Goal: Information Seeking & Learning: Learn about a topic

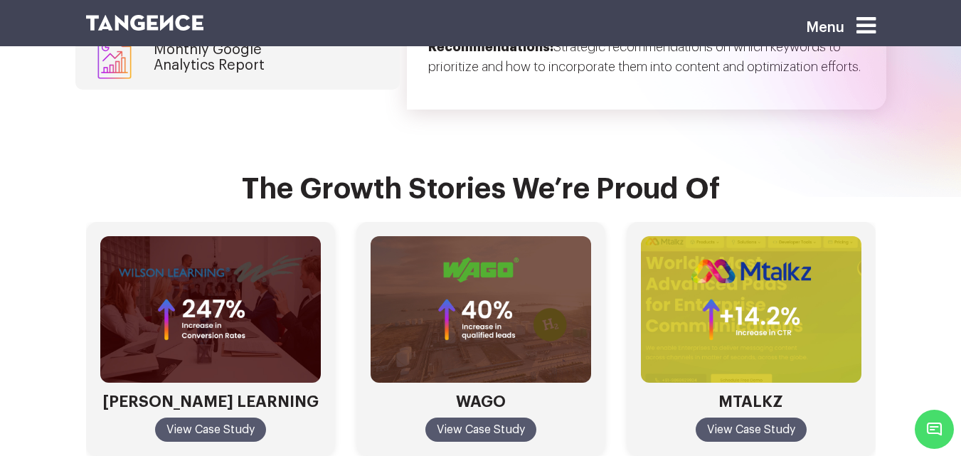
scroll to position [4198, 0]
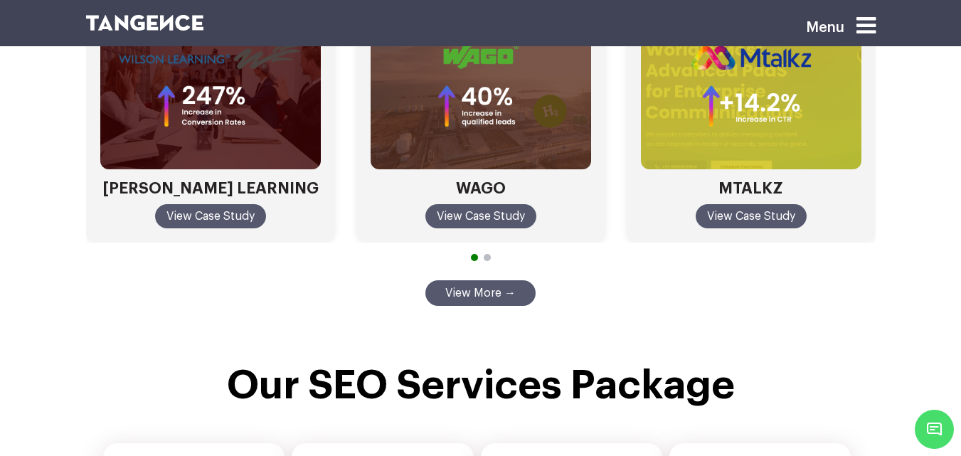
click at [489, 254] on span "Go to slide 2" at bounding box center [487, 257] width 7 height 7
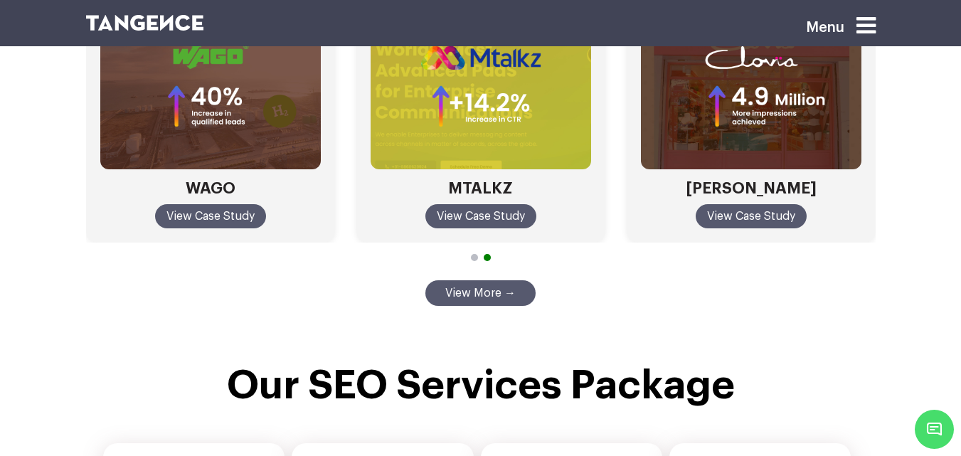
click at [471, 251] on div at bounding box center [481, 257] width 790 height 13
click at [475, 254] on span "Go to slide 1" at bounding box center [474, 257] width 7 height 7
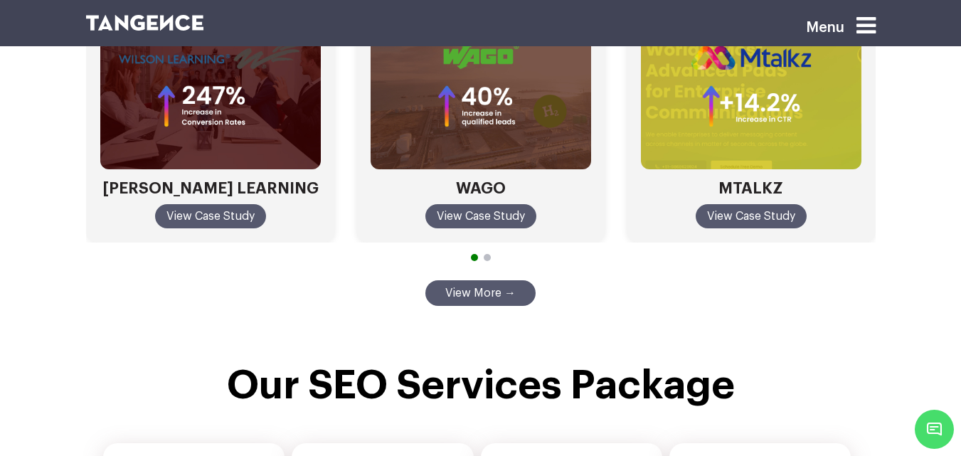
click at [488, 254] on span "Go to slide 2" at bounding box center [487, 257] width 7 height 7
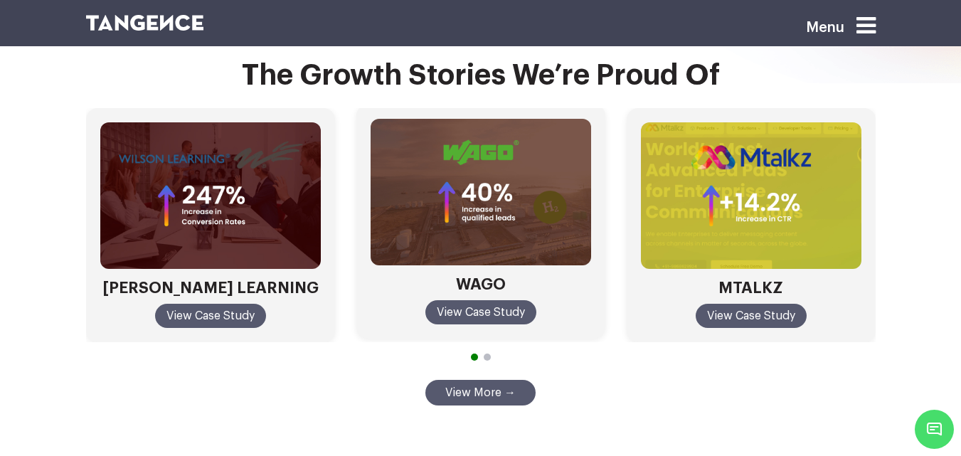
scroll to position [4101, 0]
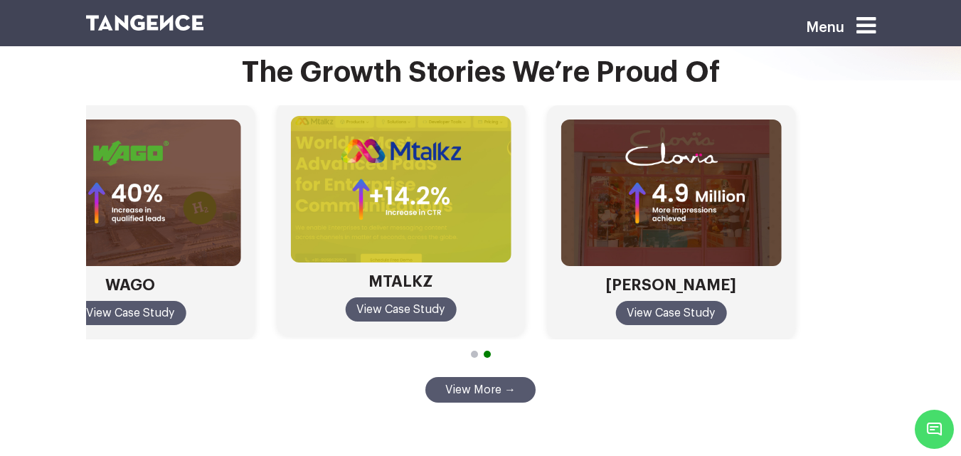
click at [184, 149] on div "WILSON LEARNING View Case Study WAGO View Case Study MTALKZ View Case Study CLO…" at bounding box center [130, 222] width 790 height 235
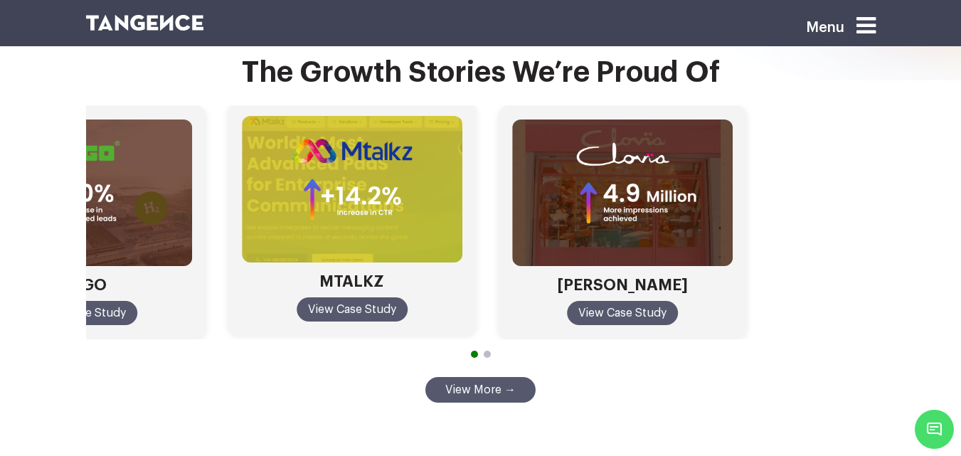
click at [0, 110] on section "The Growth Stories We’re Proud Of WILSON LEARNING View Case Study WAGO View Cas…" at bounding box center [480, 227] width 961 height 468
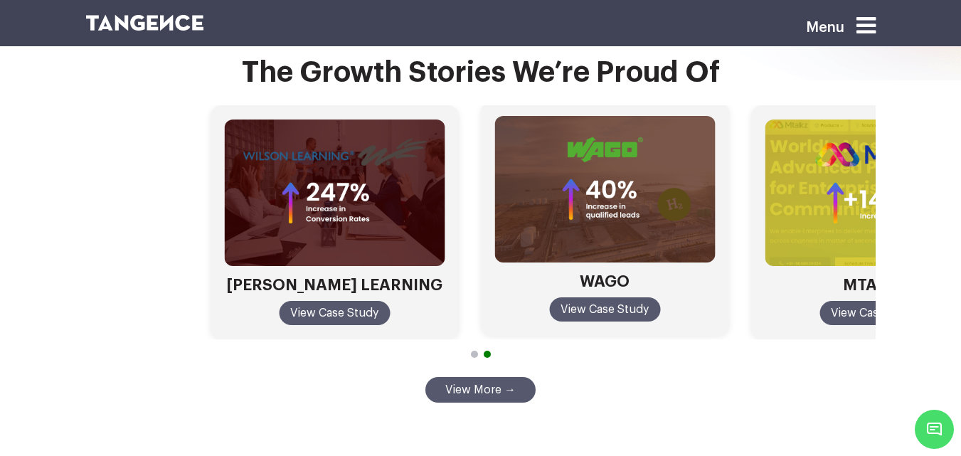
click at [961, 137] on html "Menu Fuel Your Brand’s Success with Next-Level SEO Services 5X Avg. SEO ROI 50M…" at bounding box center [480, 18] width 961 height 8238
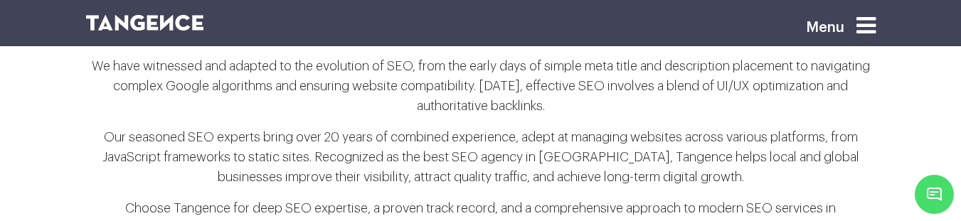
scroll to position [2882, 0]
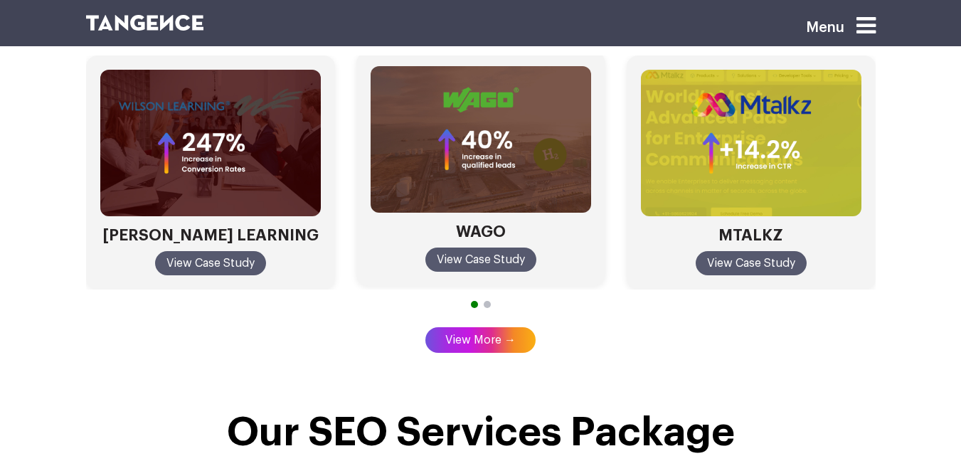
scroll to position [4084, 0]
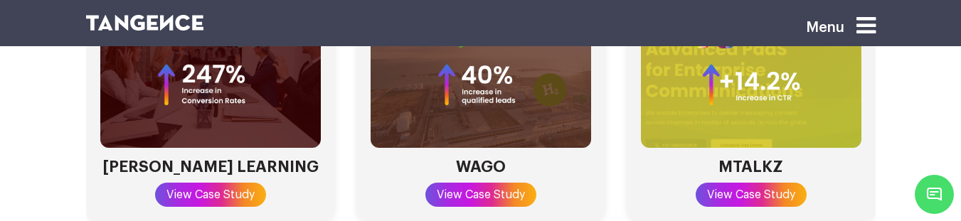
scroll to position [4220, 0]
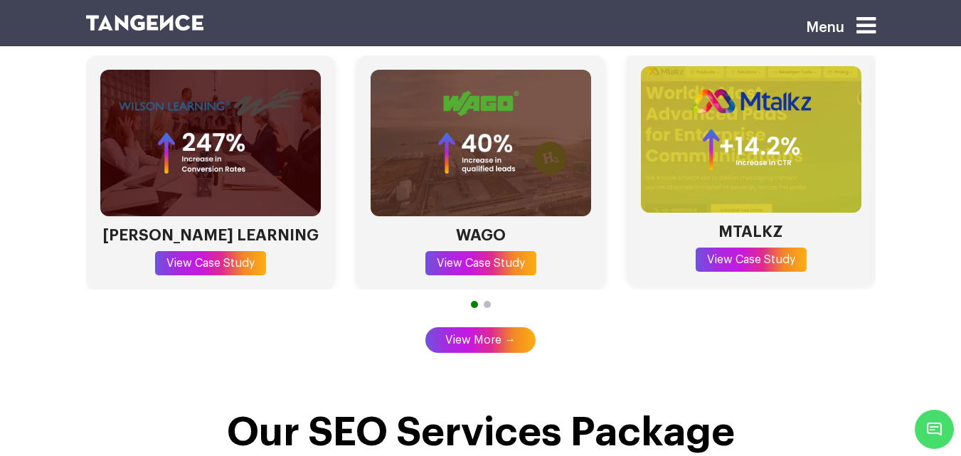
scroll to position [4148, 0]
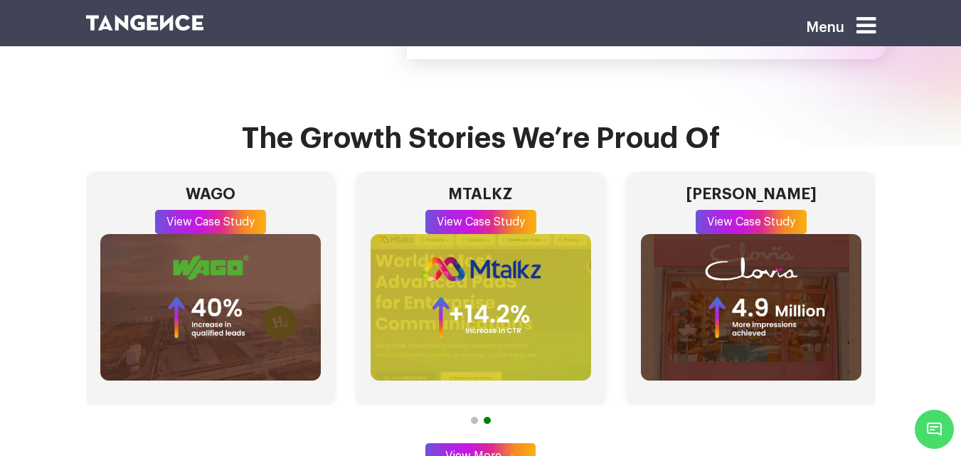
scroll to position [4036, 0]
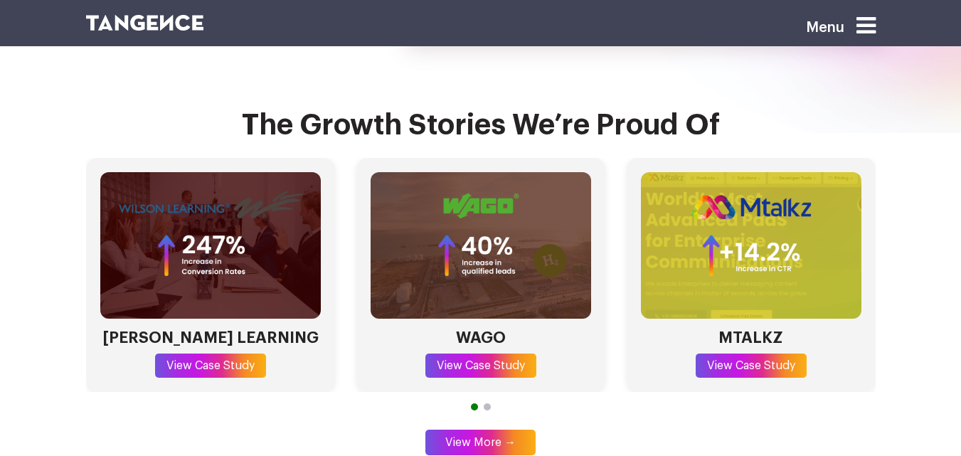
scroll to position [4083, 0]
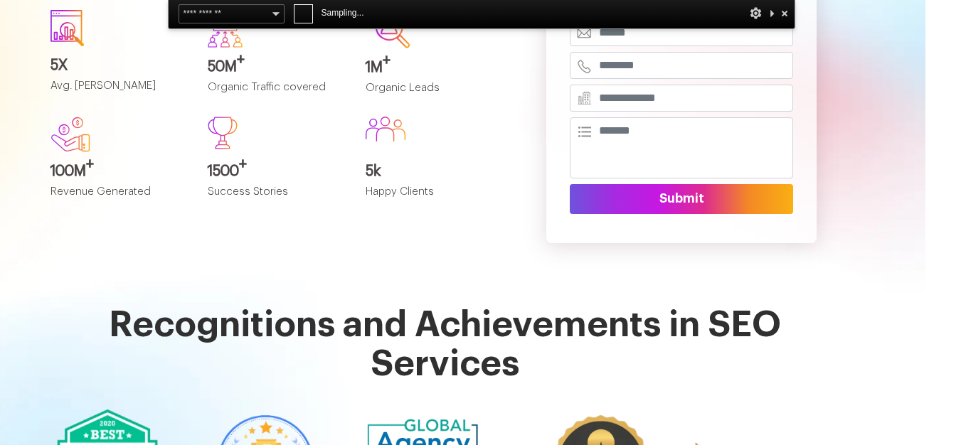
scroll to position [0, 36]
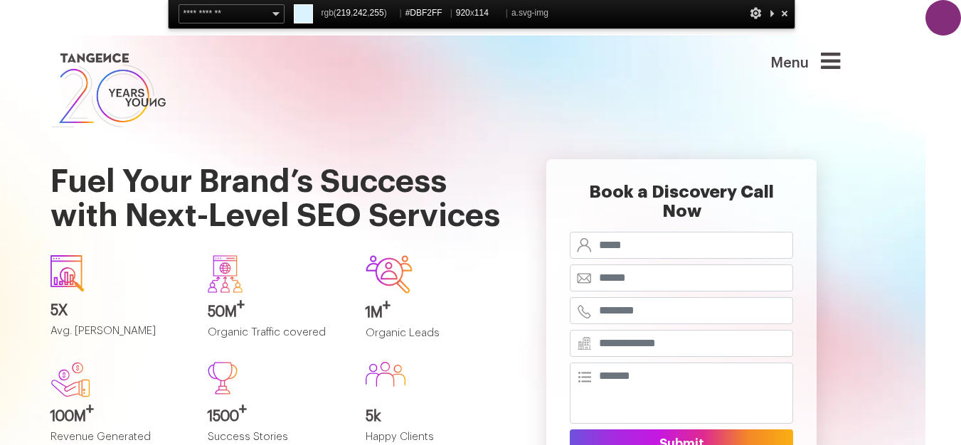
click at [785, 13] on div at bounding box center [785, 13] width 14 height 18
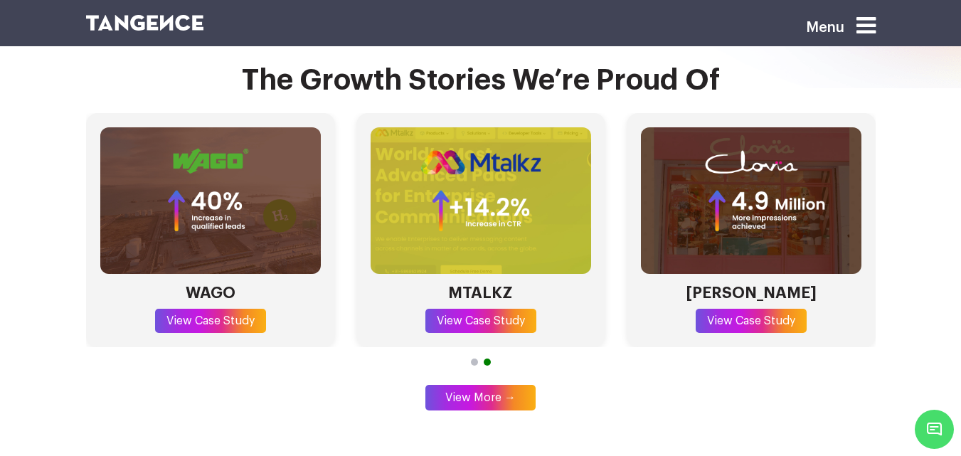
scroll to position [4093, 0]
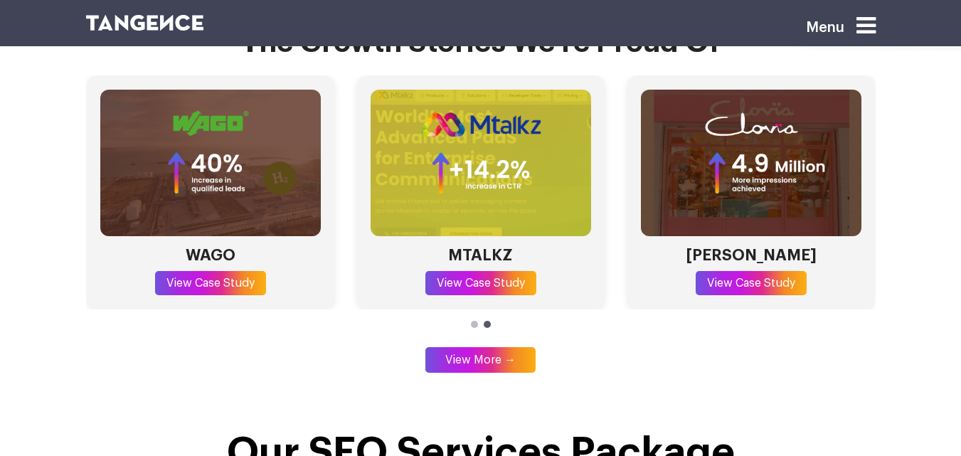
click at [475, 321] on span "Go to slide 1" at bounding box center [474, 324] width 7 height 7
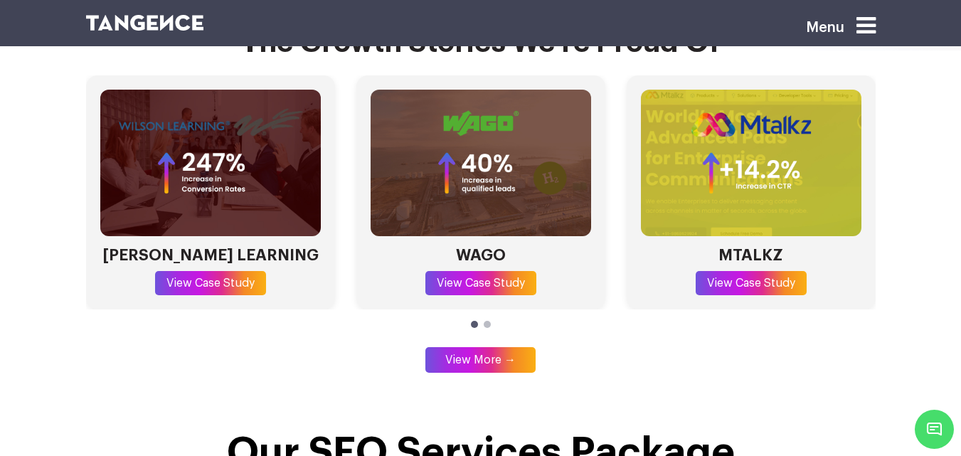
click at [490, 318] on div at bounding box center [481, 324] width 790 height 13
click at [484, 321] on span "Go to slide 2" at bounding box center [487, 324] width 7 height 7
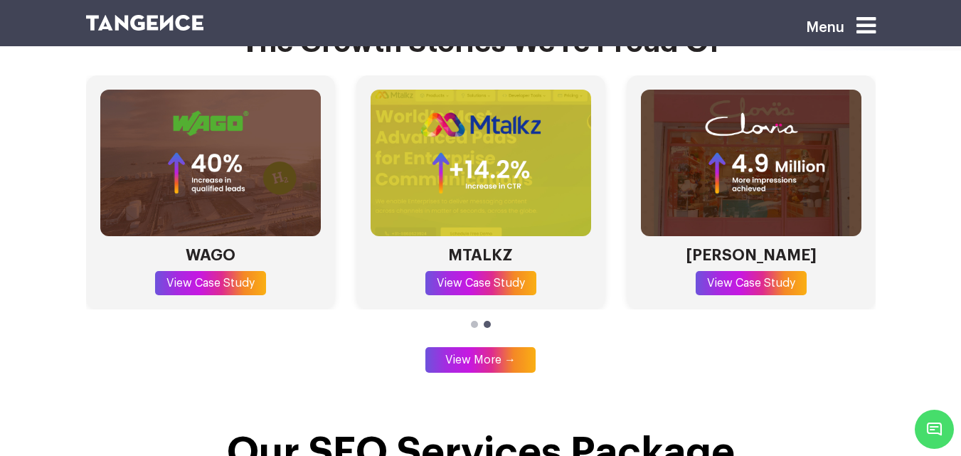
click at [472, 318] on div at bounding box center [481, 324] width 790 height 13
click at [475, 321] on span "Go to slide 1" at bounding box center [474, 324] width 7 height 7
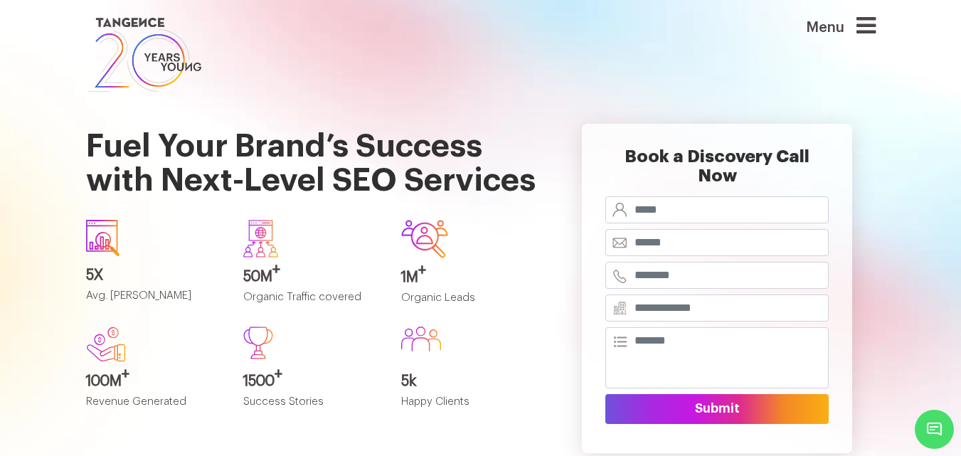
scroll to position [1, 0]
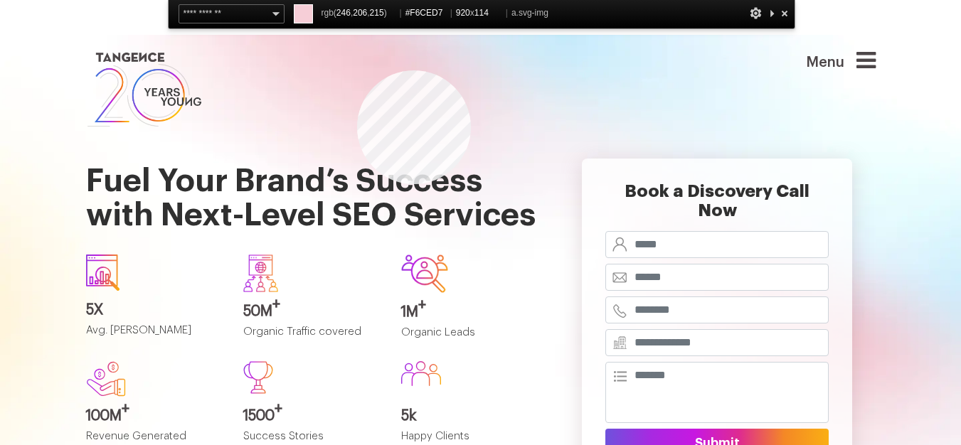
click at [357, 70] on link at bounding box center [413, 89] width 655 height 81
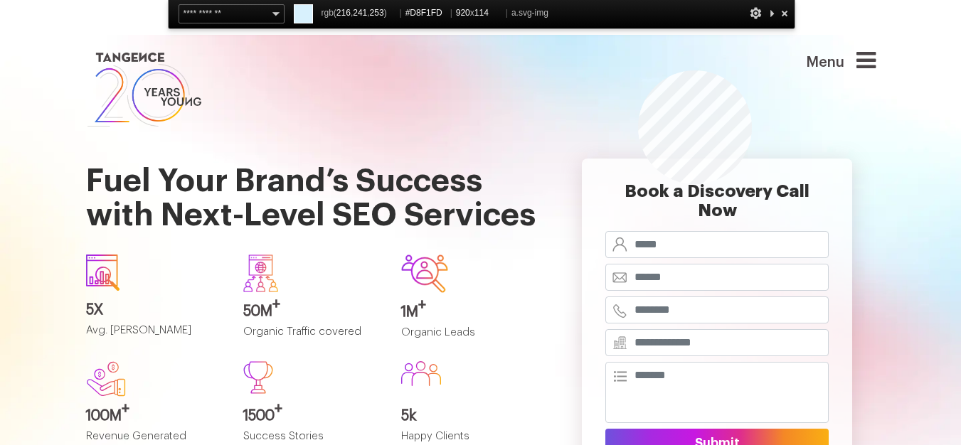
click at [638, 70] on link at bounding box center [413, 89] width 655 height 81
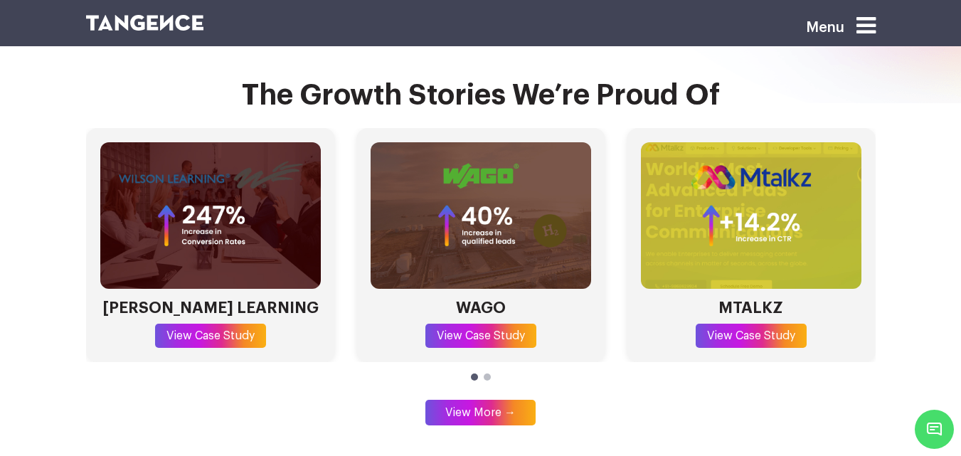
scroll to position [4198, 0]
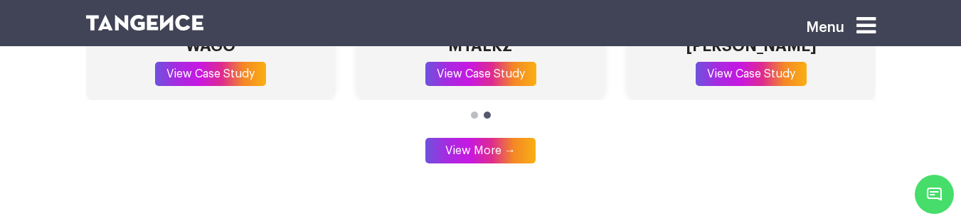
scroll to position [4269, 0]
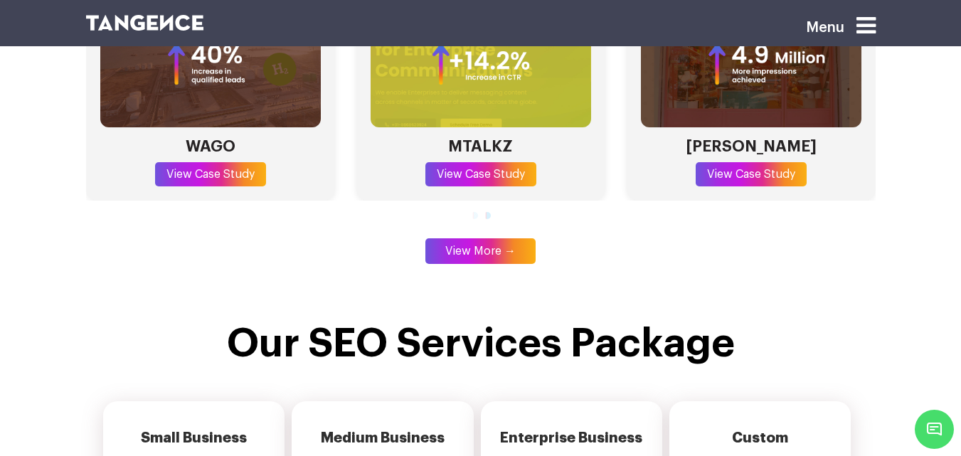
scroll to position [4243, 0]
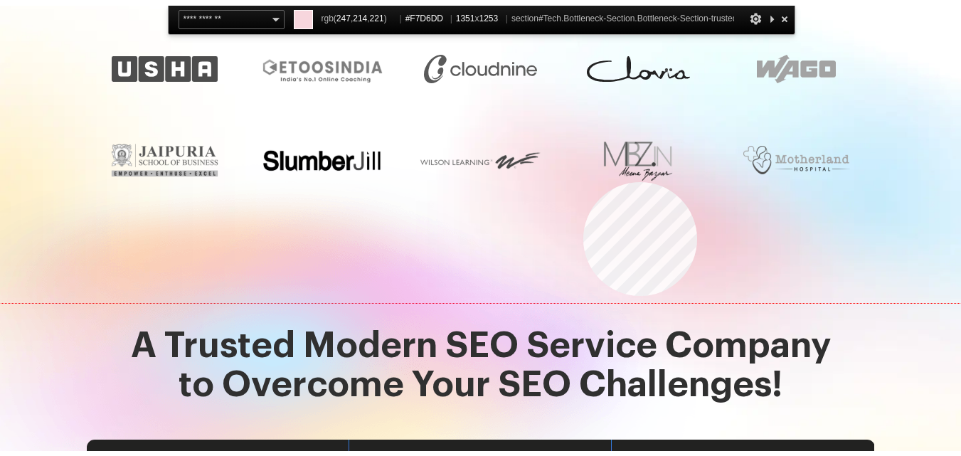
scroll to position [1472, 0]
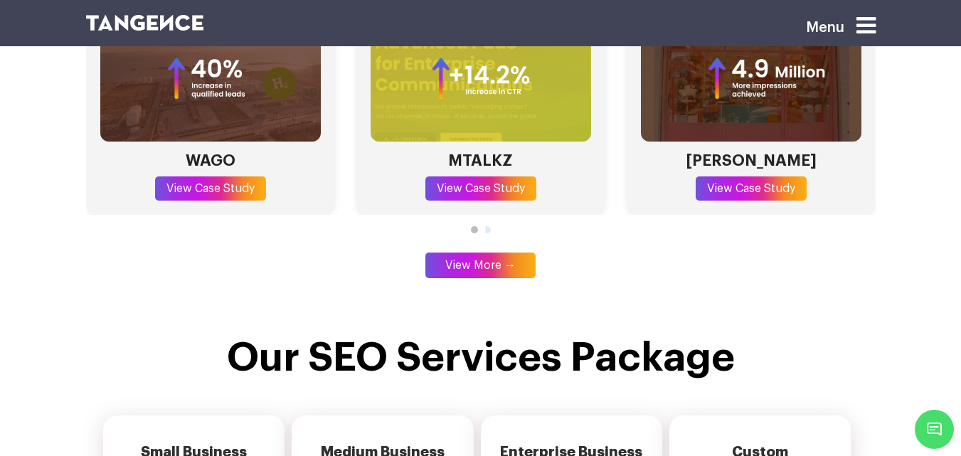
scroll to position [4220, 0]
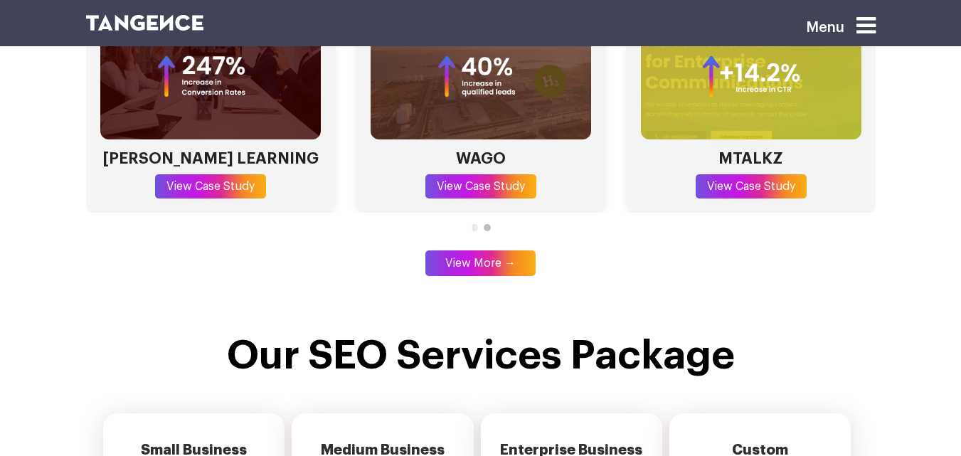
scroll to position [4203, 0]
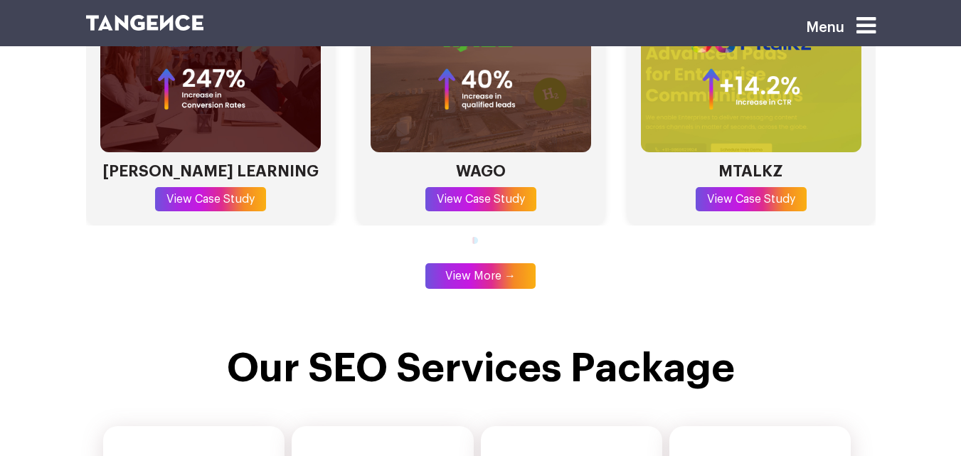
scroll to position [4253, 0]
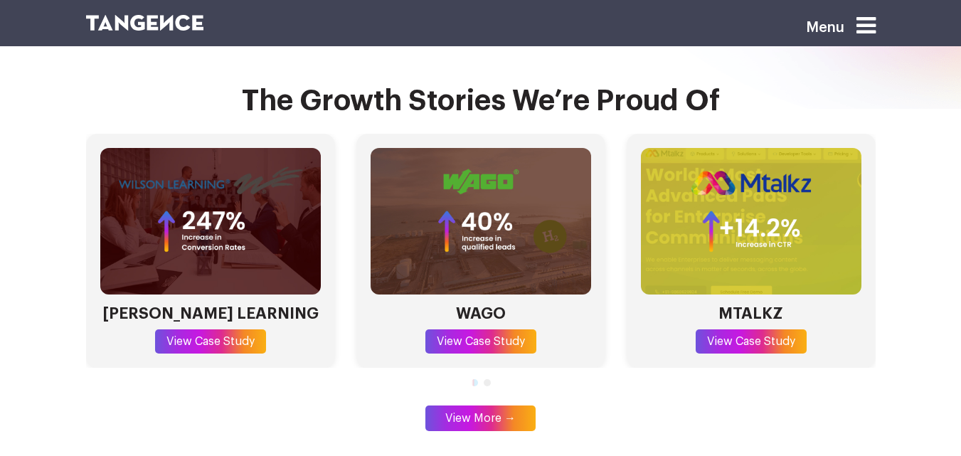
scroll to position [4077, 0]
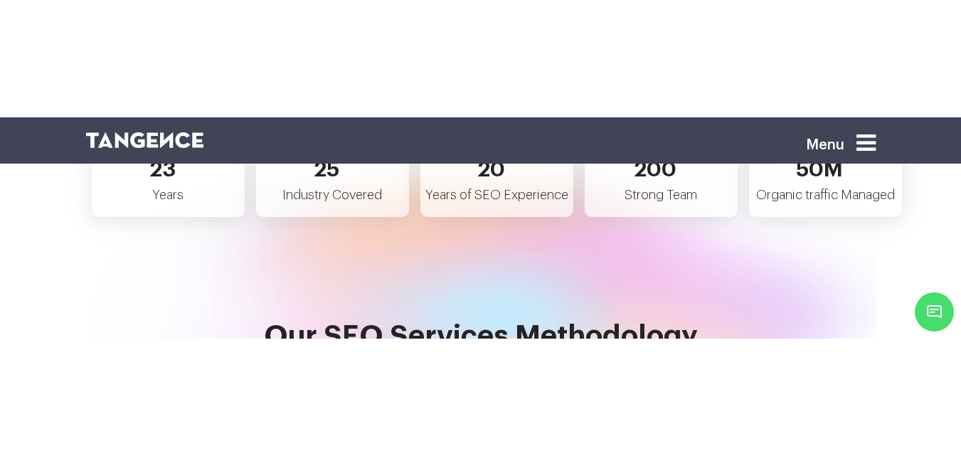
scroll to position [3066, 0]
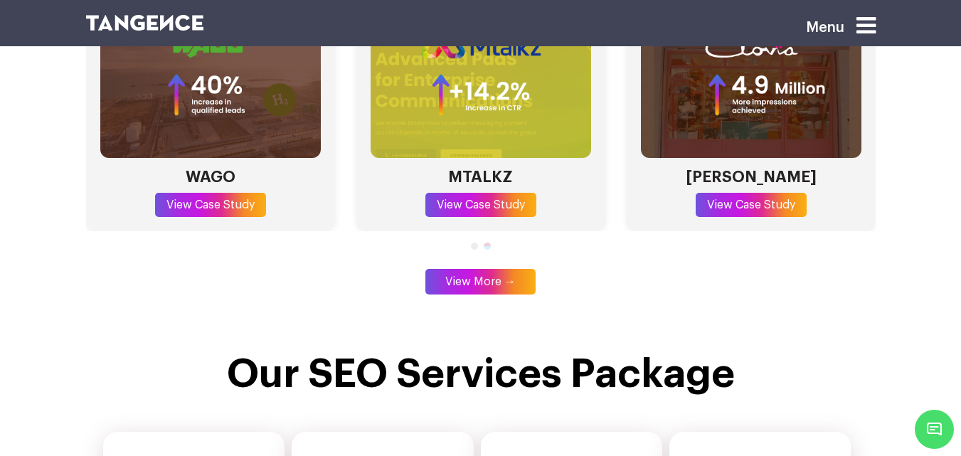
scroll to position [4210, 0]
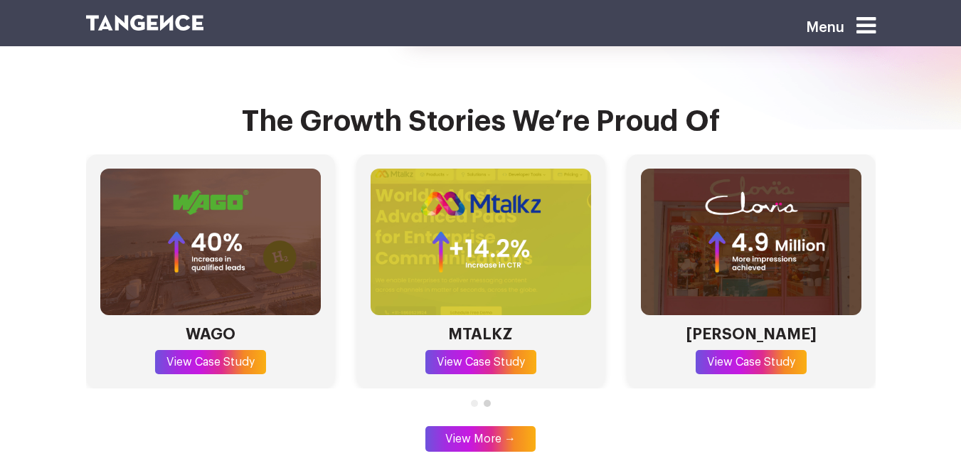
scroll to position [4090, 0]
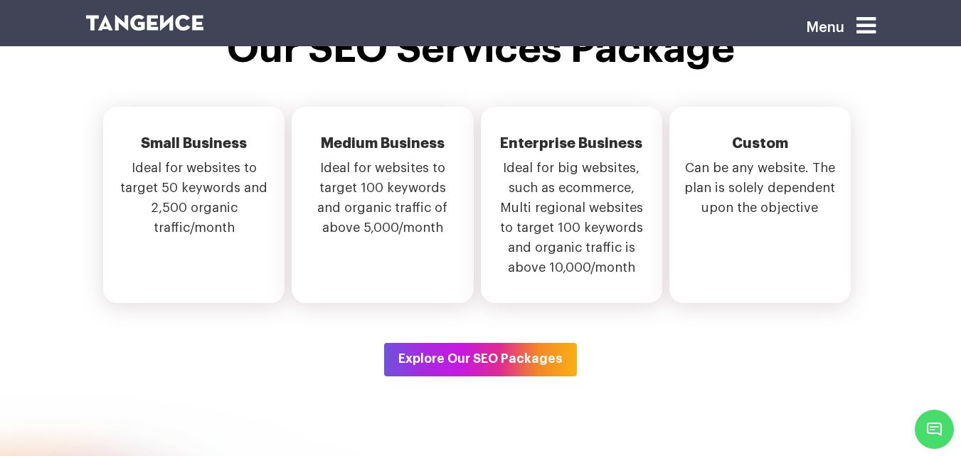
scroll to position [4470, 0]
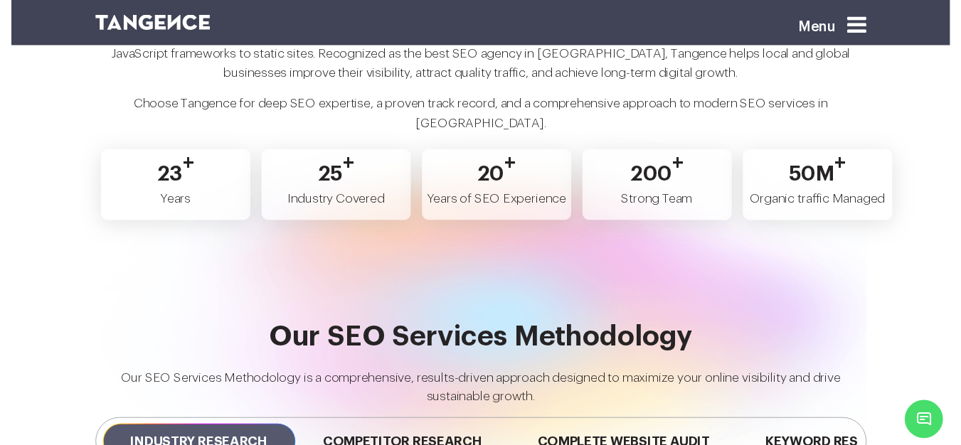
scroll to position [2976, 0]
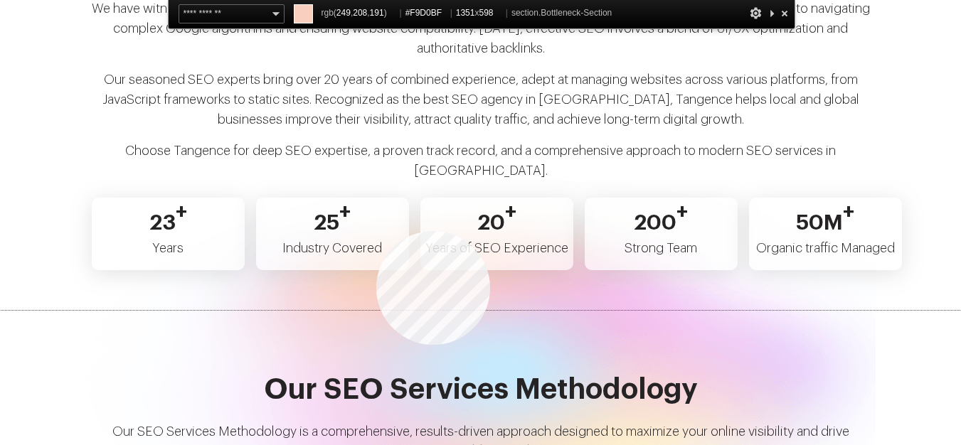
click at [376, 231] on section "Why Choose Tangence India for SEO Services Tangence is one of India’s most trus…" at bounding box center [480, 59] width 961 height 502
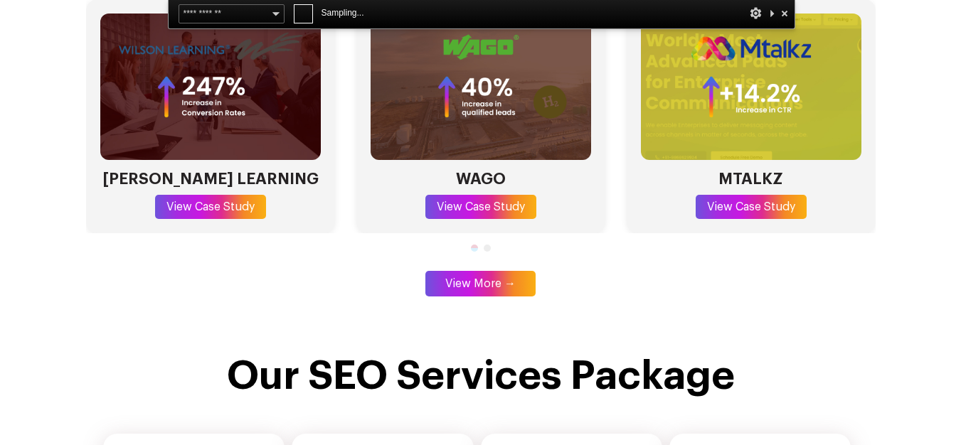
scroll to position [4241, 0]
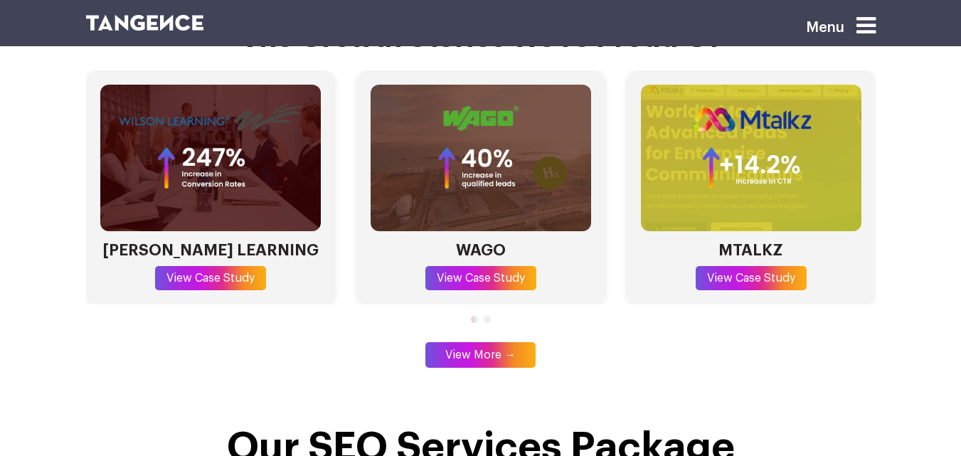
scroll to position [4150, 0]
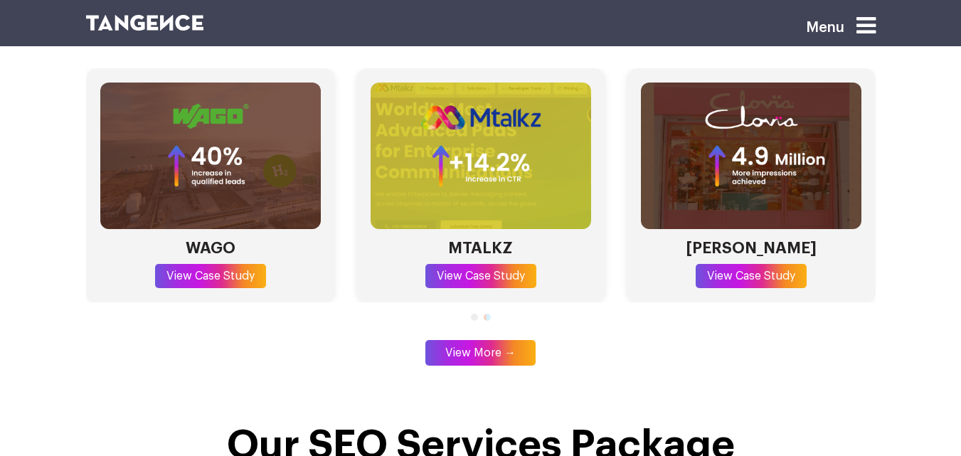
scroll to position [4150, 0]
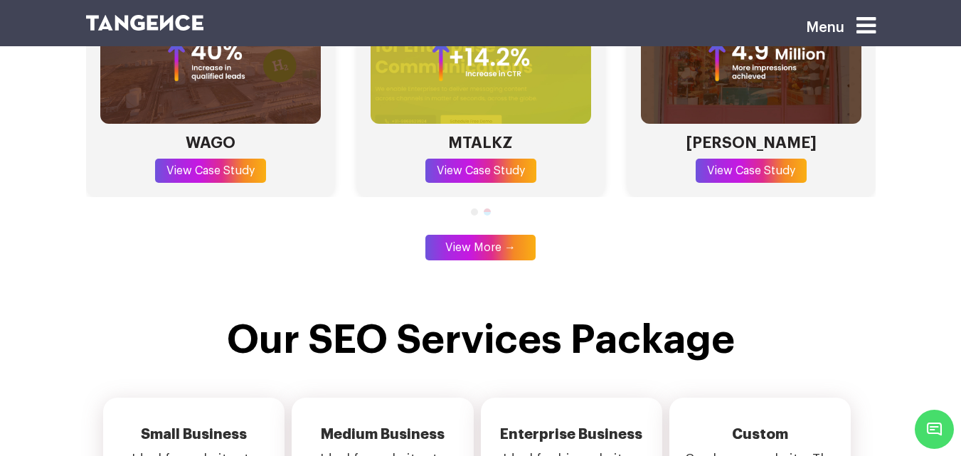
scroll to position [4243, 0]
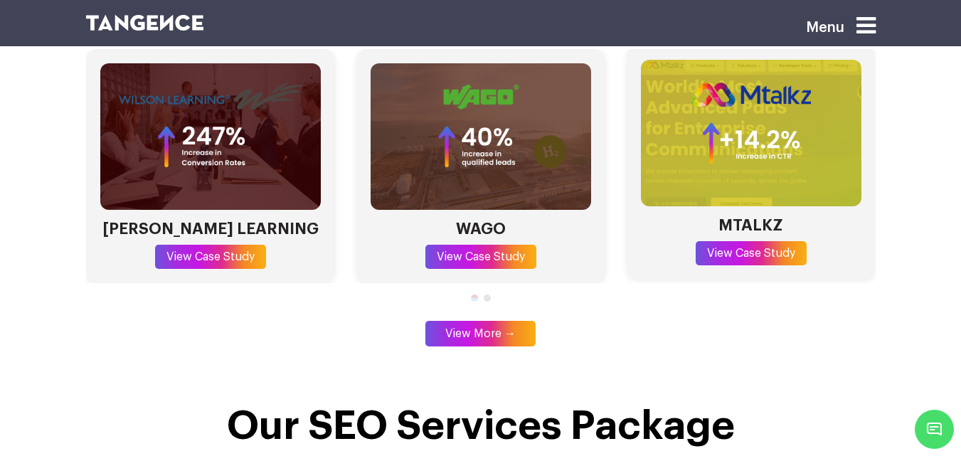
scroll to position [4134, 0]
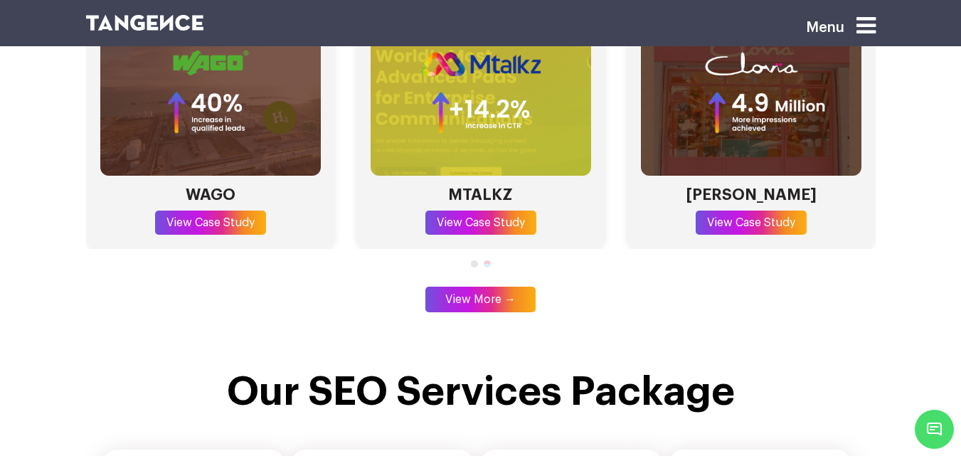
scroll to position [4070, 0]
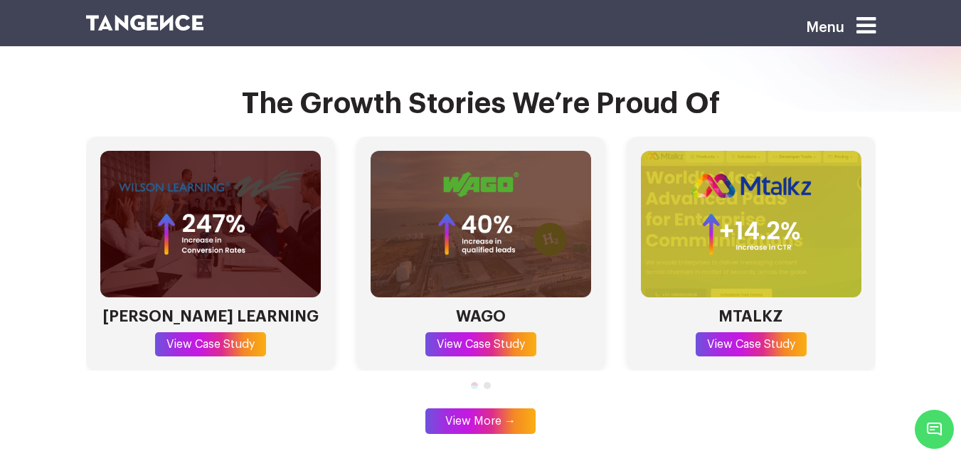
click at [475, 382] on span "Go to slide 1" at bounding box center [474, 385] width 7 height 7
click at [489, 382] on span "Go to slide 2" at bounding box center [487, 385] width 7 height 7
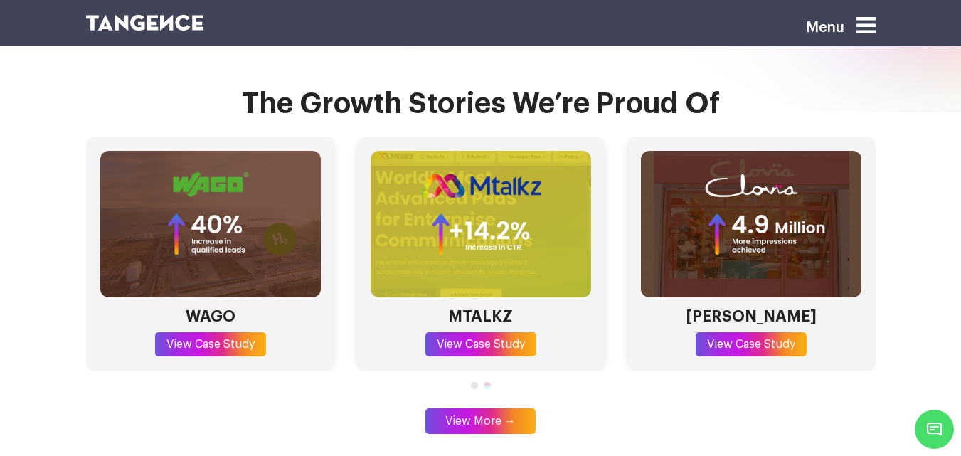
click at [472, 382] on span "Go to slide 1" at bounding box center [474, 385] width 7 height 7
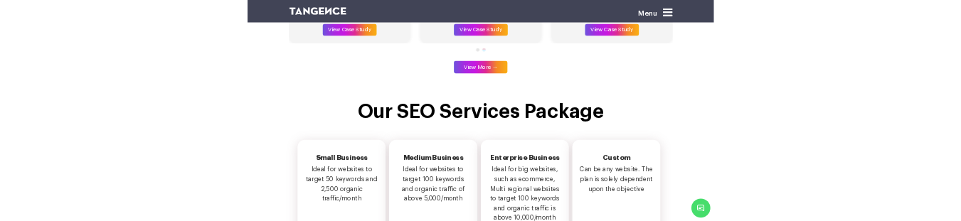
scroll to position [4351, 0]
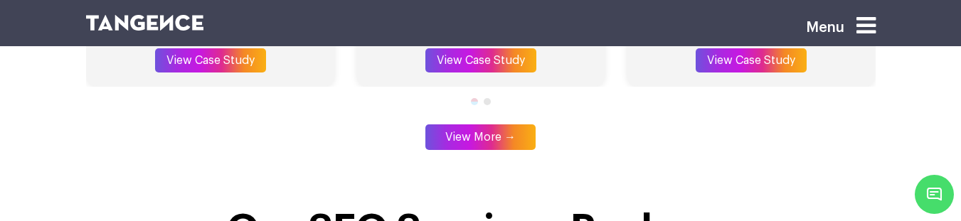
scroll to position [4355, 0]
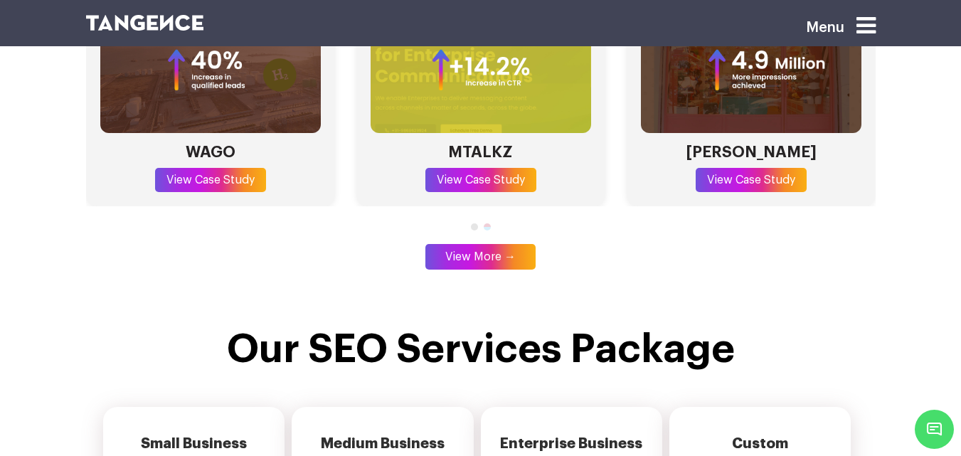
scroll to position [4146, 0]
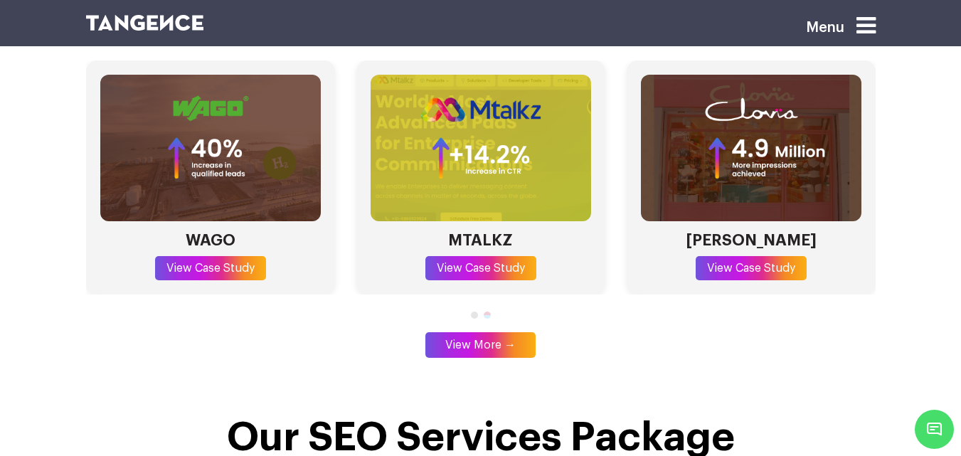
click at [473, 221] on div at bounding box center [481, 315] width 790 height 13
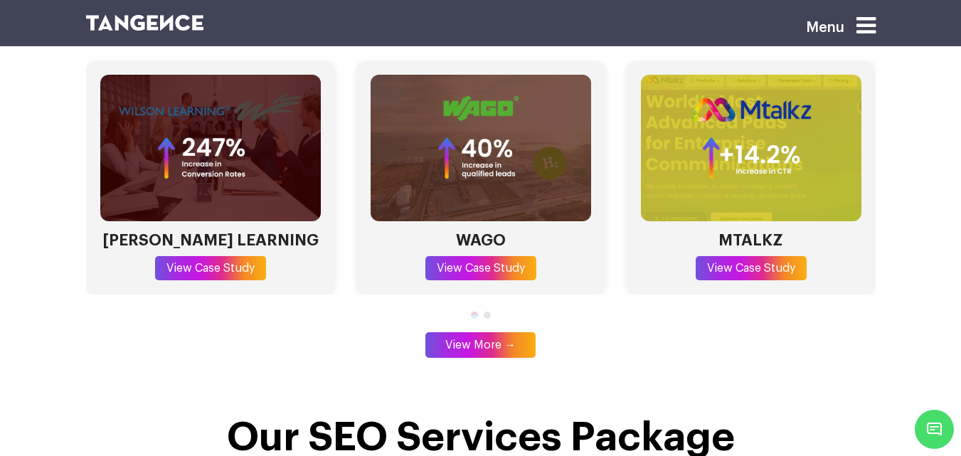
click at [476, 221] on div at bounding box center [481, 315] width 790 height 13
click at [490, 221] on span "Go to slide 2" at bounding box center [487, 315] width 7 height 7
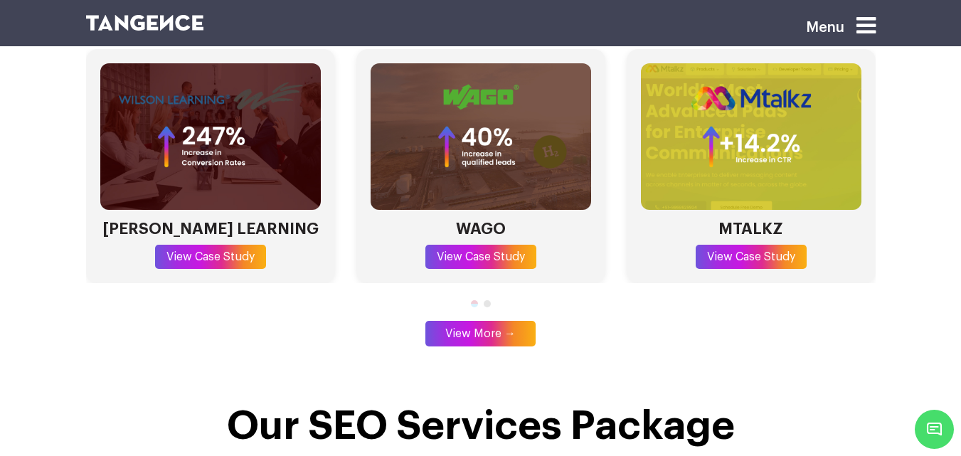
scroll to position [4158, 0]
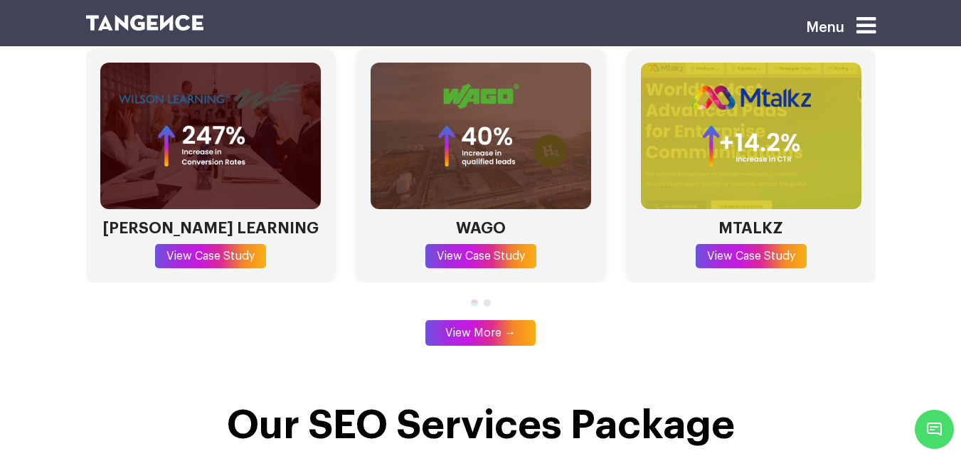
click at [485, 221] on span "Go to slide 2" at bounding box center [487, 303] width 7 height 7
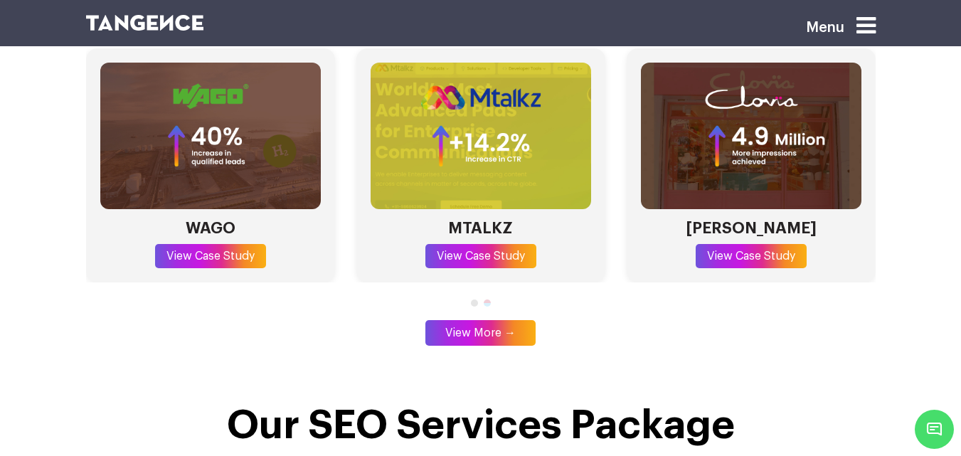
click at [473, 221] on span "Go to slide 1" at bounding box center [474, 303] width 7 height 7
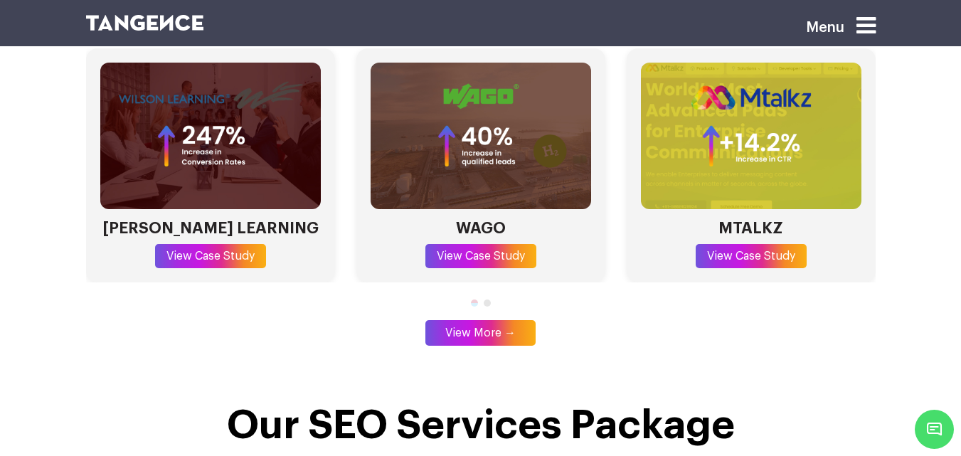
click at [488, 221] on span "Go to slide 2" at bounding box center [487, 303] width 7 height 7
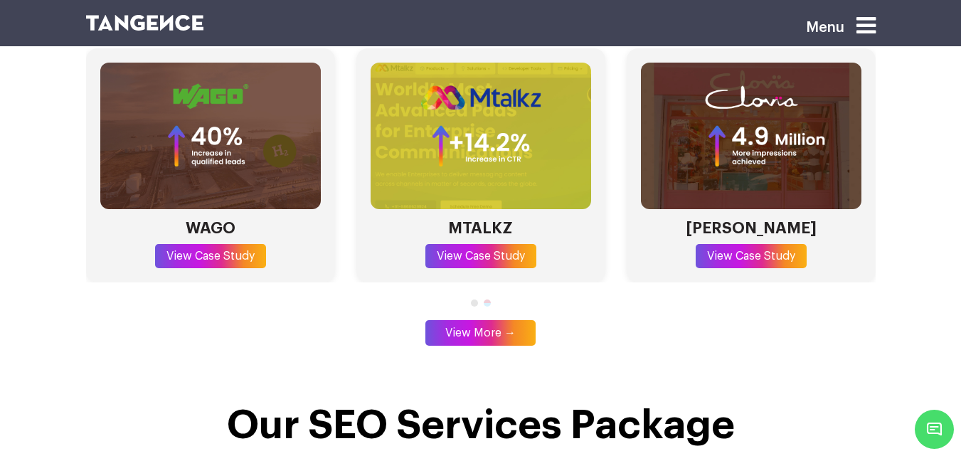
click at [471, 221] on span "Go to slide 1" at bounding box center [474, 303] width 7 height 7
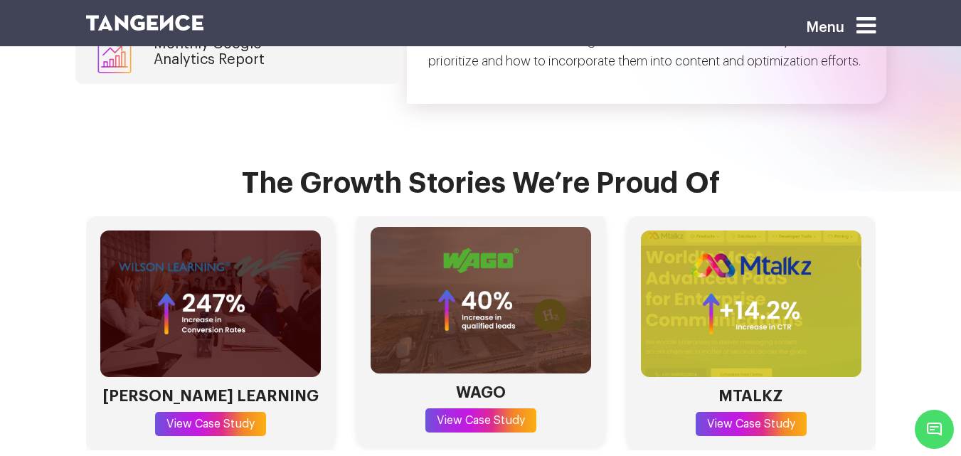
scroll to position [3984, 0]
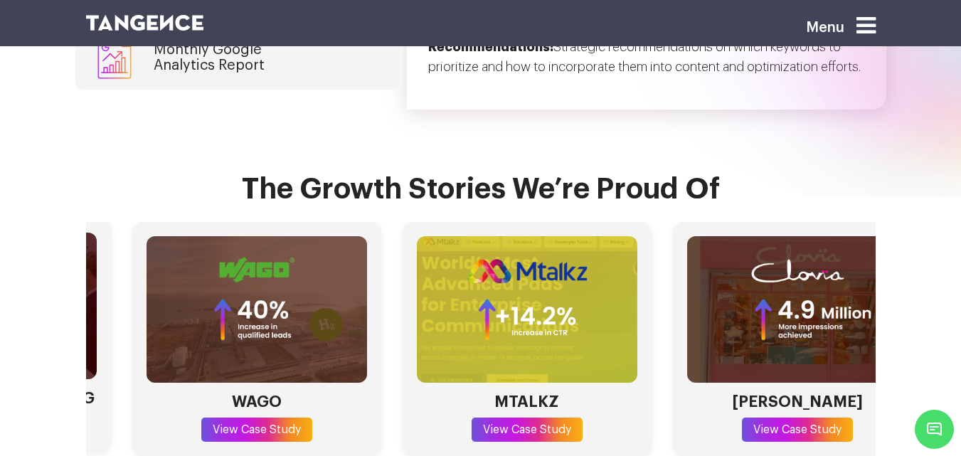
click at [0, 221] on section "The Growth Stories We’re Proud Of WILSON LEARNING View Case Study WAGO View Cas…" at bounding box center [480, 344] width 961 height 468
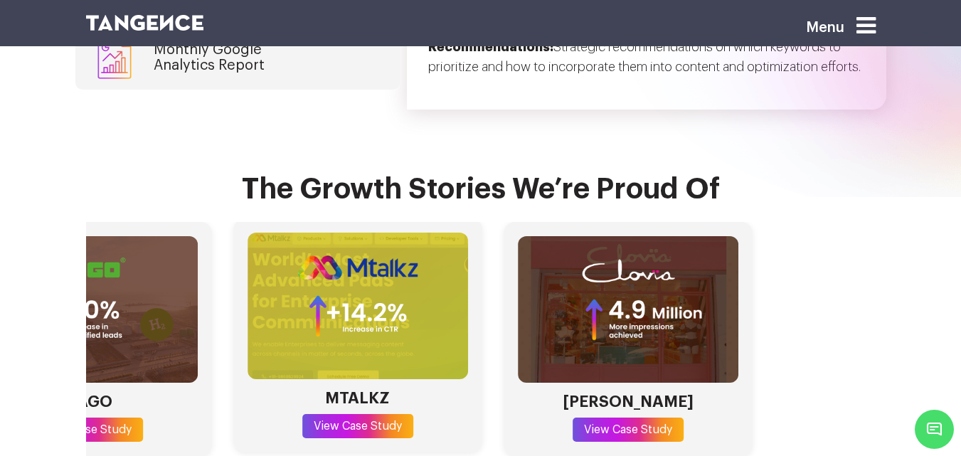
click at [58, 221] on section "The Growth Stories We’re Proud Of WILSON LEARNING View Case Study WAGO View Cas…" at bounding box center [480, 344] width 961 height 468
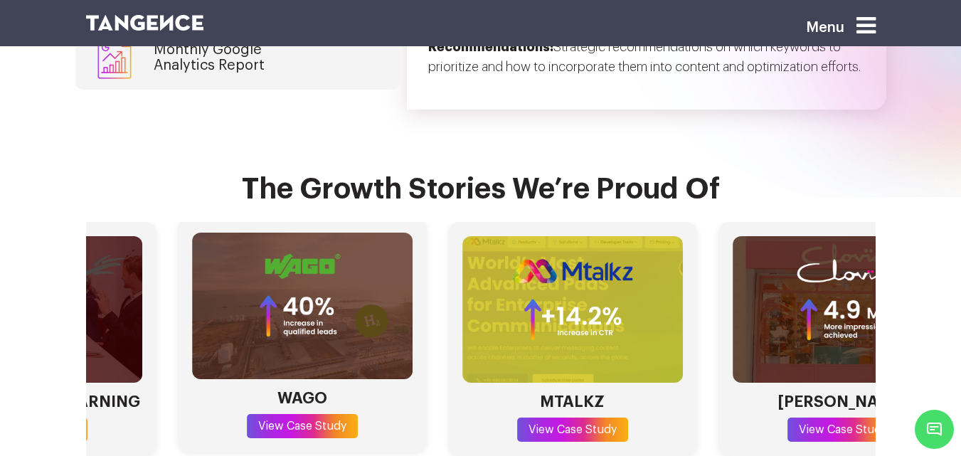
click at [961, 204] on html "Menu Fuel Your Brand’s Success with Next-Level SEO Services 5X Avg. SEO ROI 50M…" at bounding box center [480, 135] width 961 height 8238
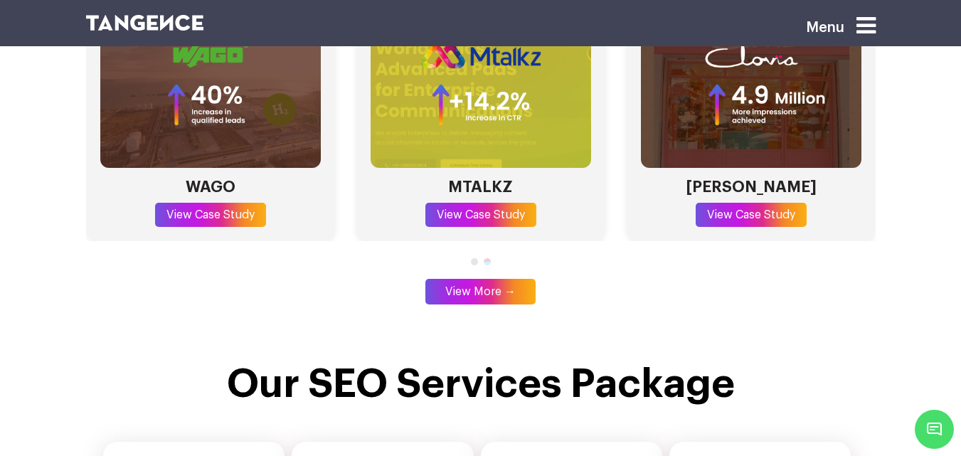
scroll to position [4056, 0]
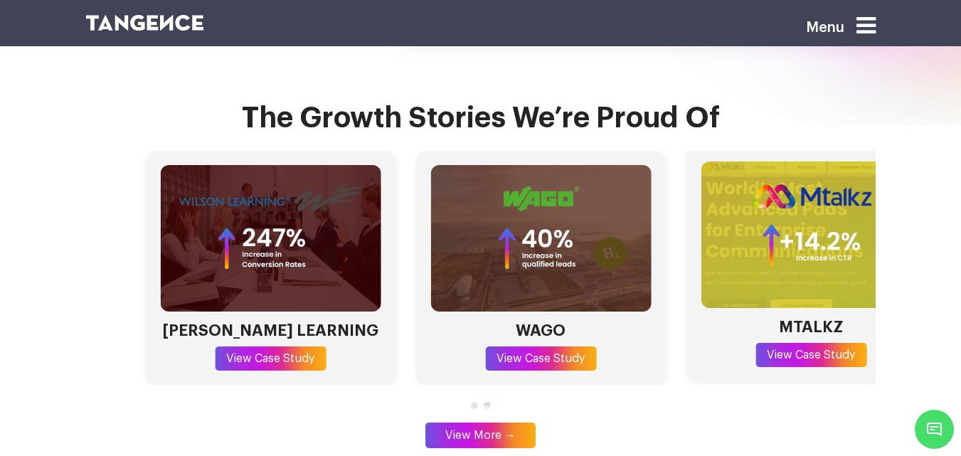
click at [961, 218] on html "Menu Fuel Your Brand’s Success with Next-Level SEO Services 5X Avg. SEO ROI 50M…" at bounding box center [480, 63] width 961 height 8238
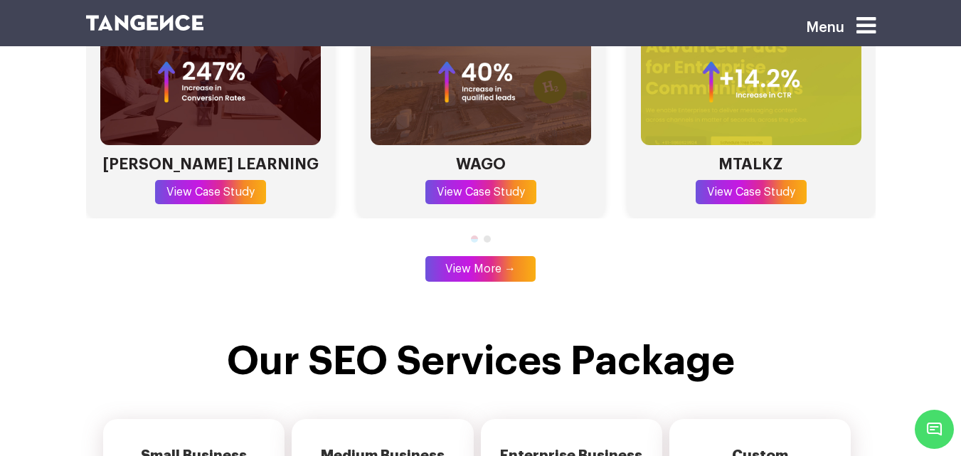
scroll to position [4247, 0]
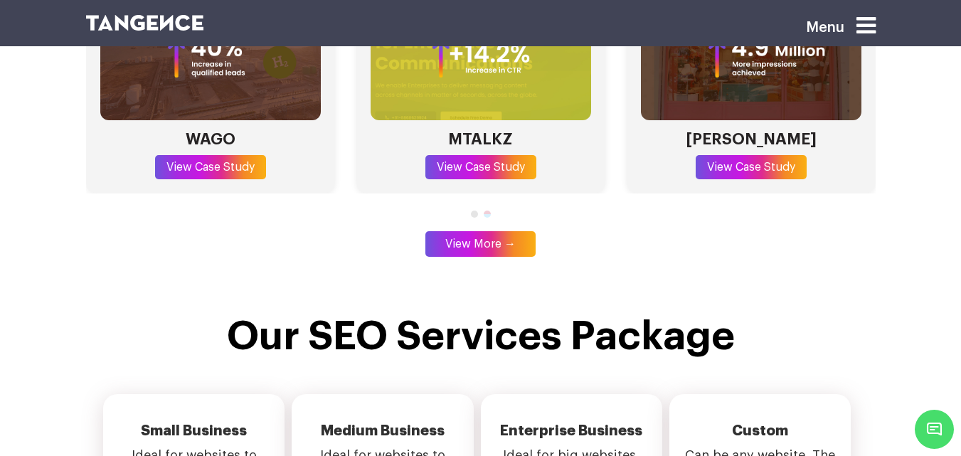
click at [478, 208] on div at bounding box center [481, 214] width 790 height 13
click at [473, 211] on span "Go to slide 1" at bounding box center [474, 214] width 7 height 7
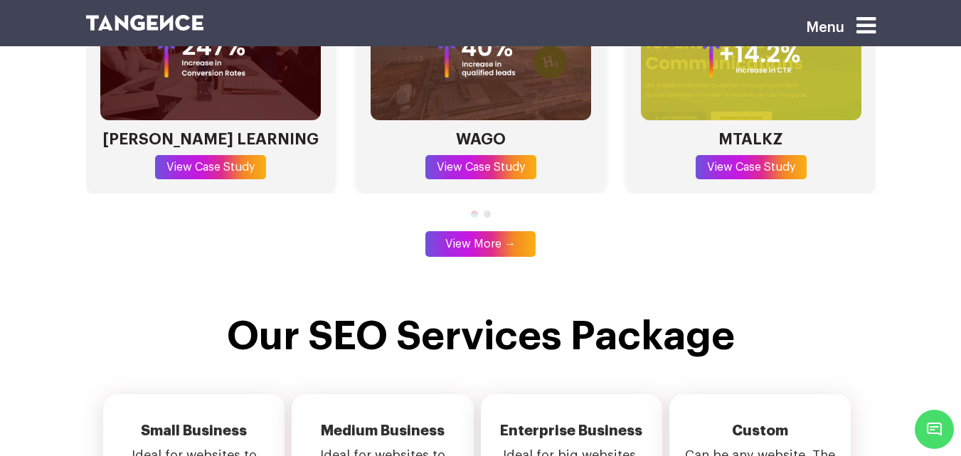
click at [489, 211] on span "Go to slide 2" at bounding box center [487, 214] width 7 height 7
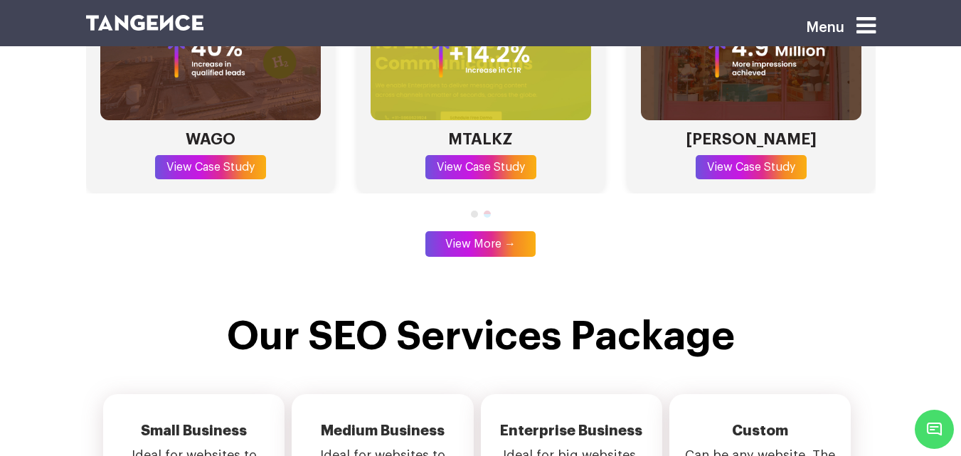
click at [477, 211] on span "Go to slide 1" at bounding box center [474, 214] width 7 height 7
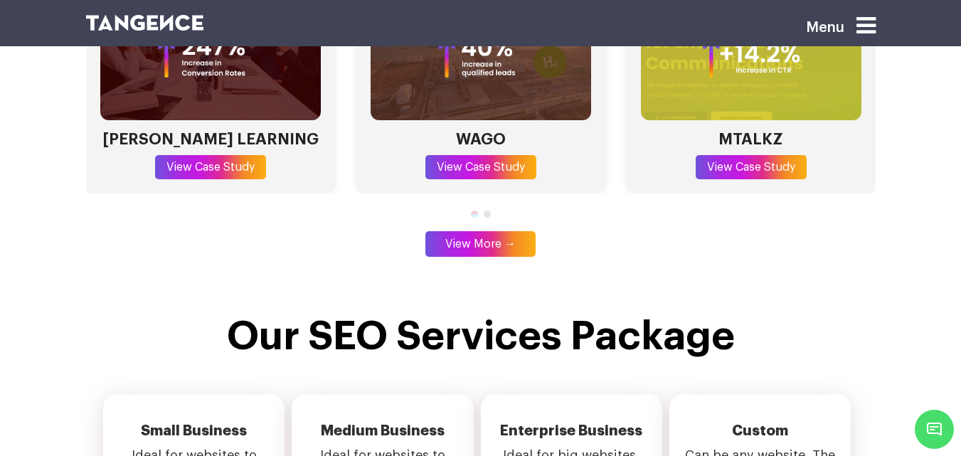
click at [490, 208] on div at bounding box center [481, 214] width 790 height 13
click at [472, 211] on span "Go to slide 1" at bounding box center [474, 214] width 7 height 7
click at [491, 208] on div at bounding box center [481, 214] width 790 height 13
click at [488, 211] on span "Go to slide 2" at bounding box center [487, 214] width 7 height 7
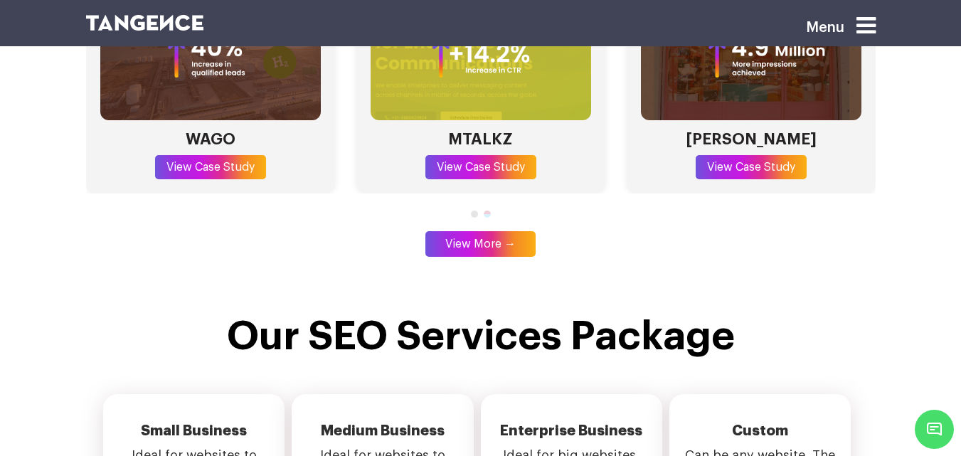
click at [481, 208] on div at bounding box center [481, 214] width 790 height 13
click at [479, 208] on div at bounding box center [481, 214] width 790 height 13
click at [475, 211] on span "Go to slide 1" at bounding box center [474, 214] width 7 height 7
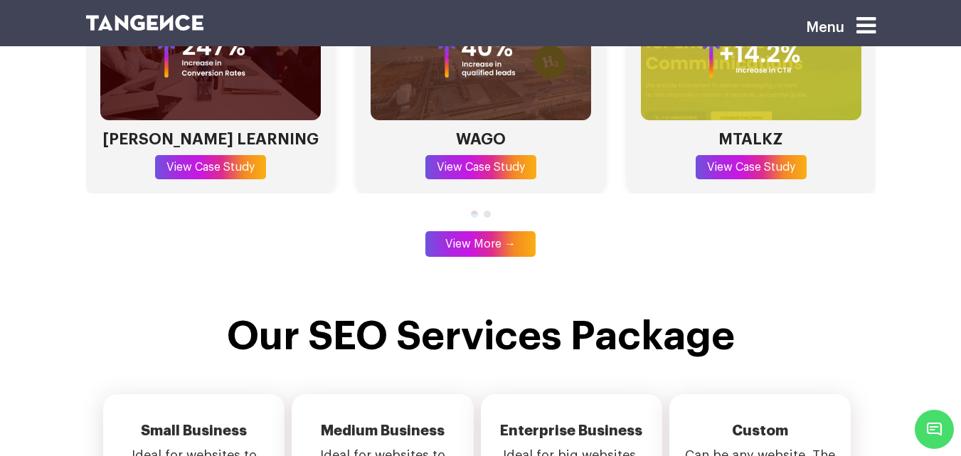
click at [486, 211] on span "Go to slide 2" at bounding box center [487, 214] width 7 height 7
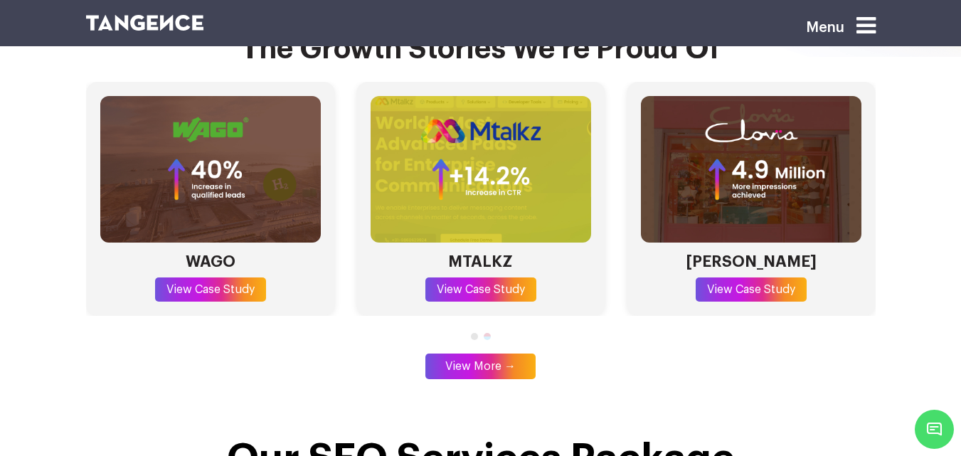
scroll to position [4127, 0]
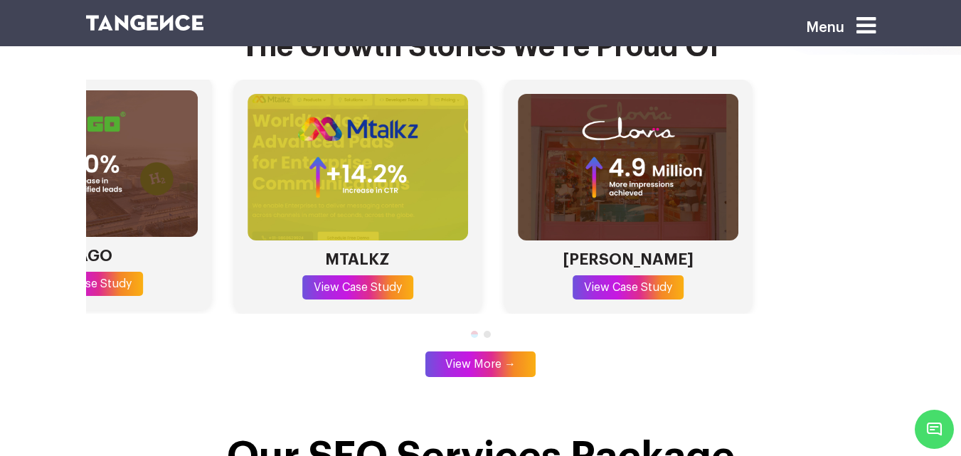
click at [0, 168] on section "The Growth Stories We’re Proud Of WILSON LEARNING View Case Study WAGO View Cas…" at bounding box center [480, 201] width 961 height 468
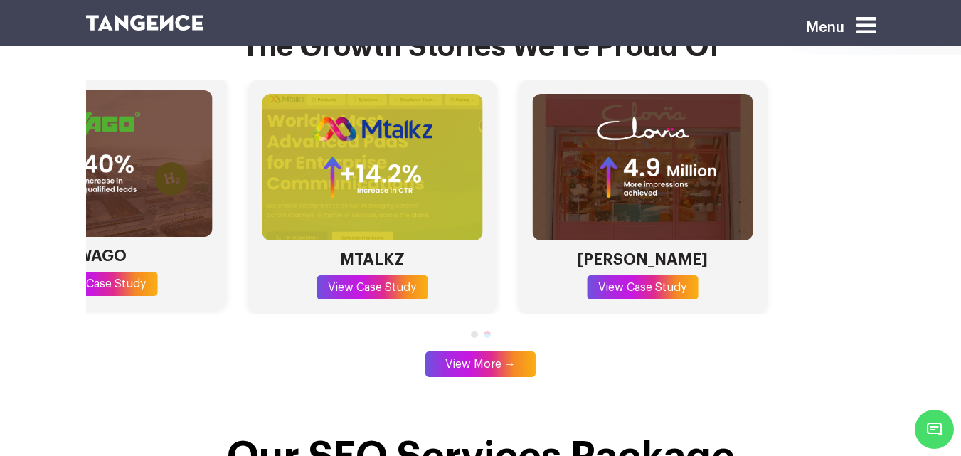
click at [0, 221] on section "The Growth Stories We’re Proud Of WILSON LEARNING View Case Study WAGO View Cas…" at bounding box center [480, 201] width 961 height 468
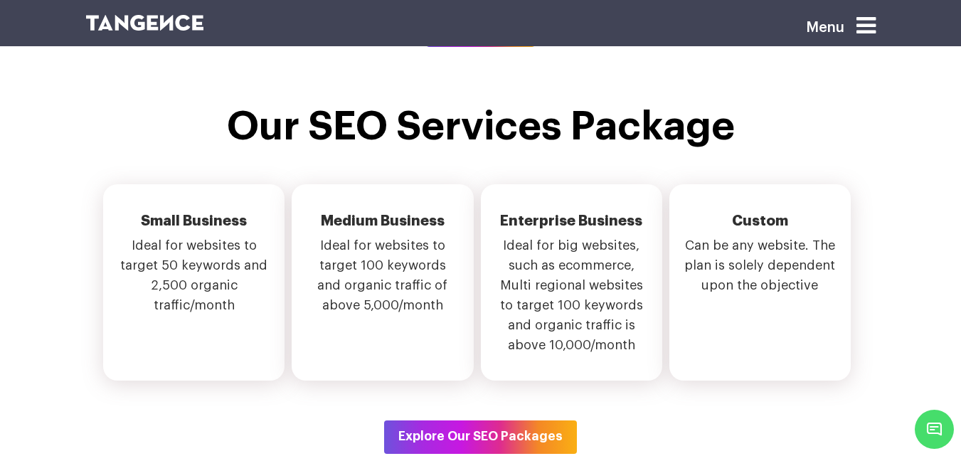
scroll to position [4483, 0]
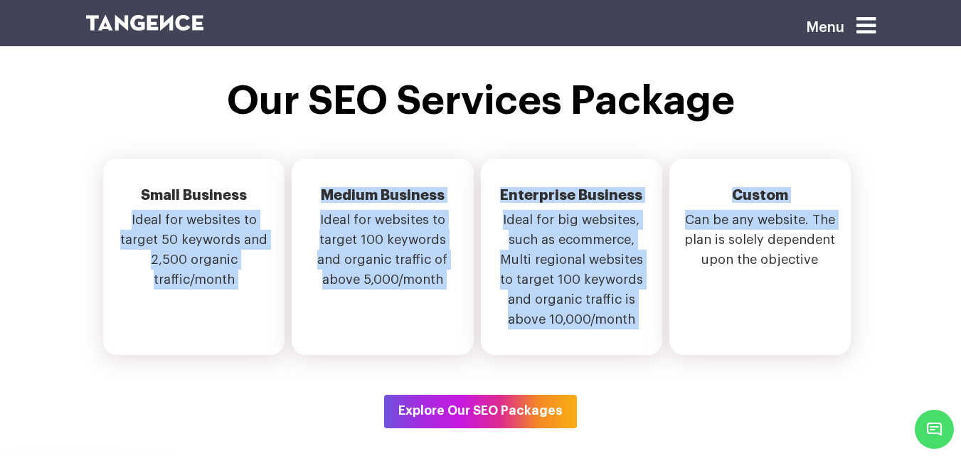
drag, startPoint x: 623, startPoint y: 214, endPoint x: 0, endPoint y: 189, distance: 623.8
click at [0, 189] on section "Our SEO Services Package Small Business Ideal for websites to target 50 keyword…" at bounding box center [480, 253] width 961 height 349
click at [797, 187] on h2 "Custom" at bounding box center [760, 198] width 153 height 23
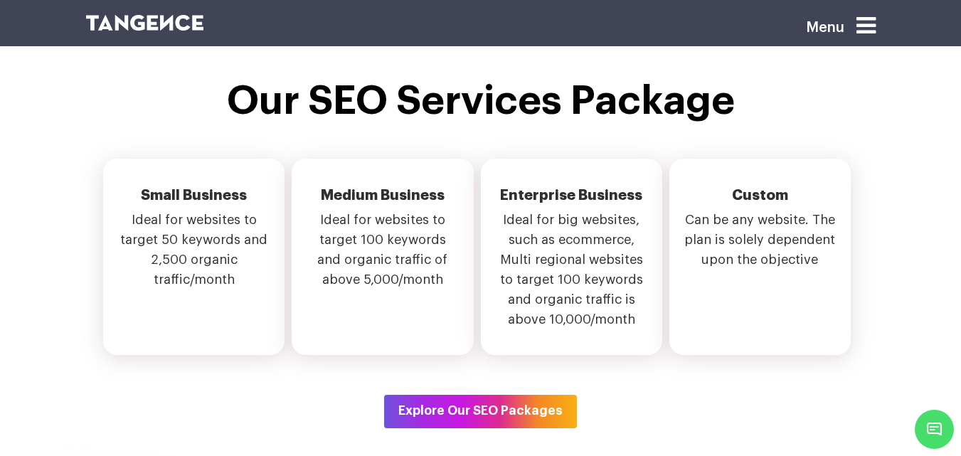
click at [813, 221] on div "Custom Can be any website. The plan is solely dependent upon the objective" at bounding box center [760, 244] width 153 height 114
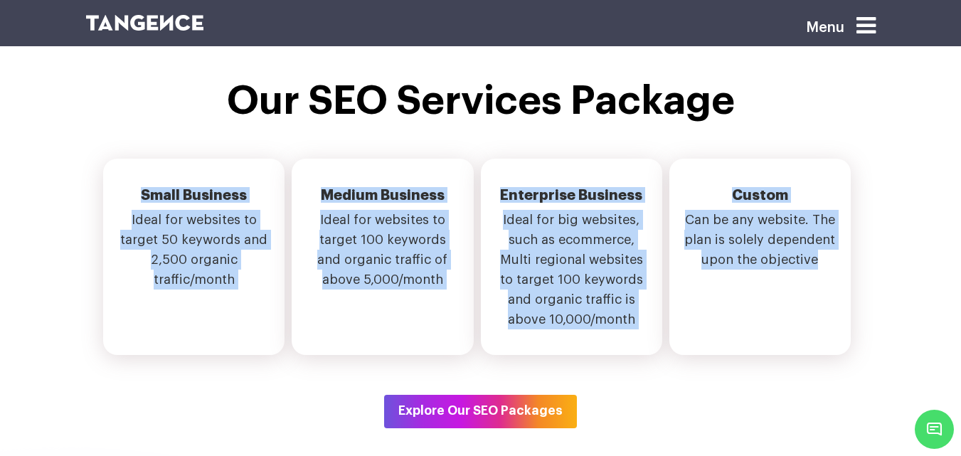
drag, startPoint x: 813, startPoint y: 258, endPoint x: 85, endPoint y: 126, distance: 739.0
click at [86, 159] on ul "Small Business Ideal for websites to target 50 keywords and 2,500 organic traff…" at bounding box center [481, 257] width 790 height 196
click at [285, 110] on div "Our SEO Services Package Small Business Ideal for websites to target 50 keyword…" at bounding box center [480, 253] width 811 height 349
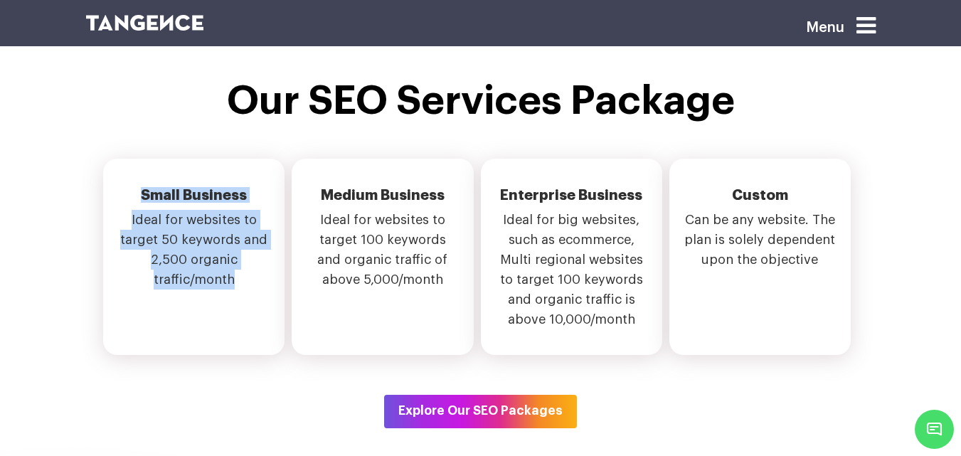
drag, startPoint x: 240, startPoint y: 250, endPoint x: 105, endPoint y: 119, distance: 188.2
click at [105, 119] on div "Our SEO Services Package Small Business Ideal for websites to target 50 keyword…" at bounding box center [480, 253] width 811 height 349
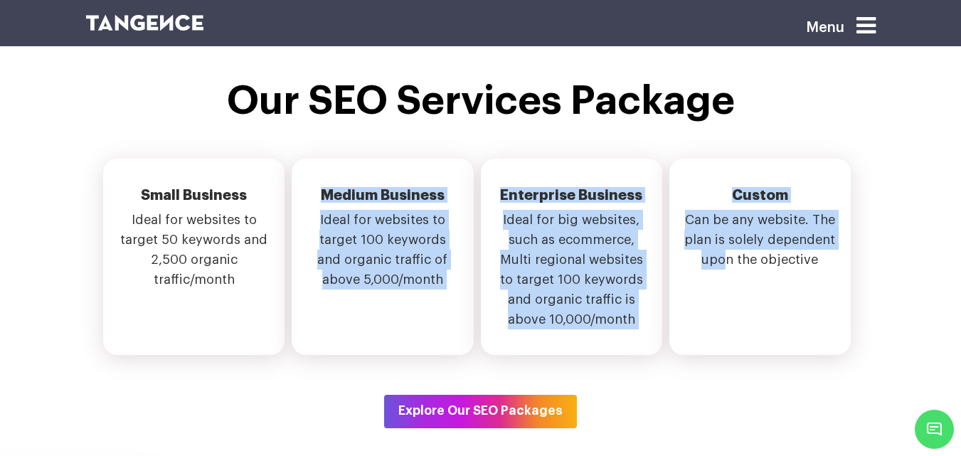
drag, startPoint x: 322, startPoint y: 152, endPoint x: 724, endPoint y: 310, distance: 432.6
click at [724, 221] on ul "Small Business Ideal for websites to target 50 keywords and 2,500 organic traff…" at bounding box center [481, 257] width 790 height 196
click at [481, 221] on li "Enterprise Business Ideal for big websites, such as ecommerce, Multi regional w…" at bounding box center [571, 257] width 181 height 196
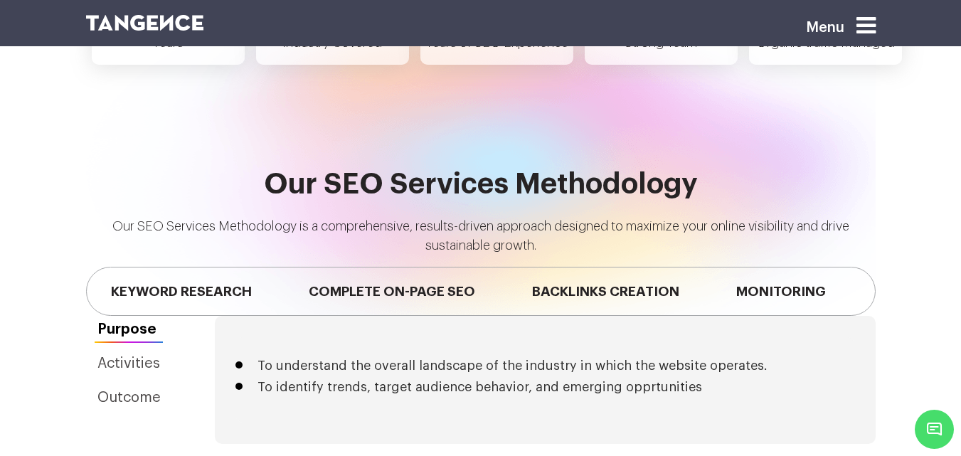
scroll to position [0, 3]
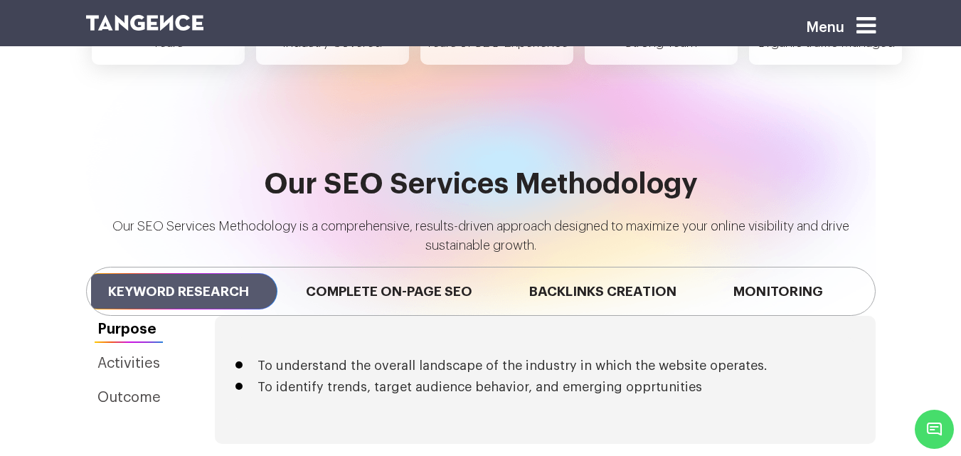
click at [277, 221] on span "Keyword Research" at bounding box center [179, 291] width 198 height 36
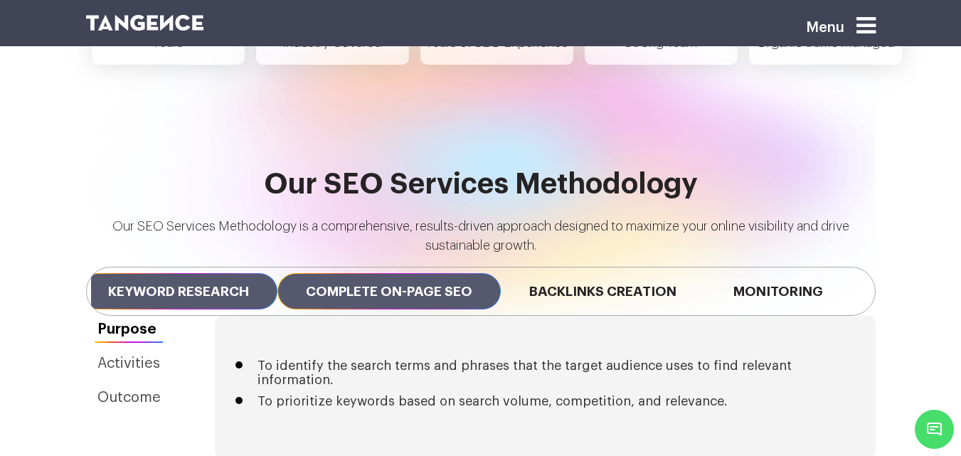
click at [476, 221] on span "Complete On-page SEO" at bounding box center [388, 291] width 223 height 36
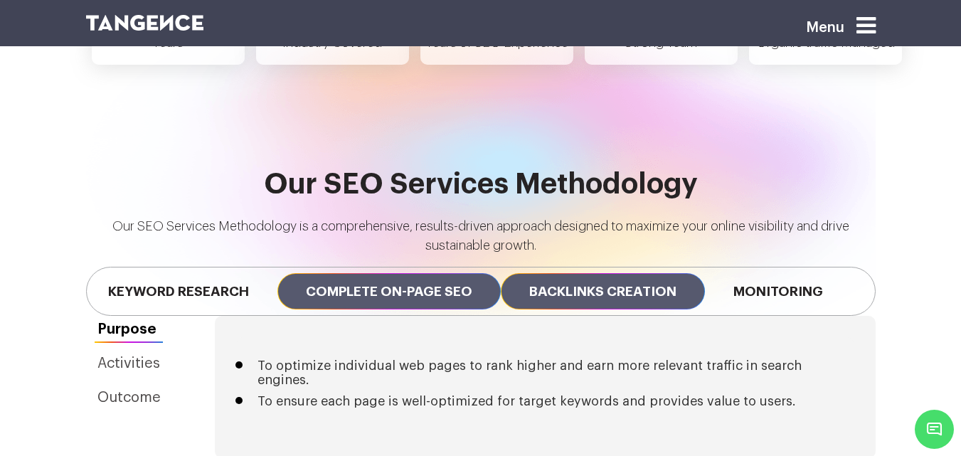
click at [620, 221] on span "Backlinks Creation" at bounding box center [603, 291] width 204 height 36
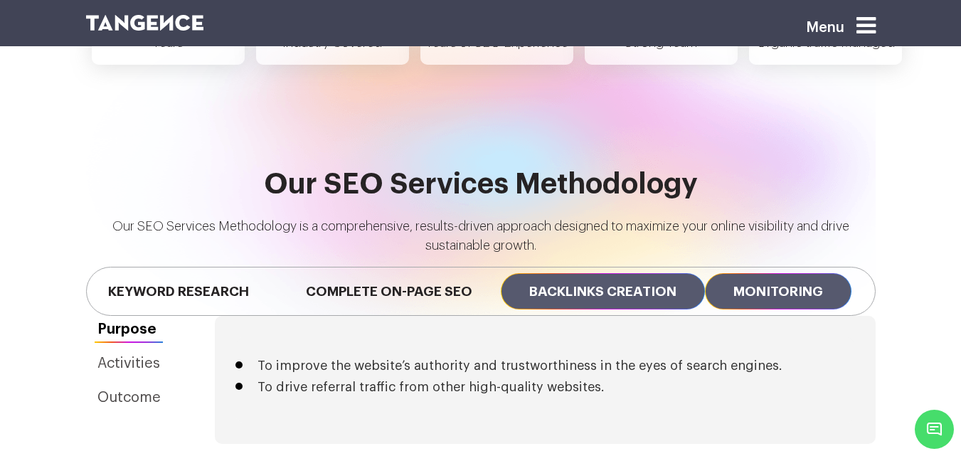
click at [852, 221] on span "Monitoring" at bounding box center [778, 291] width 147 height 36
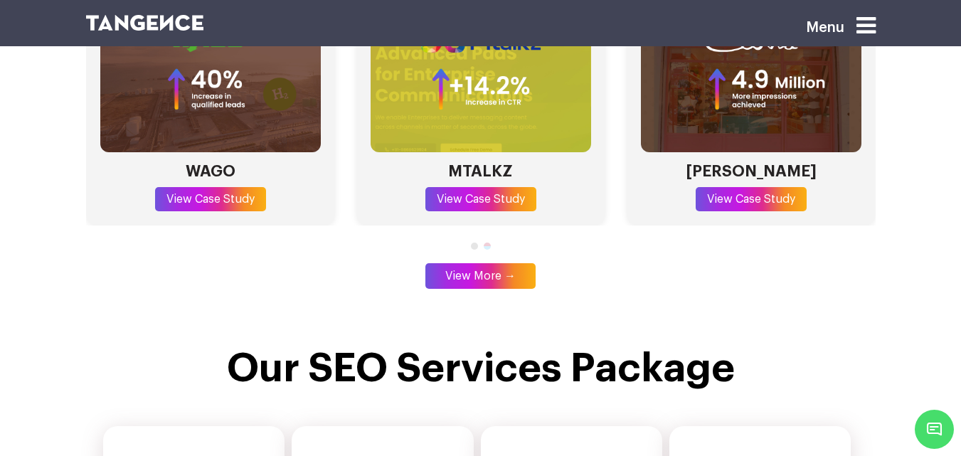
scroll to position [4229, 0]
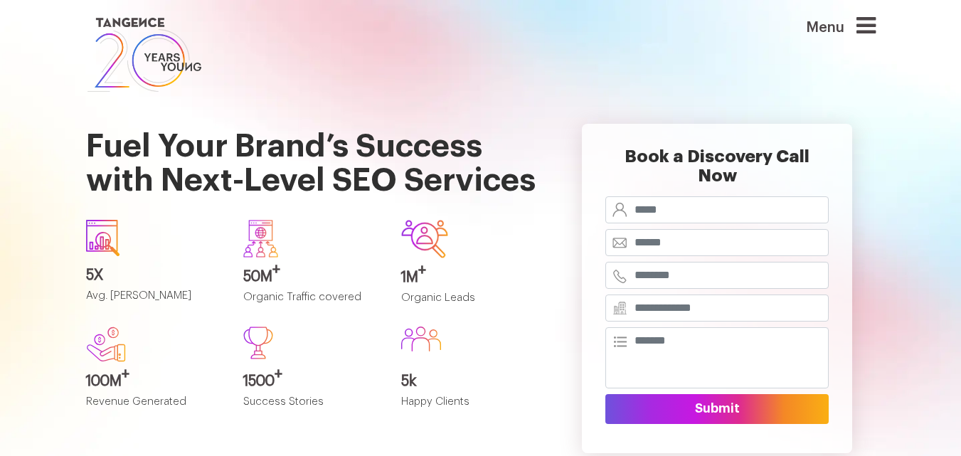
click at [857, 31] on div "Menu" at bounding box center [819, 33] width 114 height 38
click at [868, 31] on icon at bounding box center [866, 25] width 19 height 23
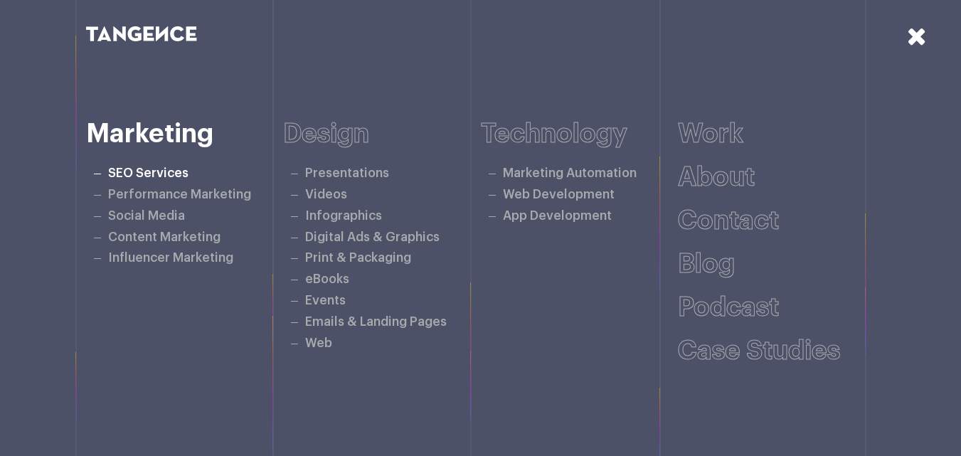
click at [142, 174] on link "SEO Services" at bounding box center [148, 173] width 80 height 12
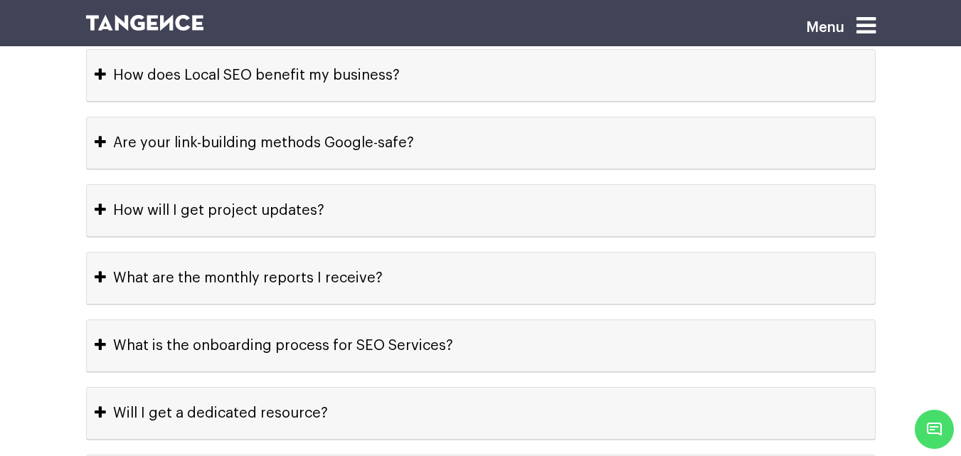
scroll to position [6641, 0]
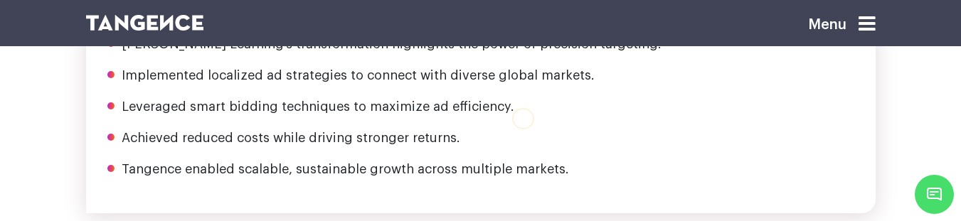
scroll to position [2488, 0]
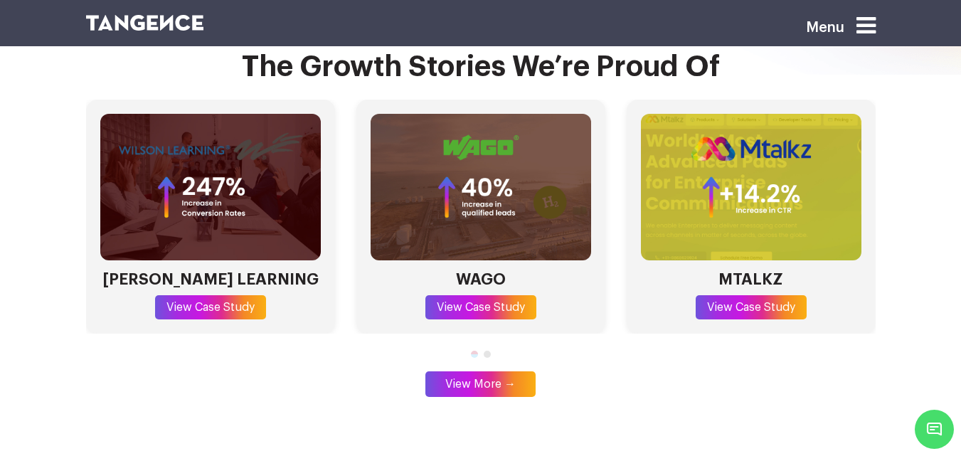
scroll to position [4110, 0]
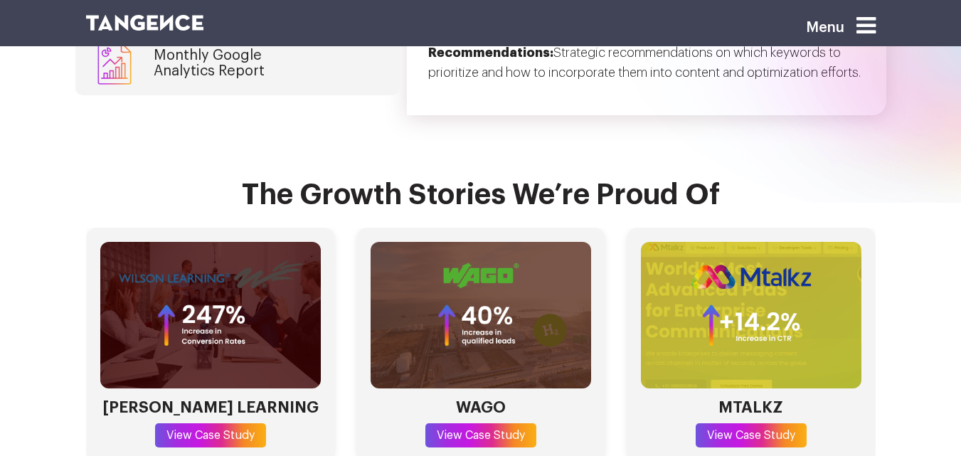
scroll to position [3979, 0]
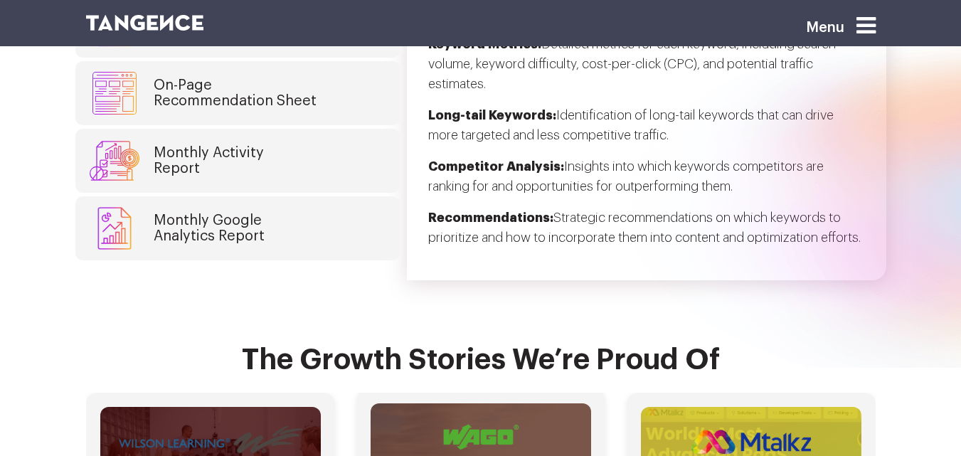
scroll to position [3777, 0]
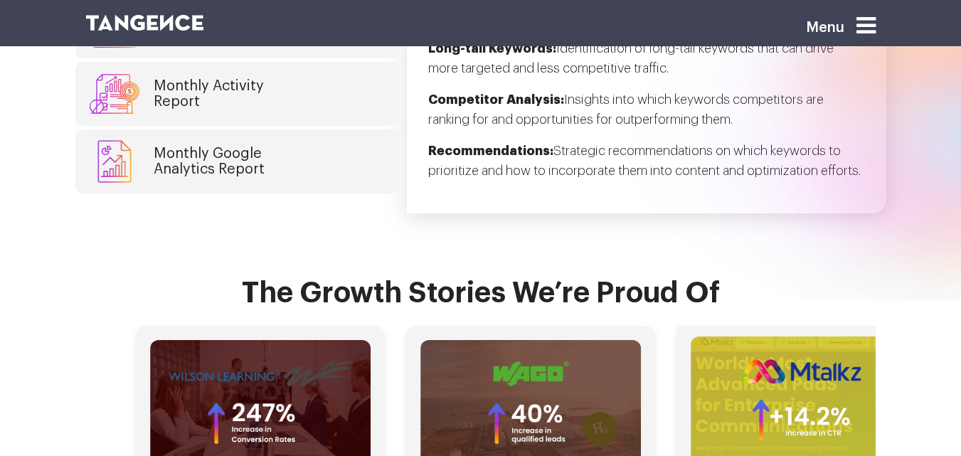
click at [744, 337] on img "3 / 4" at bounding box center [801, 410] width 221 height 147
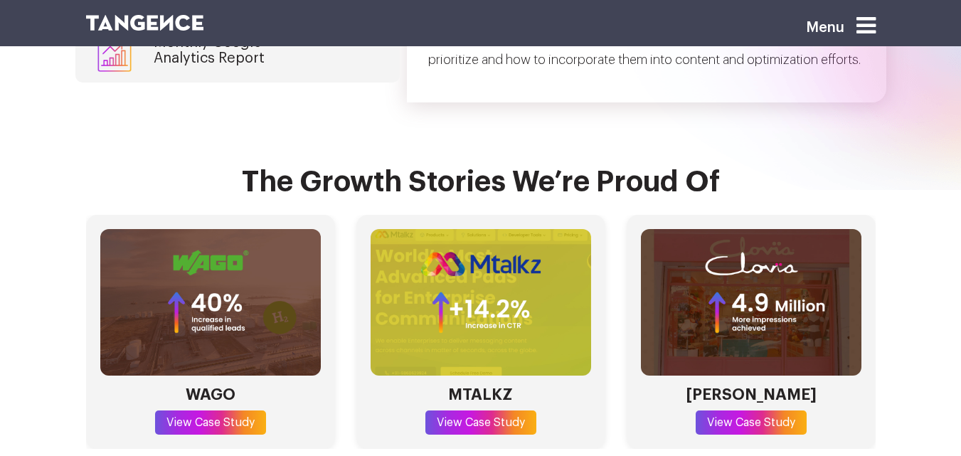
scroll to position [4030, 0]
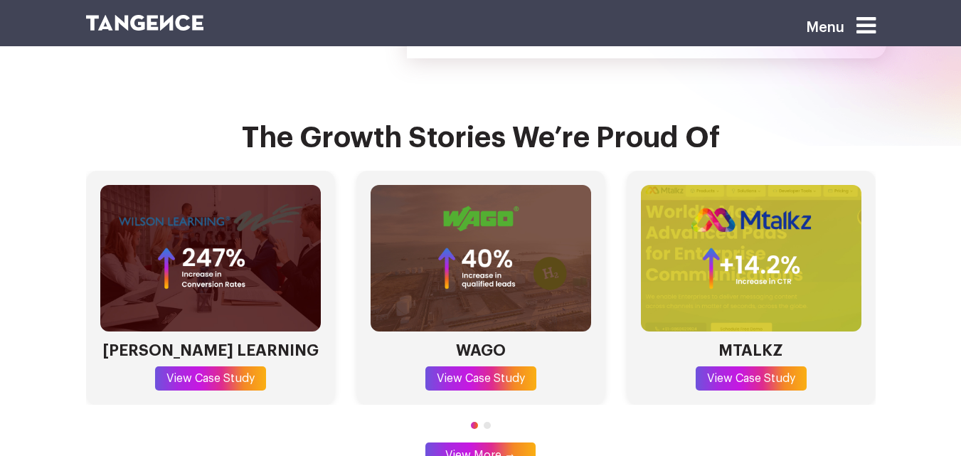
scroll to position [4074, 0]
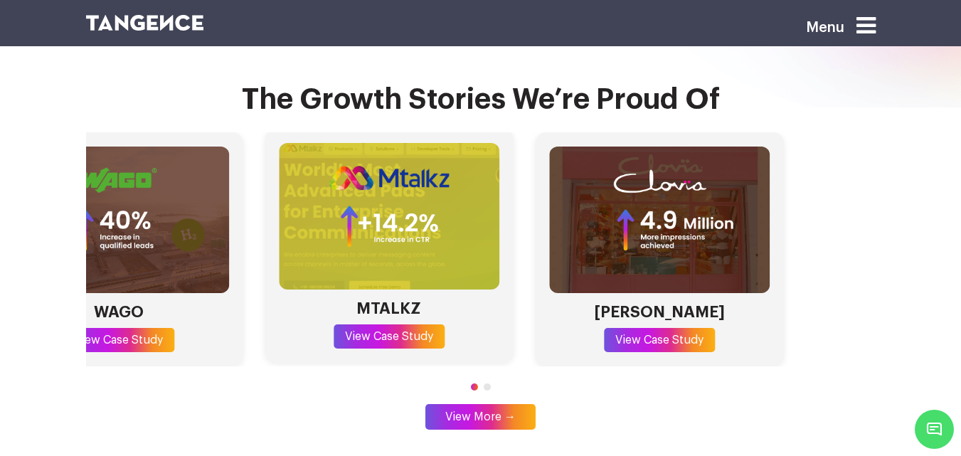
click at [222, 167] on div "WILSON LEARNING View Case Study WAGO View Case Study MTALKZ View Case Study CLO…" at bounding box center [119, 249] width 790 height 235
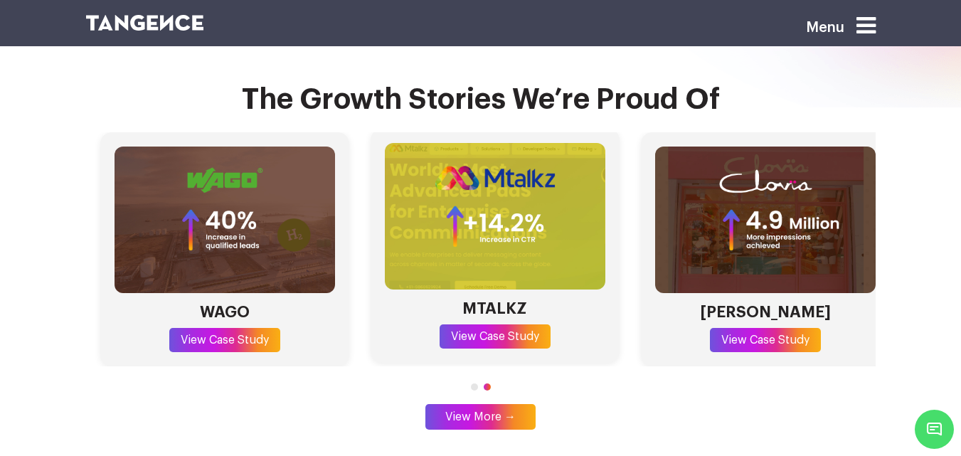
click at [605, 178] on img "3 / 4" at bounding box center [495, 216] width 221 height 147
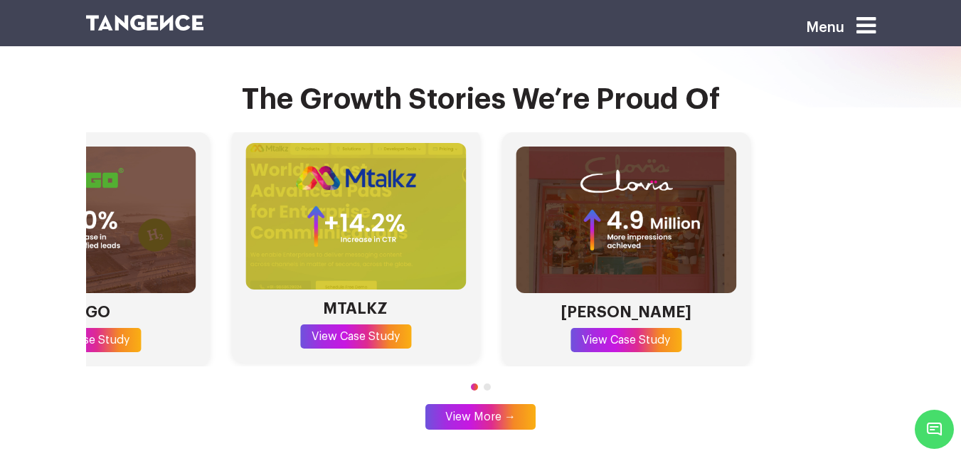
click at [120, 167] on div "WILSON LEARNING View Case Study WAGO View Case Study MTALKZ View Case Study CLO…" at bounding box center [85, 249] width 790 height 235
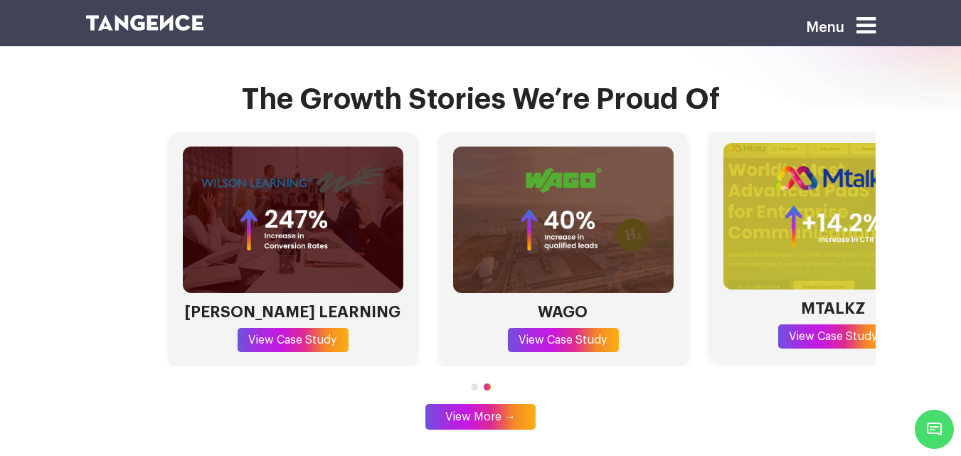
click at [961, 171] on html "Menu Fuel Your Brand’s Success with Next-Level SEO Services 5X Avg. [PERSON_NAM…" at bounding box center [480, 45] width 961 height 8238
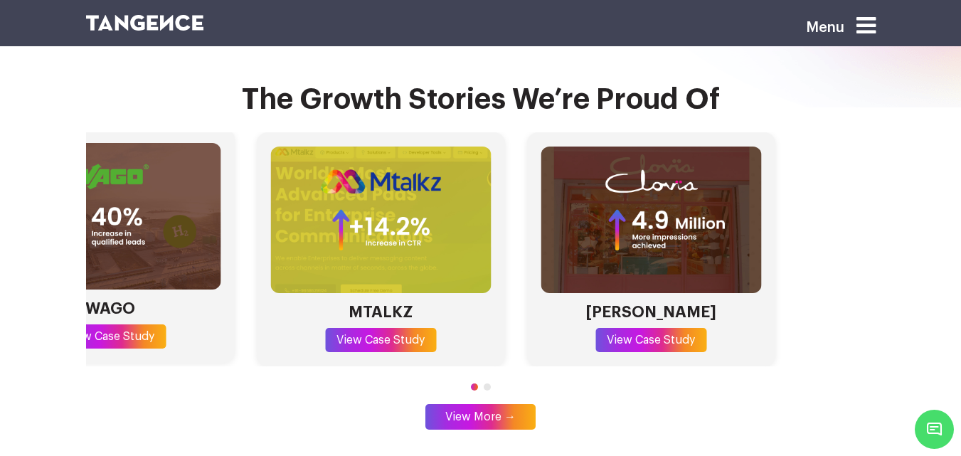
click at [0, 151] on section "The Growth Stories We’re Proud Of [PERSON_NAME] LEARNING View Case Study WAGO V…" at bounding box center [480, 254] width 961 height 468
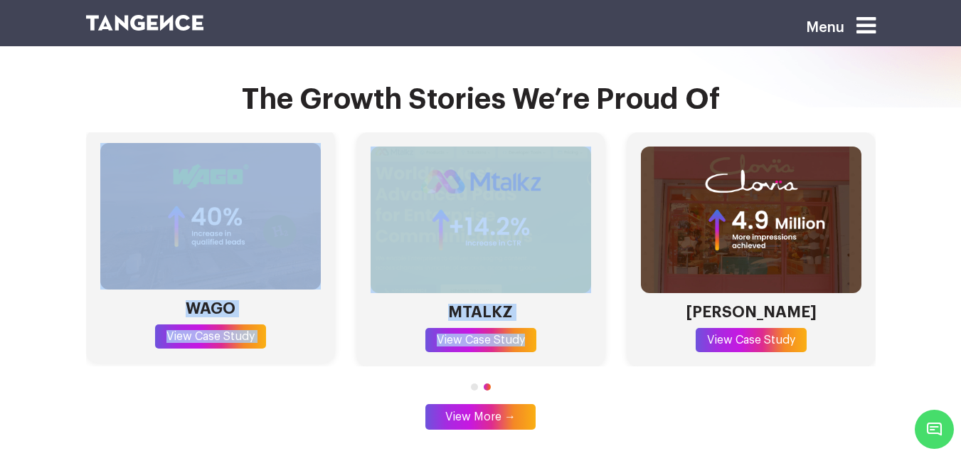
drag, startPoint x: 364, startPoint y: 156, endPoint x: 179, endPoint y: 137, distance: 186.0
click at [159, 137] on section "The Growth Stories We’re Proud Of [PERSON_NAME] LEARNING View Case Study WAGO V…" at bounding box center [480, 254] width 961 height 468
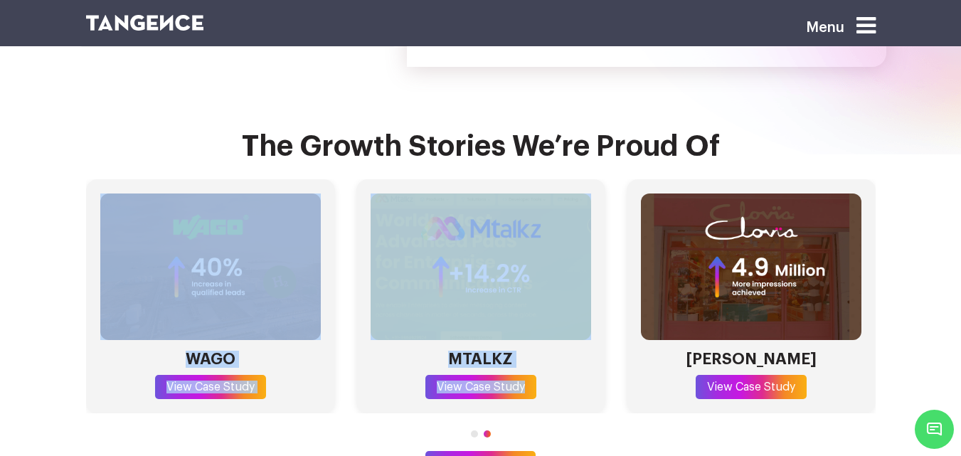
scroll to position [4103, 0]
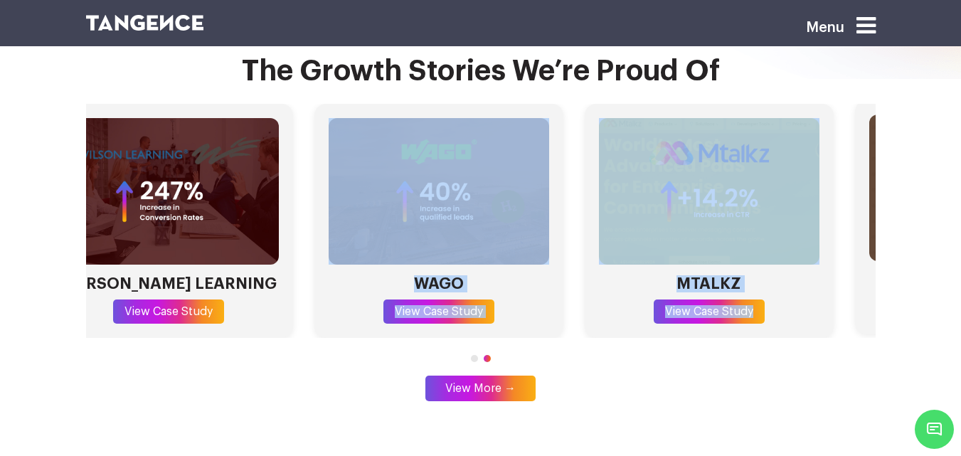
click at [911, 181] on section "The Growth Stories We’re Proud Of [PERSON_NAME] LEARNING View Case Study WAGO V…" at bounding box center [480, 225] width 961 height 468
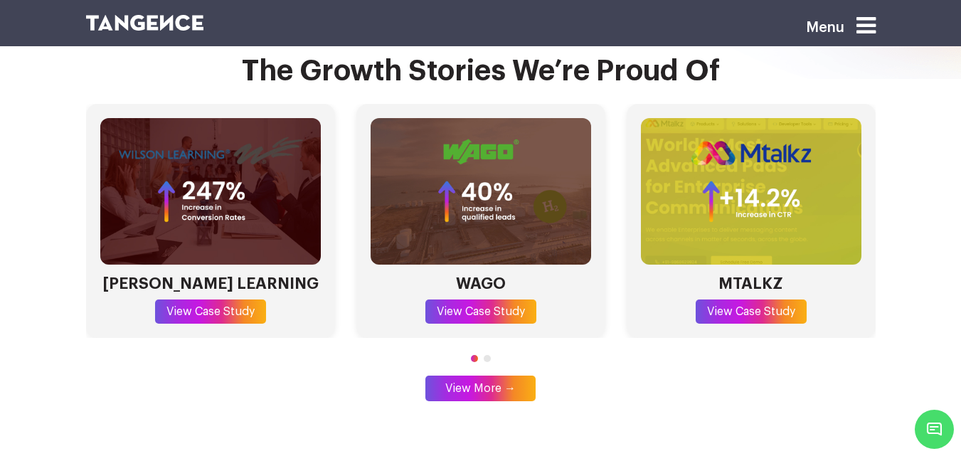
click at [697, 371] on section "The Growth Stories We’re Proud Of [PERSON_NAME] LEARNING View Case Study WAGO V…" at bounding box center [480, 225] width 961 height 468
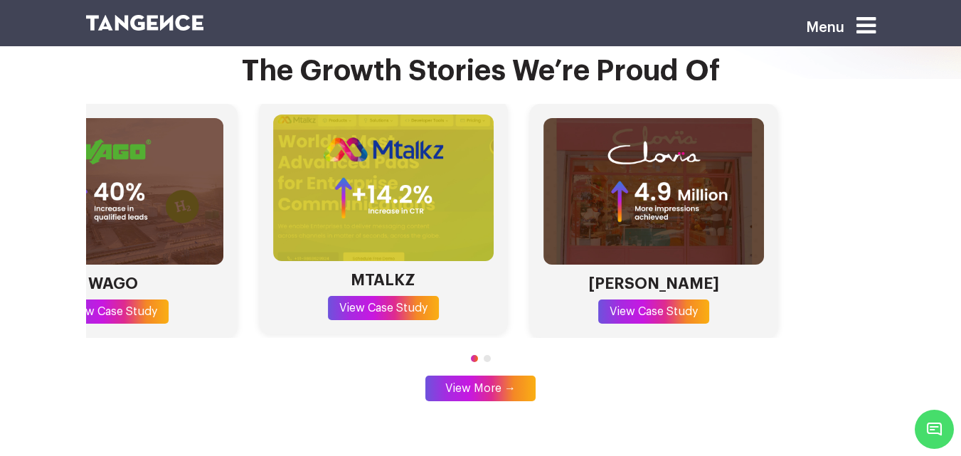
click at [11, 169] on section "The Growth Stories We’re Proud Of [PERSON_NAME] LEARNING View Case Study WAGO V…" at bounding box center [480, 225] width 961 height 468
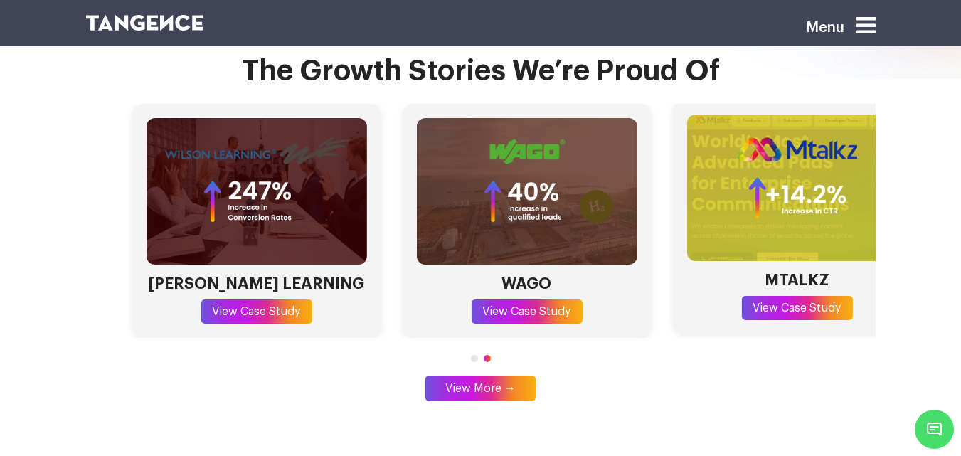
click at [827, 152] on img "3 / 4" at bounding box center [797, 188] width 221 height 147
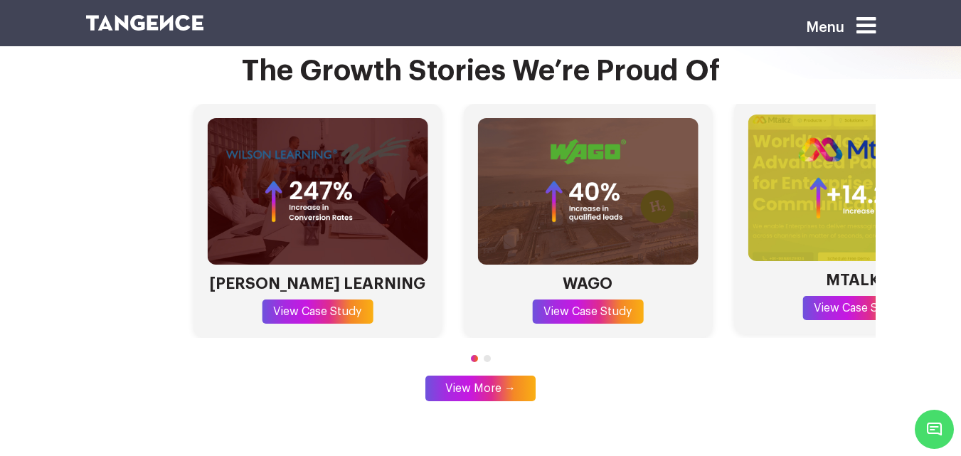
click at [923, 28] on div "Menu Fuel Your Brand’s Success with Next-Level SEO Services 5X Avg. SEO ROI 50M…" at bounding box center [480, 16] width 961 height 8238
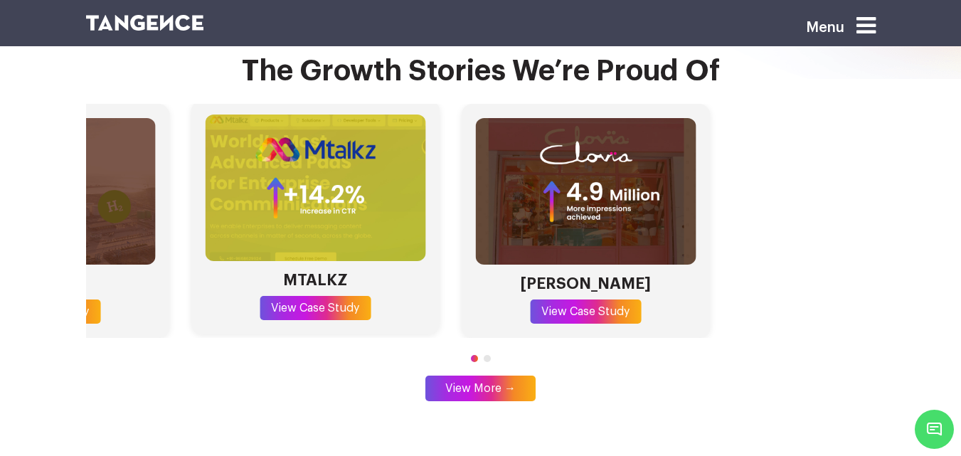
click at [0, 280] on section "The Growth Stories We’re Proud Of [PERSON_NAME] LEARNING View Case Study WAGO V…" at bounding box center [480, 225] width 961 height 468
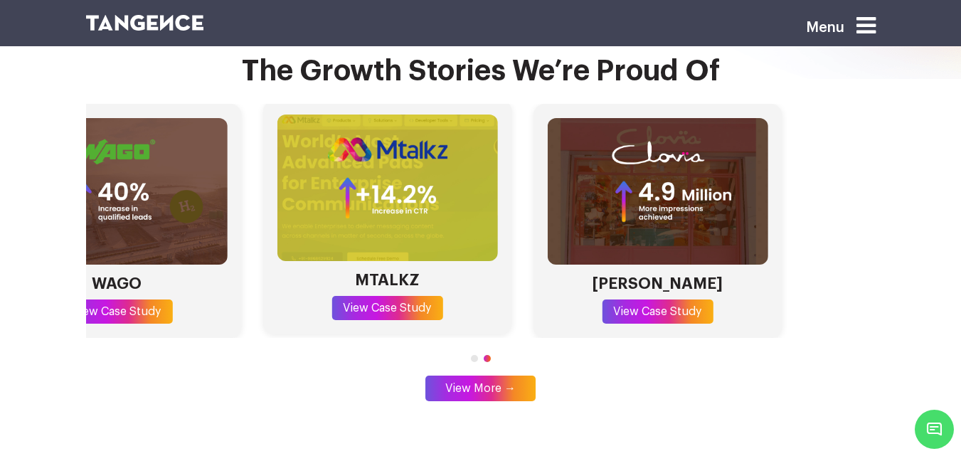
click at [351, 360] on section "The Growth Stories We’re Proud Of [PERSON_NAME] LEARNING View Case Study WAGO V…" at bounding box center [480, 225] width 961 height 468
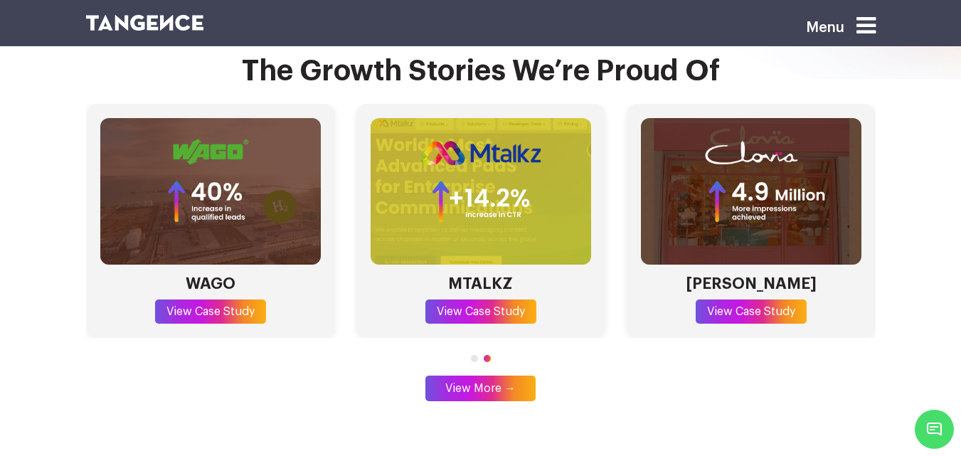
click at [475, 355] on span "Go to slide 1" at bounding box center [474, 358] width 7 height 7
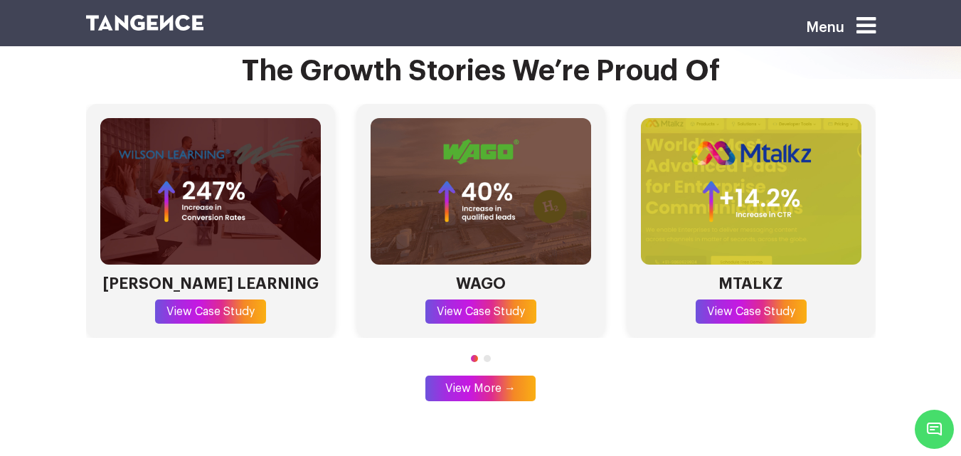
click at [487, 355] on span "Go to slide 2" at bounding box center [487, 358] width 7 height 7
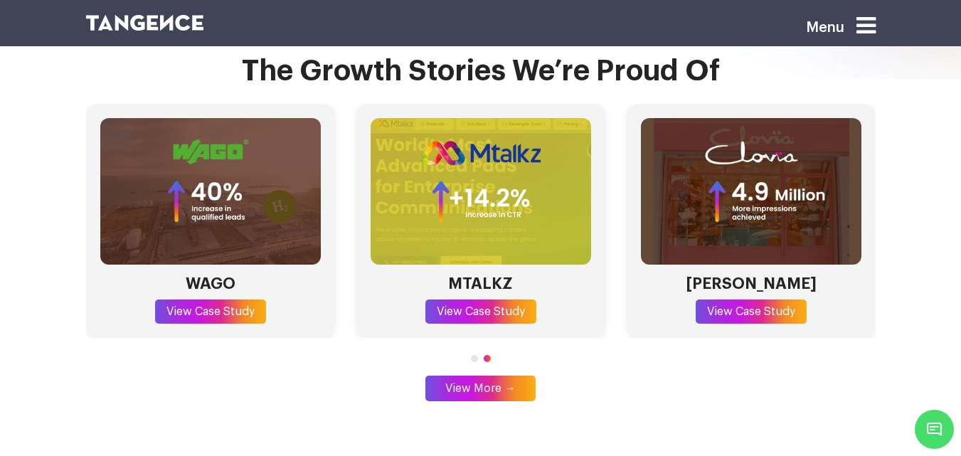
click at [475, 355] on span "Go to slide 1" at bounding box center [474, 358] width 7 height 7
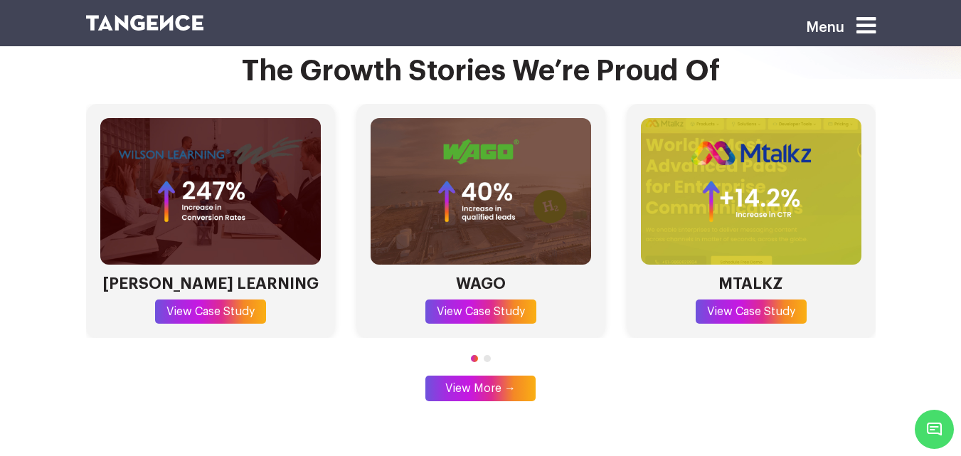
click at [485, 355] on span "Go to slide 2" at bounding box center [487, 358] width 7 height 7
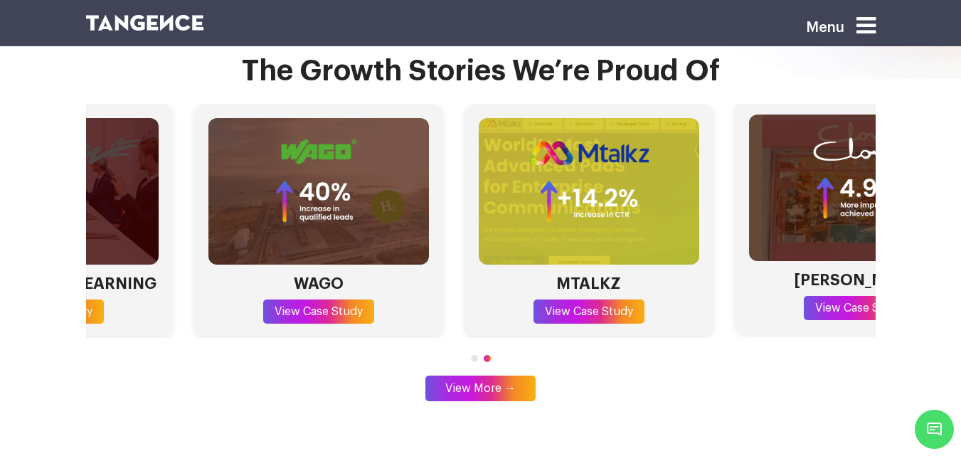
click at [961, 125] on html "Menu Fuel Your Brand’s Success with Next-Level SEO Services 5X Avg. [PERSON_NAM…" at bounding box center [480, 16] width 961 height 8238
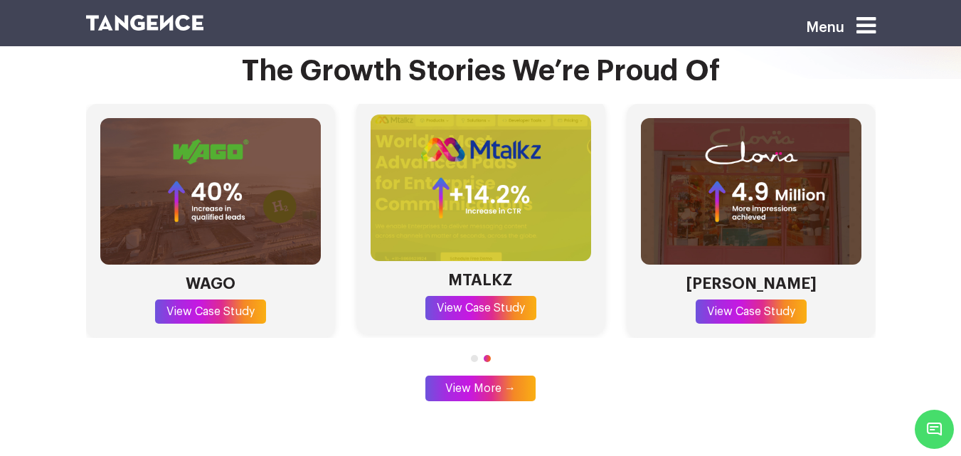
scroll to position [3960, 0]
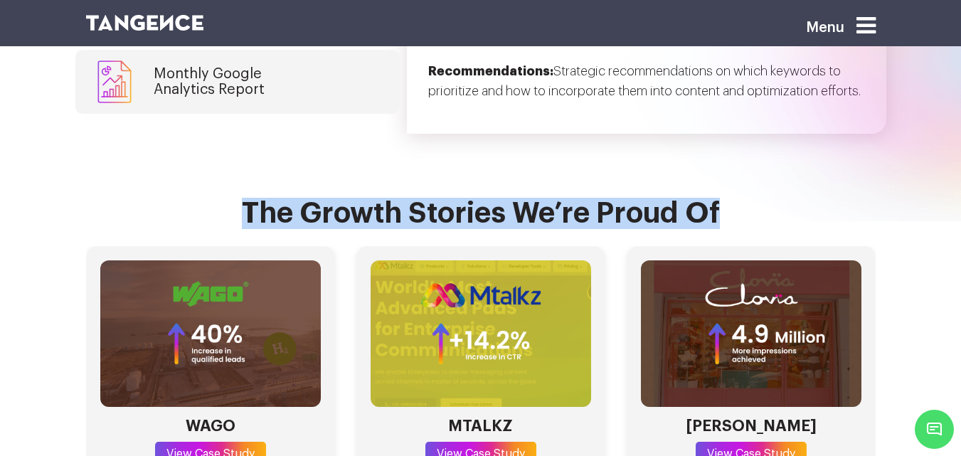
drag, startPoint x: 438, startPoint y: 164, endPoint x: 88, endPoint y: 164, distance: 350.8
click at [88, 198] on h2 "The Growth Stories We’re Proud Of" at bounding box center [481, 222] width 790 height 48
drag, startPoint x: 210, startPoint y: 121, endPoint x: 227, endPoint y: 132, distance: 20.1
click at [211, 134] on section "The Growth Stories We’re Proud Of [PERSON_NAME] LEARNING View Case Study WAGO V…" at bounding box center [480, 368] width 961 height 468
click at [332, 198] on h2 "The Growth Stories We’re Proud Of" at bounding box center [481, 222] width 790 height 48
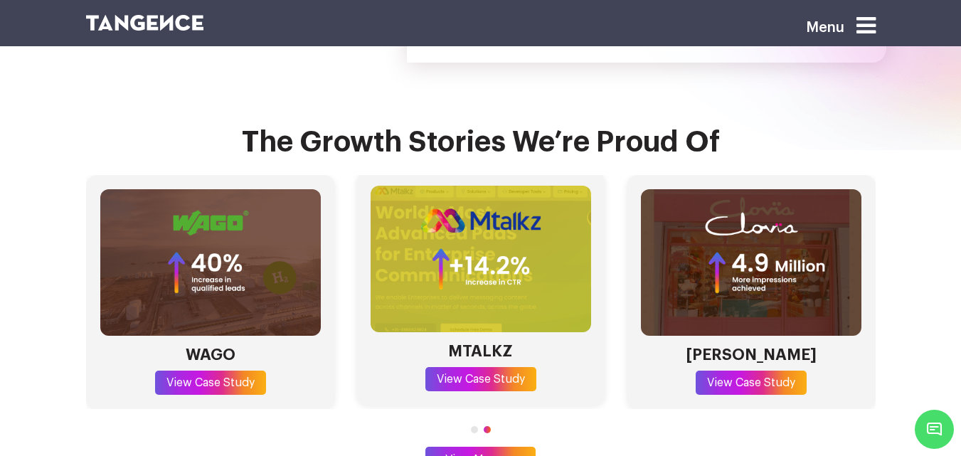
scroll to position [4174, 0]
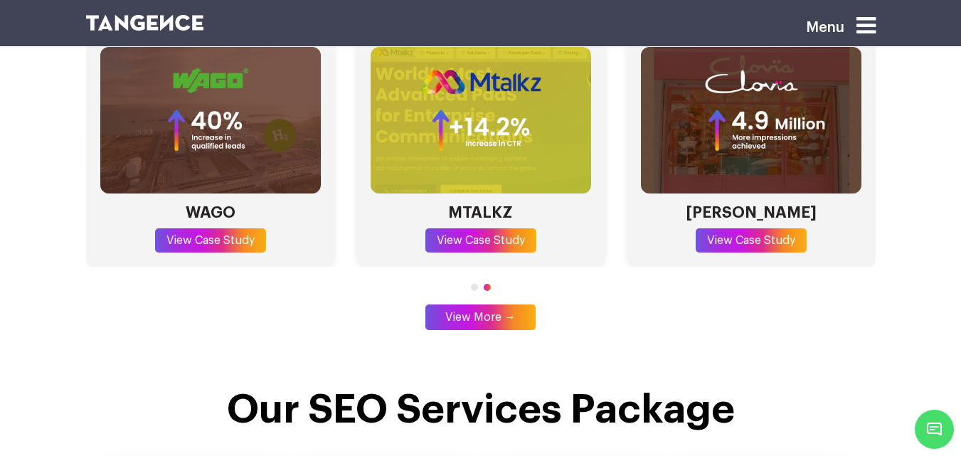
click at [475, 284] on span "Go to slide 1" at bounding box center [474, 287] width 7 height 7
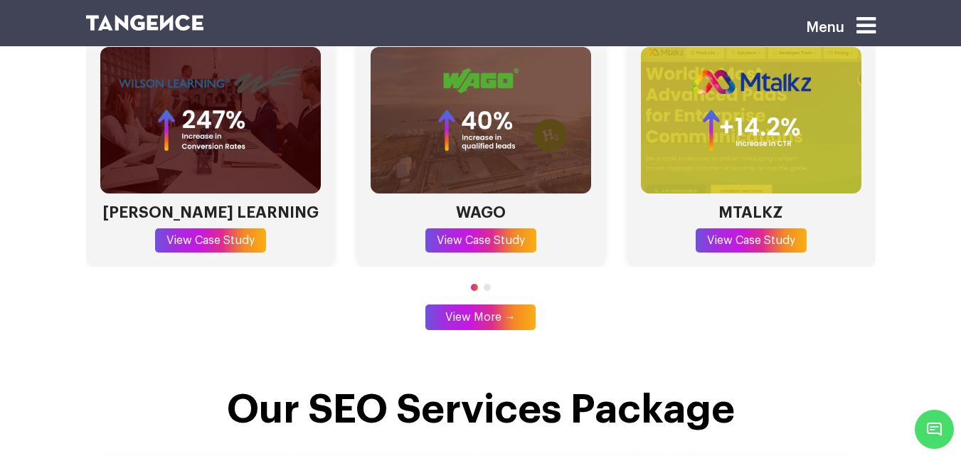
click at [489, 284] on span "Go to slide 2" at bounding box center [487, 287] width 7 height 7
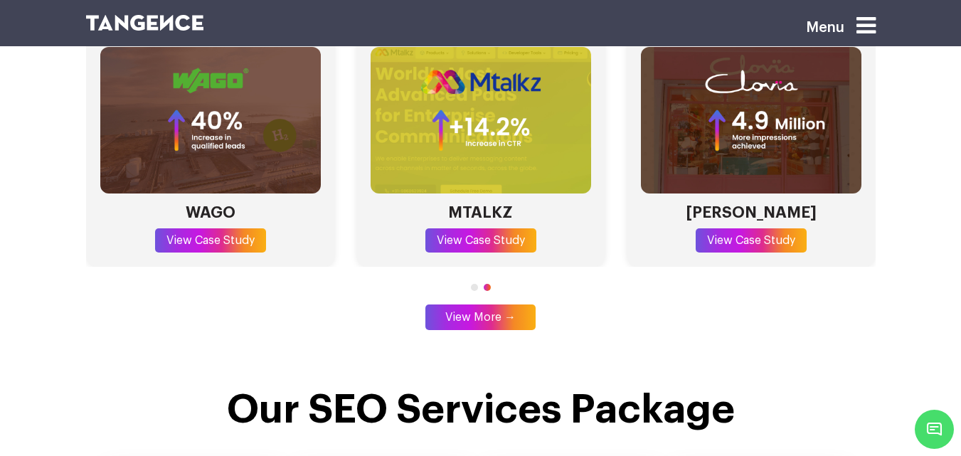
click at [477, 284] on span "Go to slide 1" at bounding box center [474, 287] width 7 height 7
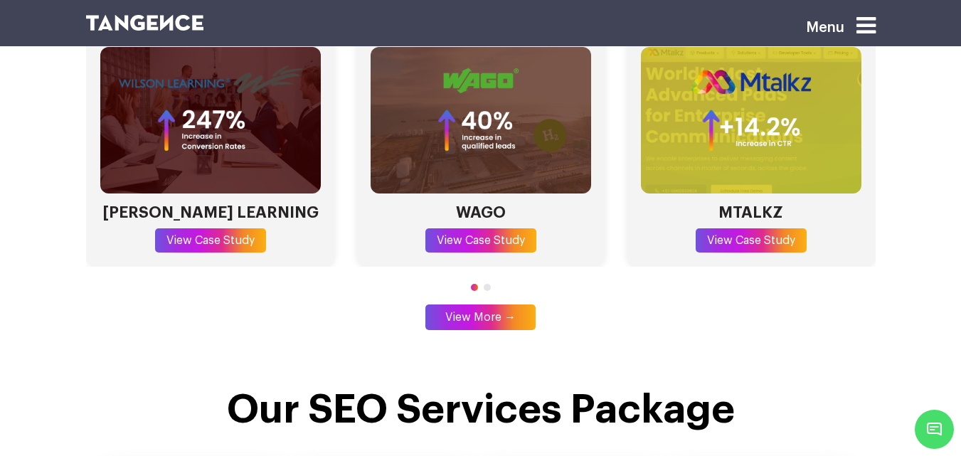
click at [487, 284] on span "Go to slide 2" at bounding box center [487, 287] width 7 height 7
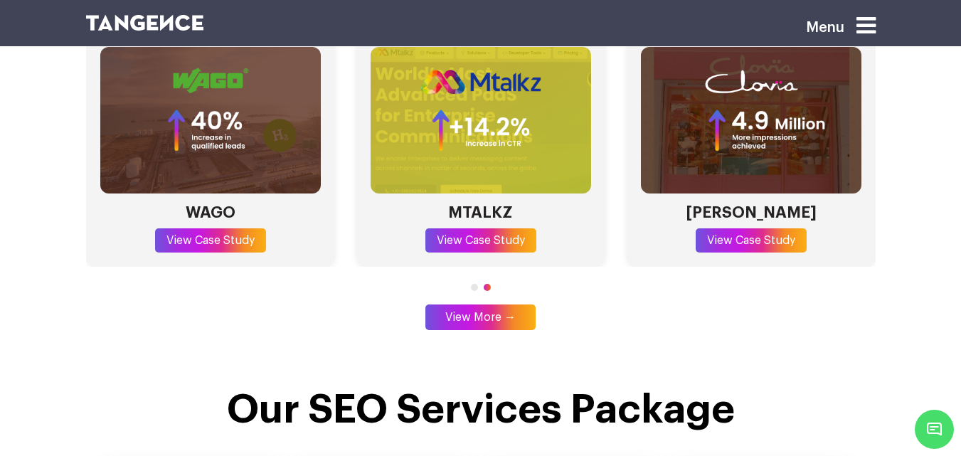
click at [474, 284] on span "Go to slide 1" at bounding box center [474, 287] width 7 height 7
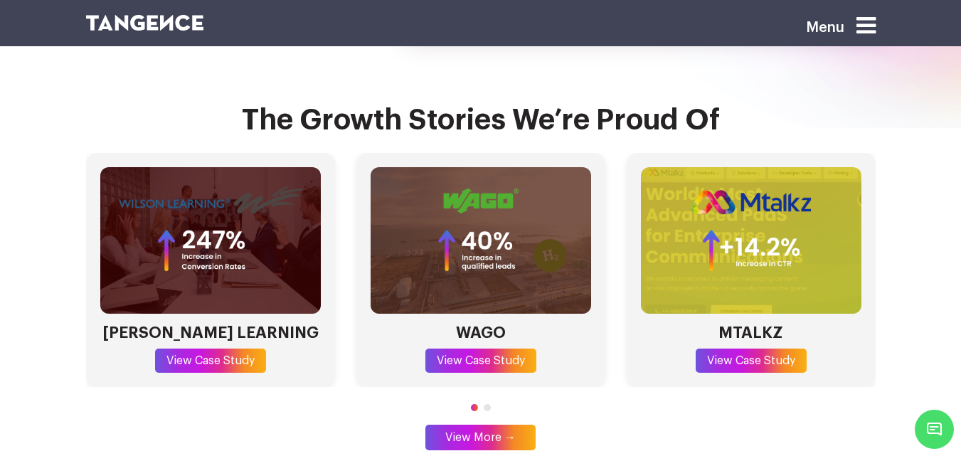
scroll to position [4054, 0]
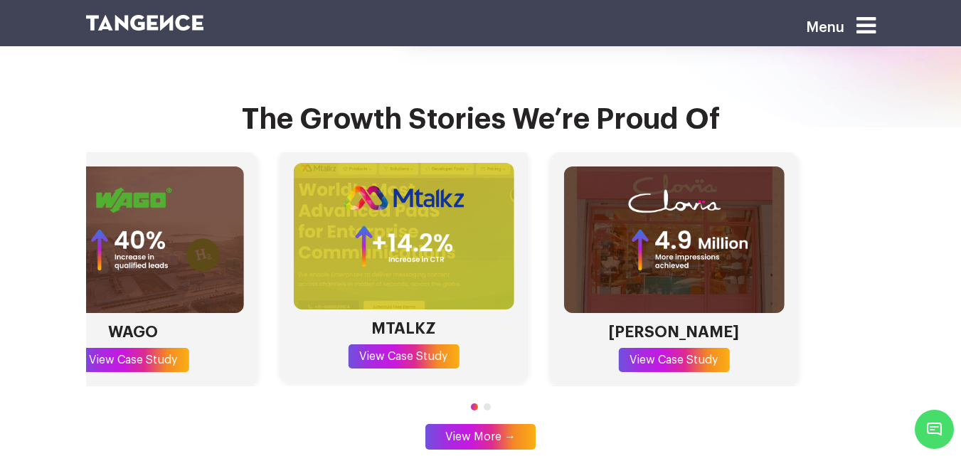
click at [358, 220] on img "3 / 4" at bounding box center [403, 236] width 221 height 147
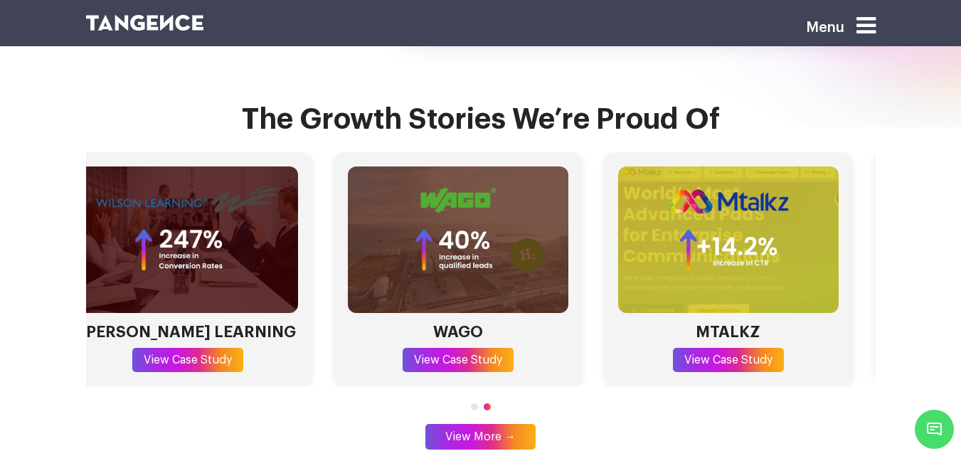
click at [961, 148] on html "Menu Fuel Your Brand’s Success with Next-Level SEO Services 5X Avg. [PERSON_NAM…" at bounding box center [480, 65] width 961 height 8238
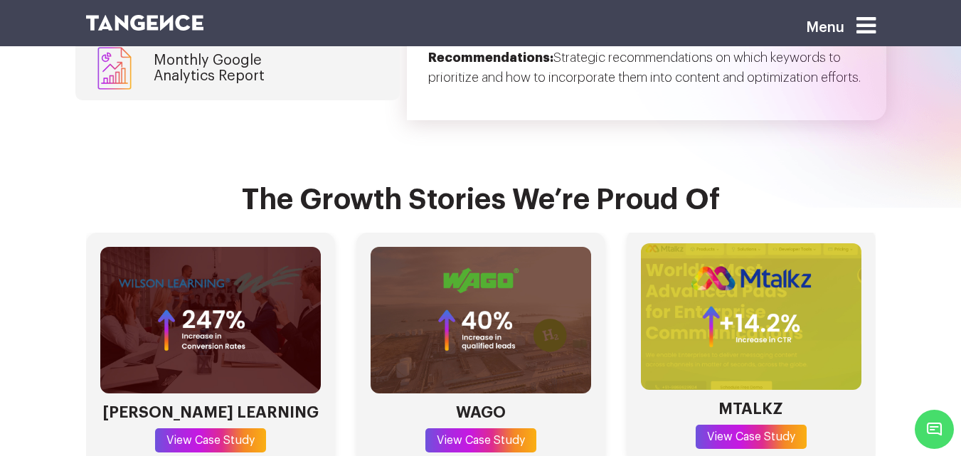
scroll to position [3975, 0]
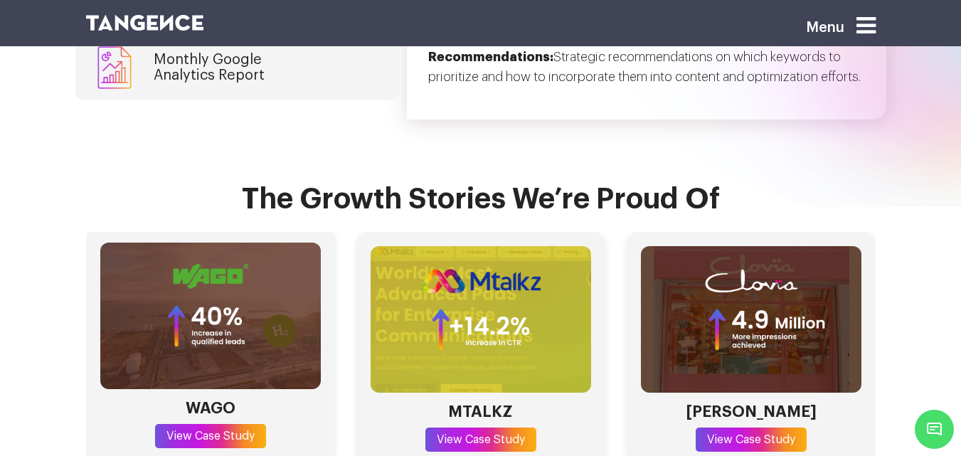
click at [293, 228] on div "WAGO View Case Study" at bounding box center [210, 345] width 249 height 235
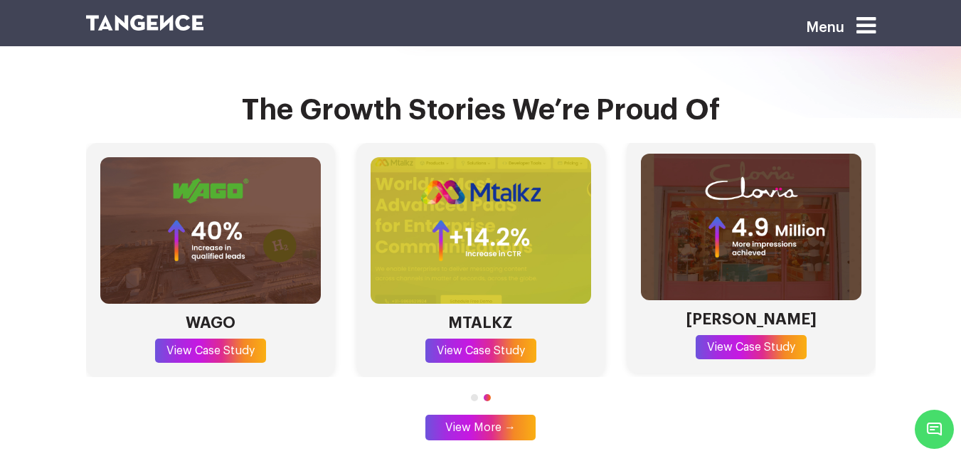
scroll to position [4080, 0]
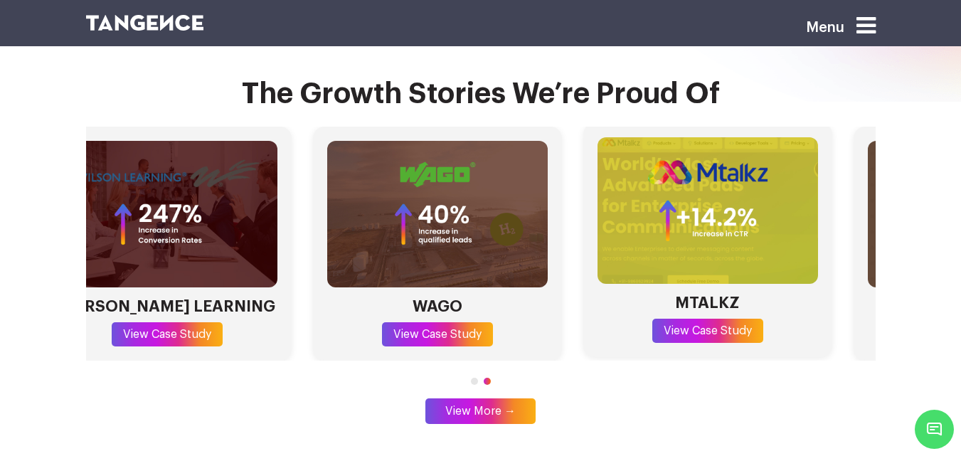
click at [961, 179] on html "Menu Fuel Your Brand’s Success with Next-Level SEO Services 5X Avg. [PERSON_NAM…" at bounding box center [480, 39] width 961 height 8238
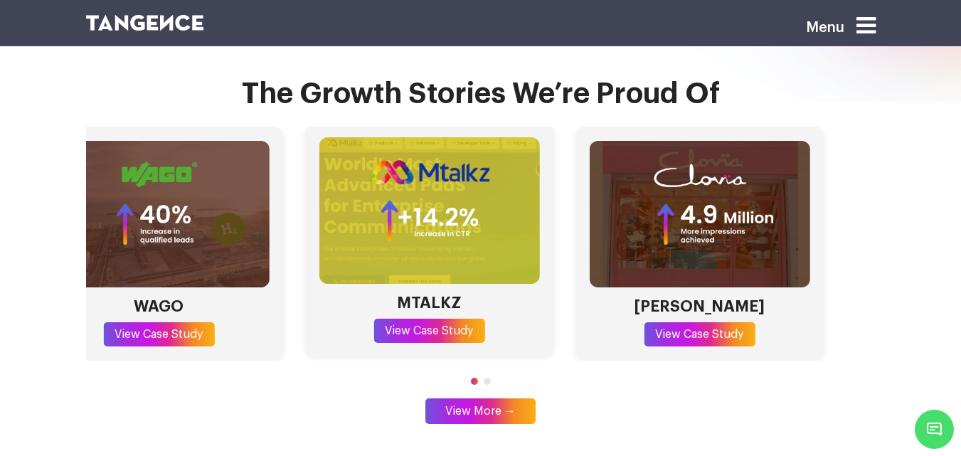
click at [321, 201] on div "MTALKZ View Case Study" at bounding box center [429, 240] width 249 height 235
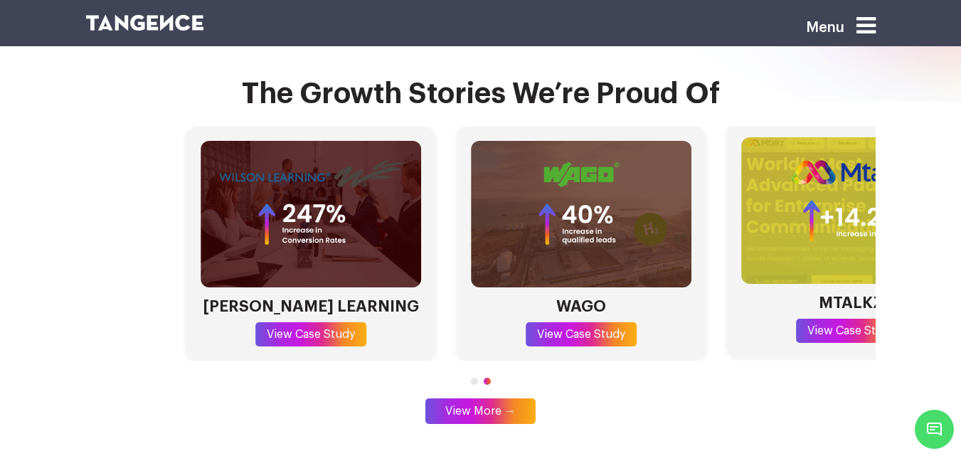
click at [961, 73] on html "Menu Fuel Your Brand’s Success with Next-Level SEO Services 5X Avg. [PERSON_NAM…" at bounding box center [480, 39] width 961 height 8238
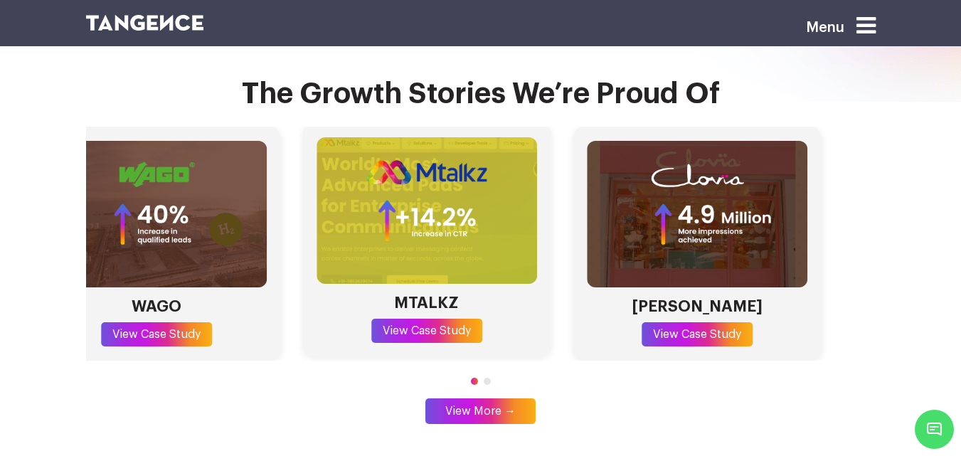
click at [319, 149] on img "3 / 4" at bounding box center [427, 210] width 221 height 147
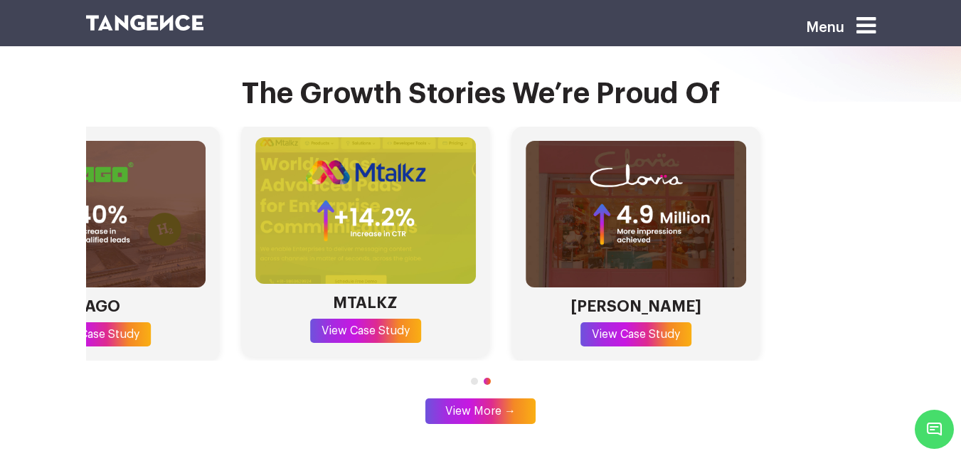
click at [0, 202] on section "The Growth Stories We’re Proud Of [PERSON_NAME] LEARNING View Case Study WAGO V…" at bounding box center [480, 248] width 961 height 468
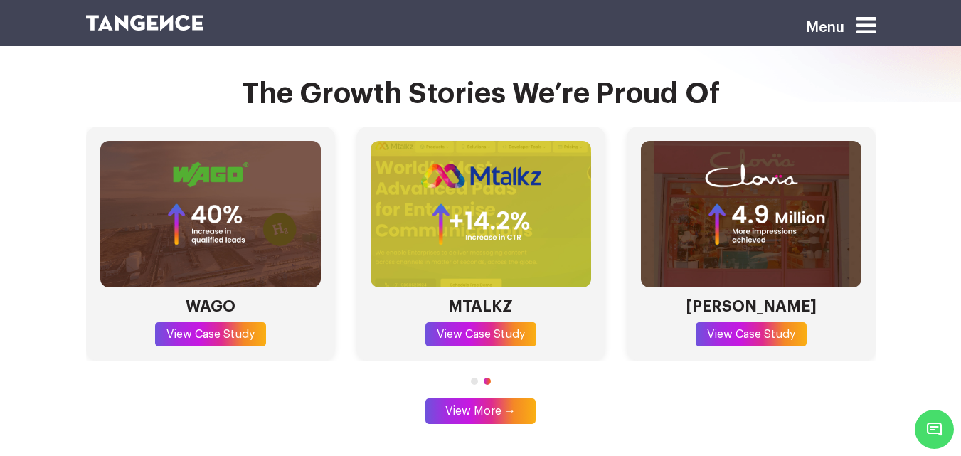
click at [0, 202] on section "The Growth Stories We’re Proud Of [PERSON_NAME] LEARNING View Case Study WAGO V…" at bounding box center [480, 248] width 961 height 468
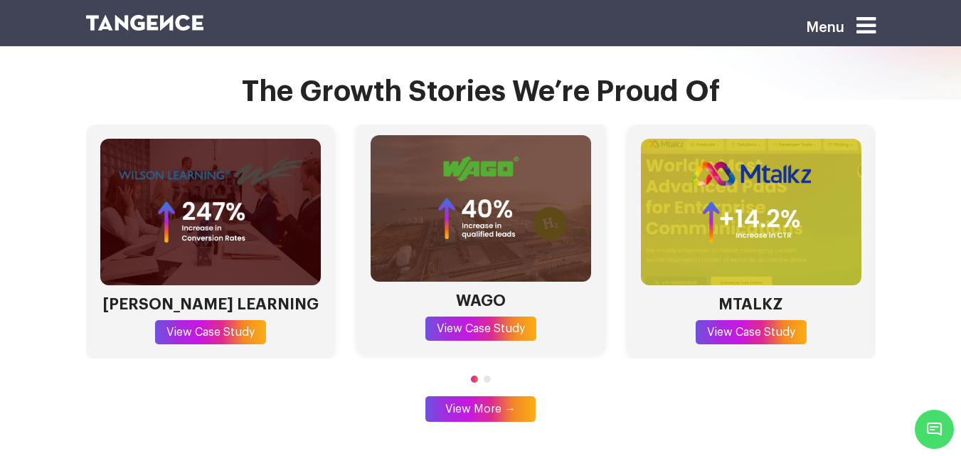
scroll to position [4080, 0]
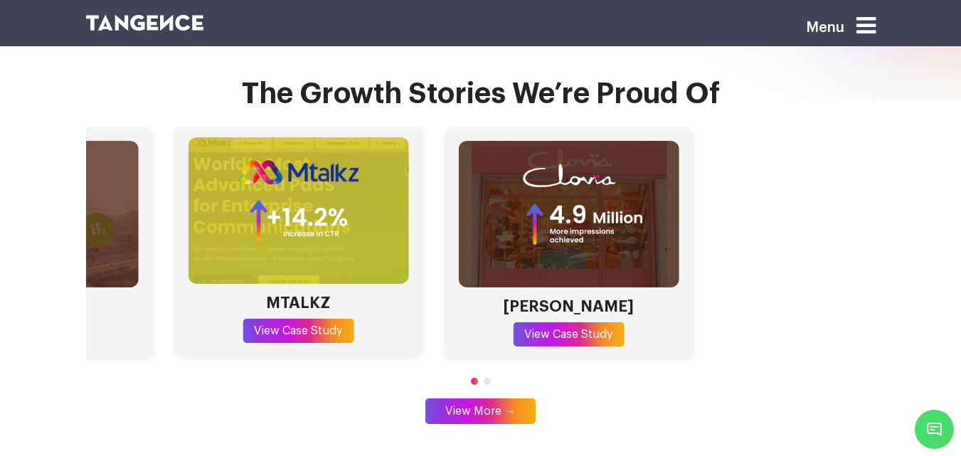
click at [6, 167] on section "The Growth Stories We’re Proud Of [PERSON_NAME] LEARNING View Case Study WAGO V…" at bounding box center [480, 248] width 961 height 468
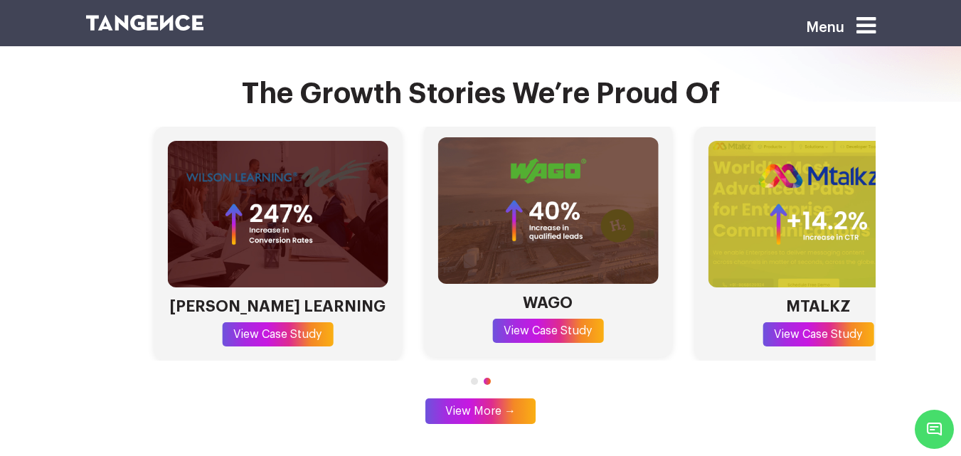
click at [627, 147] on img "2 / 4" at bounding box center [548, 210] width 221 height 147
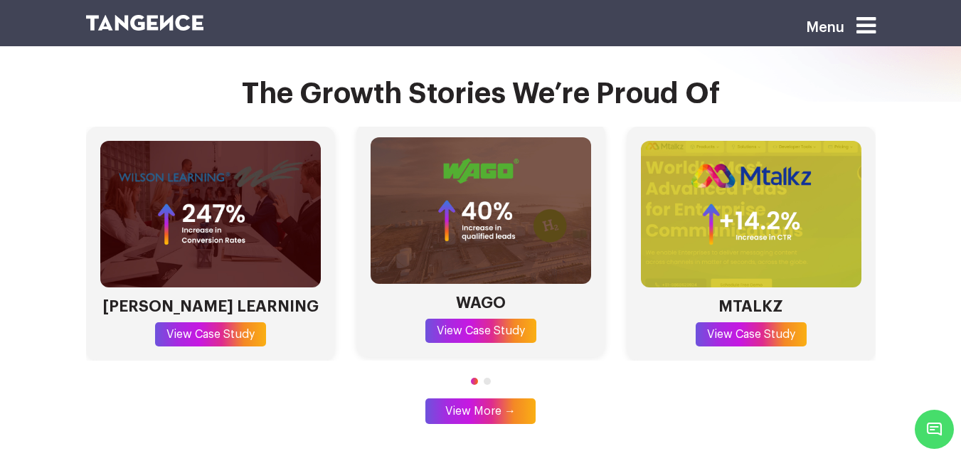
scroll to position [4151, 0]
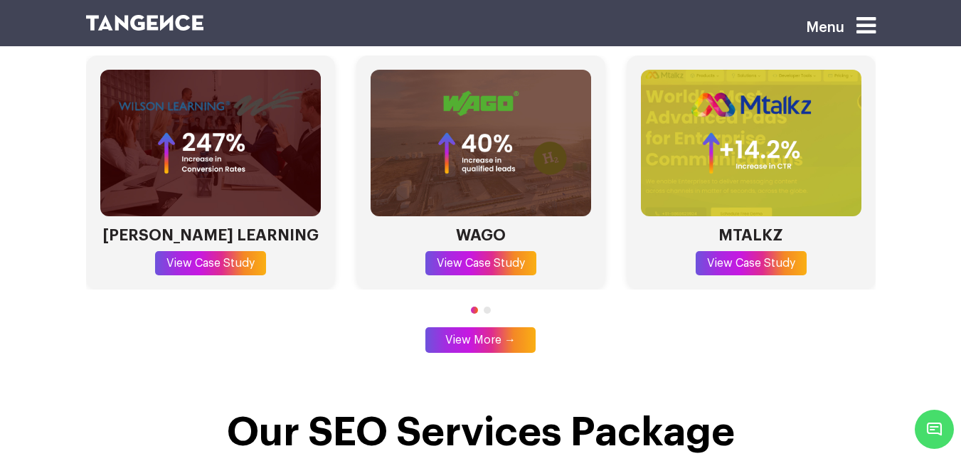
click at [485, 307] on span "Go to slide 2" at bounding box center [487, 310] width 7 height 7
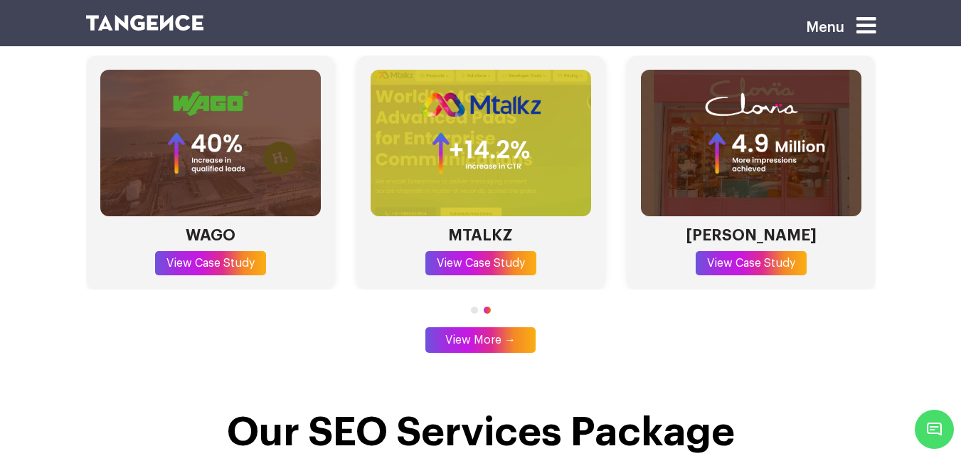
click at [477, 307] on span "Go to slide 1" at bounding box center [474, 310] width 7 height 7
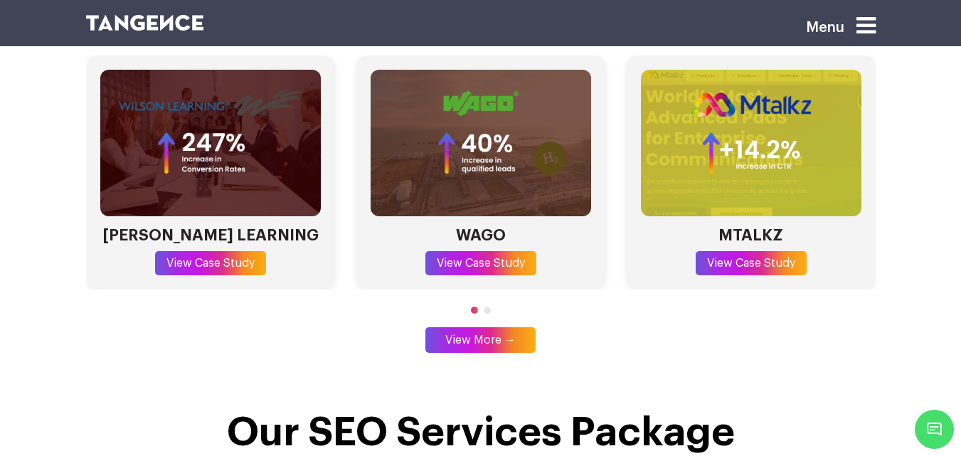
scroll to position [4080, 0]
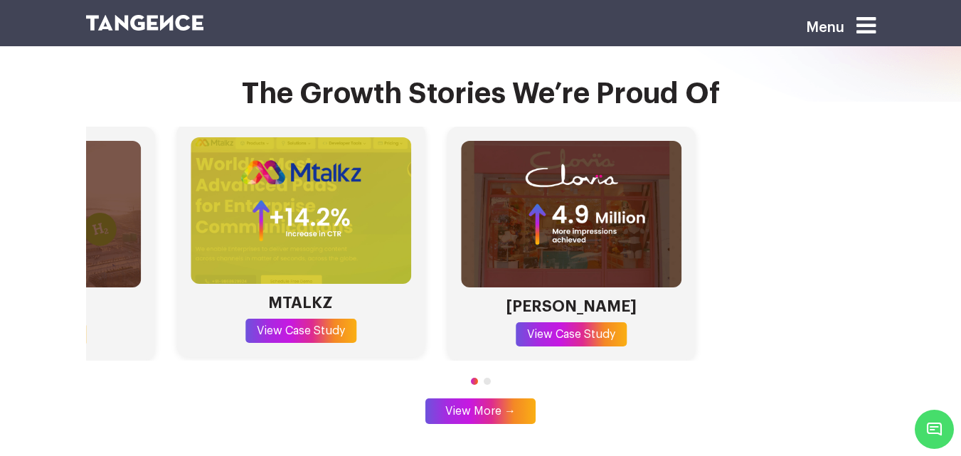
click at [15, 239] on section "The Growth Stories We’re Proud Of [PERSON_NAME] LEARNING View Case Study WAGO V…" at bounding box center [480, 248] width 961 height 468
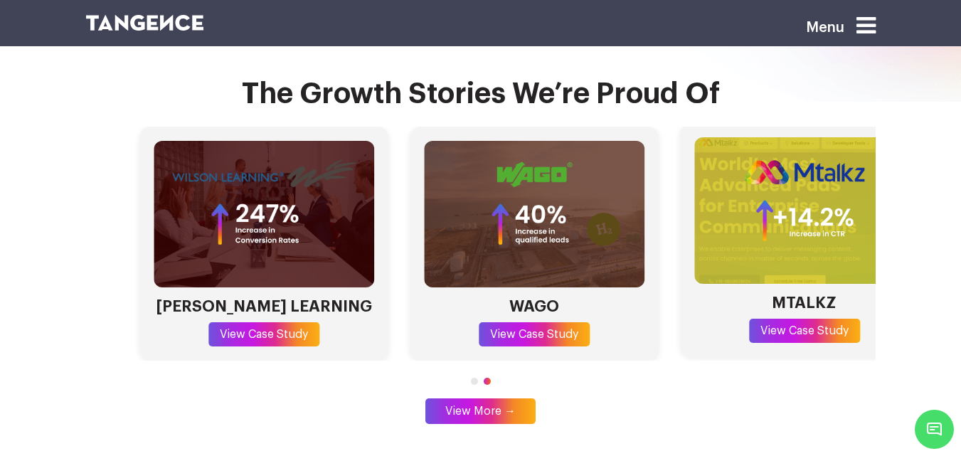
click at [961, 139] on html "Menu Fuel Your Brand’s Success with Next-Level SEO Services 5X Avg. [PERSON_NAM…" at bounding box center [480, 39] width 961 height 8238
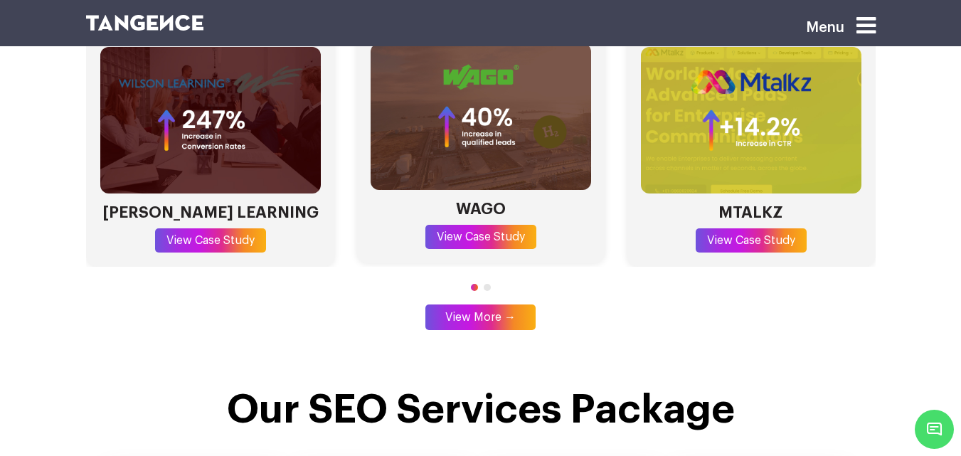
scroll to position [4175, 0]
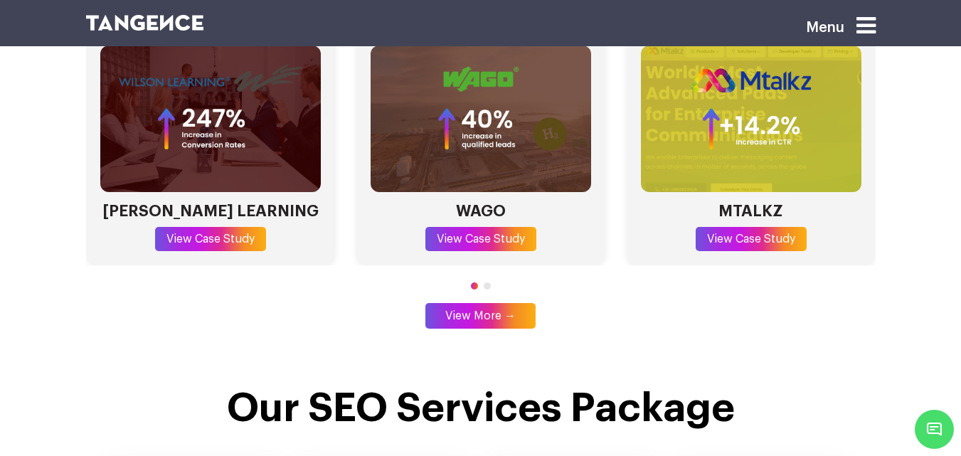
click at [487, 282] on span "Go to slide 2" at bounding box center [487, 285] width 7 height 7
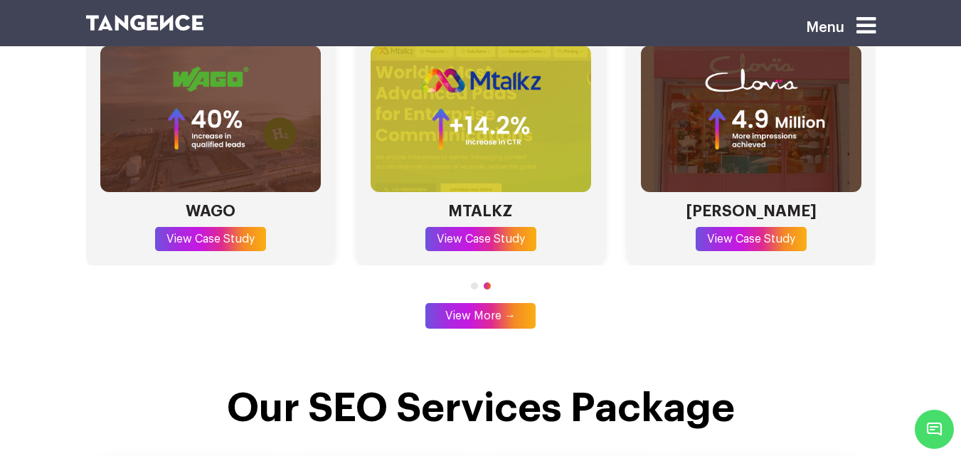
click at [478, 280] on div at bounding box center [481, 286] width 790 height 13
drag, startPoint x: 473, startPoint y: 245, endPoint x: 482, endPoint y: 243, distance: 9.0
click at [472, 282] on span "Go to slide 1" at bounding box center [474, 285] width 7 height 7
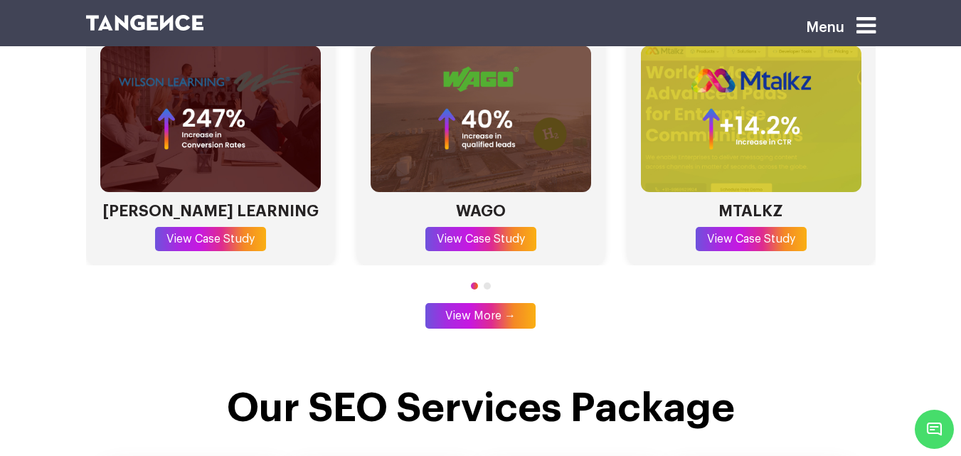
click at [486, 282] on span "Go to slide 2" at bounding box center [487, 285] width 7 height 7
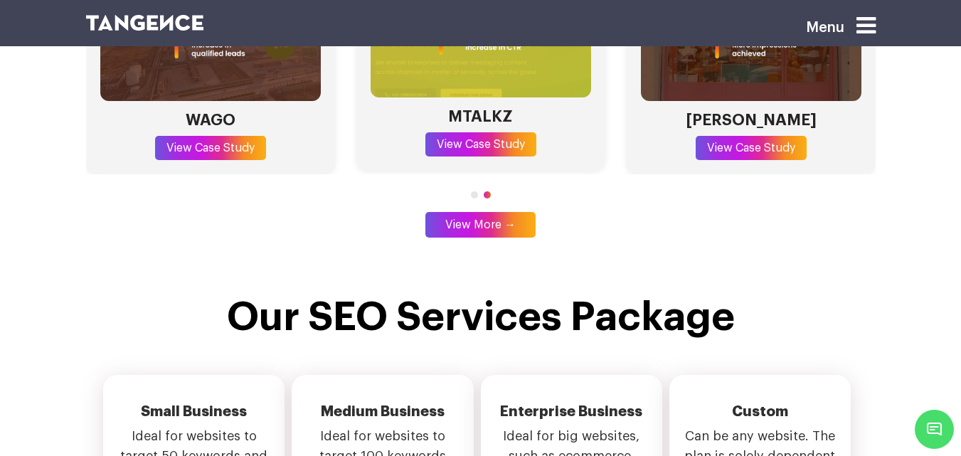
scroll to position [4166, 0]
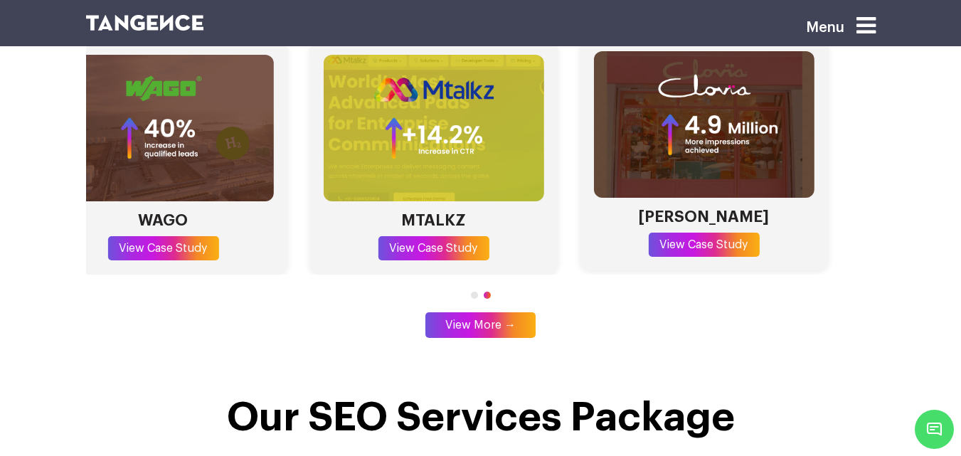
click at [682, 164] on div "CLOVIA View Case Study" at bounding box center [703, 154] width 249 height 235
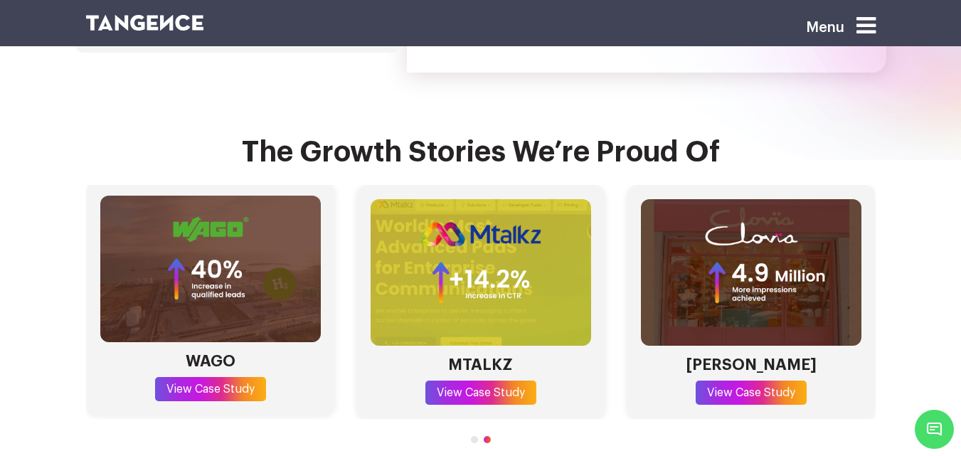
scroll to position [4074, 0]
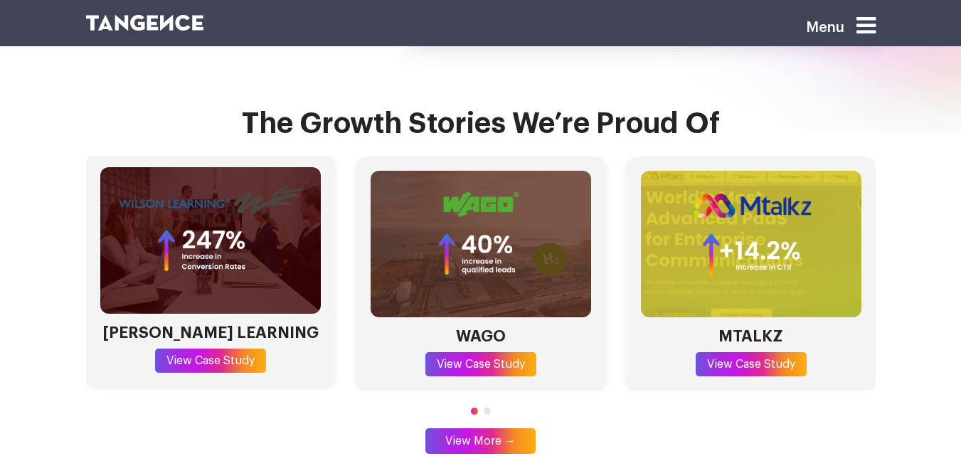
scroll to position [4121, 0]
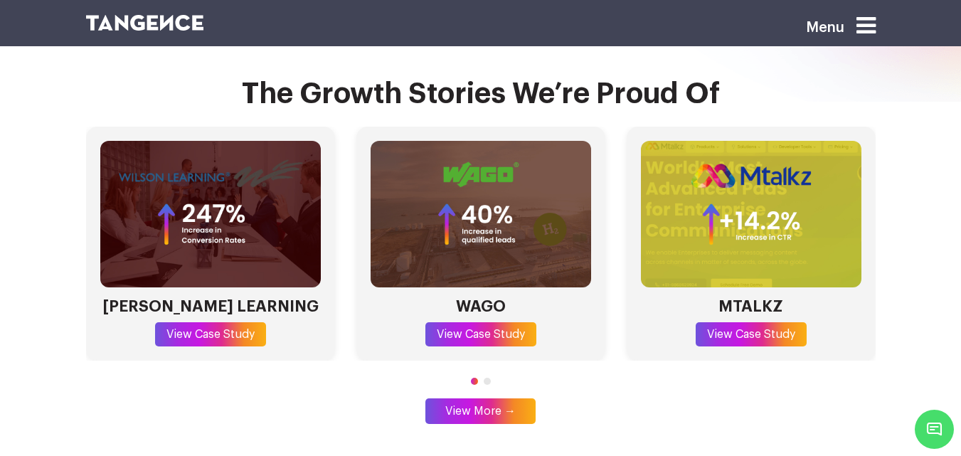
scroll to position [4142, 0]
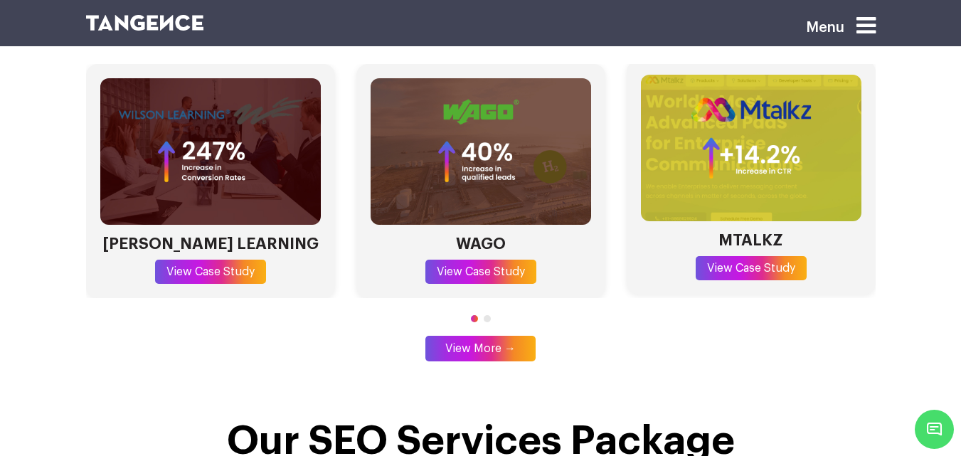
click at [0, 123] on section "The Growth Stories We’re Proud Of [PERSON_NAME] LEARNING View Case Study WAGO V…" at bounding box center [480, 186] width 961 height 468
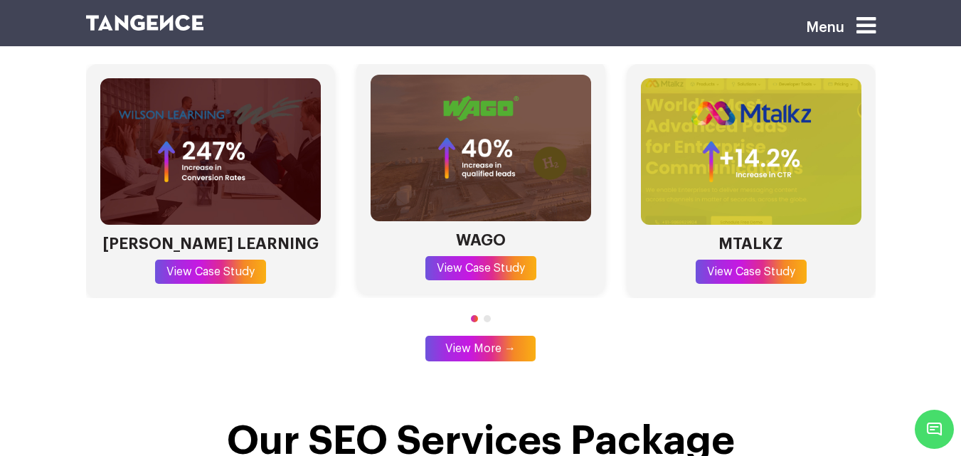
click at [212, 164] on div "[PERSON_NAME] LEARNING View Case Study WAGO View Case Study MTALKZ View Case St…" at bounding box center [481, 181] width 790 height 235
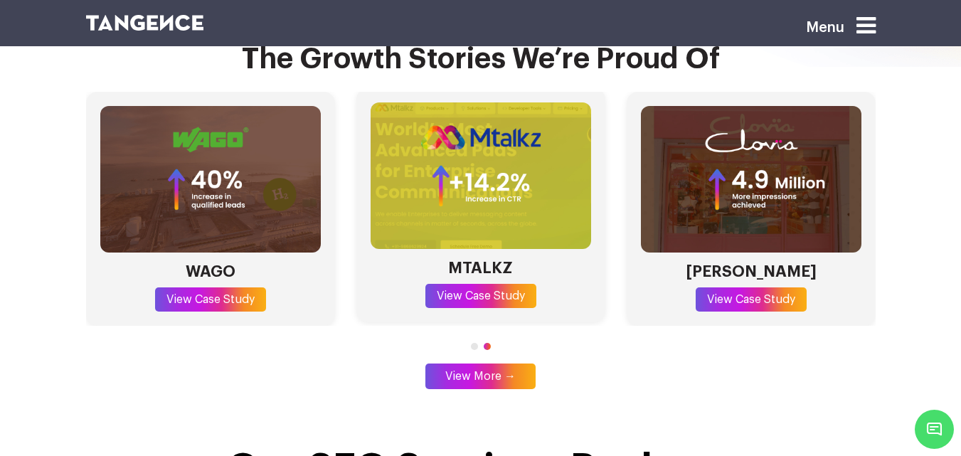
scroll to position [4113, 0]
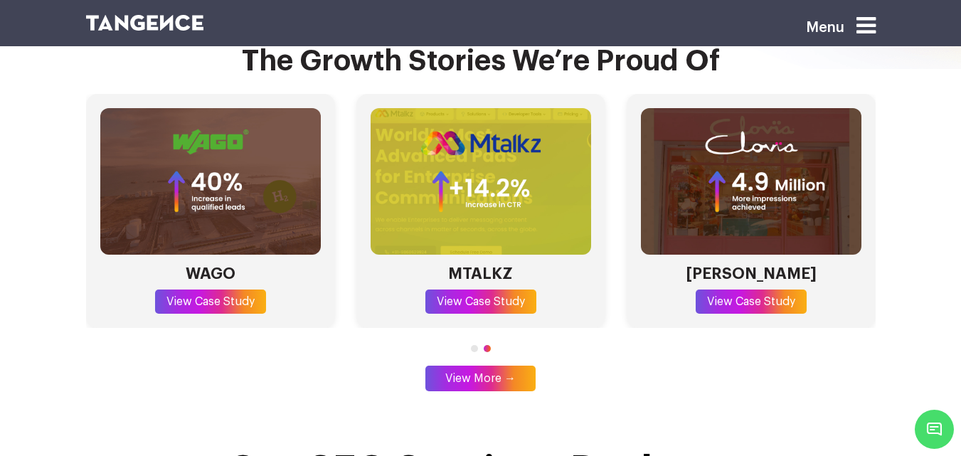
drag, startPoint x: 624, startPoint y: 117, endPoint x: 601, endPoint y: 36, distance: 83.6
click at [475, 49] on div "Menu Fuel Your Brand’s Success with Next-Level SEO Services 5X Avg. [PERSON_NAM…" at bounding box center [480, 6] width 961 height 8238
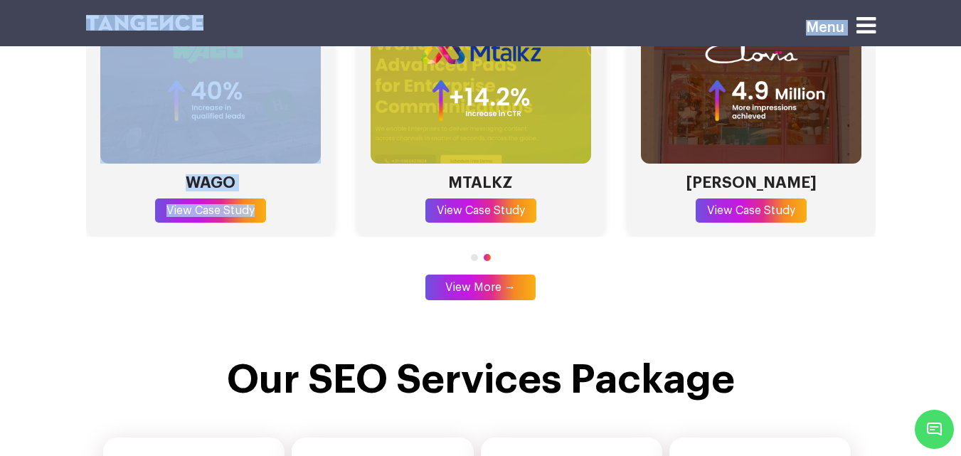
scroll to position [4202, 0]
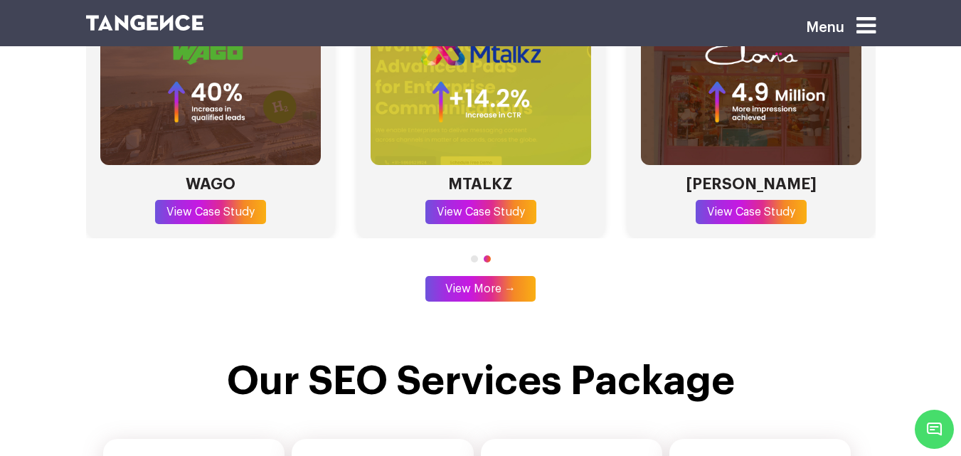
click at [921, 125] on section "The Growth Stories We’re Proud Of [PERSON_NAME] LEARNING View Case Study WAGO V…" at bounding box center [480, 126] width 961 height 468
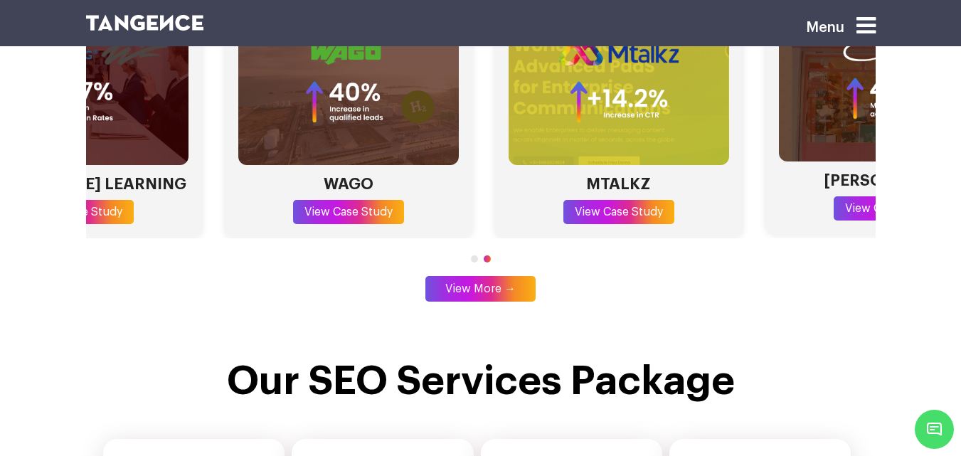
click at [872, 92] on img "4 / 4" at bounding box center [889, 88] width 221 height 147
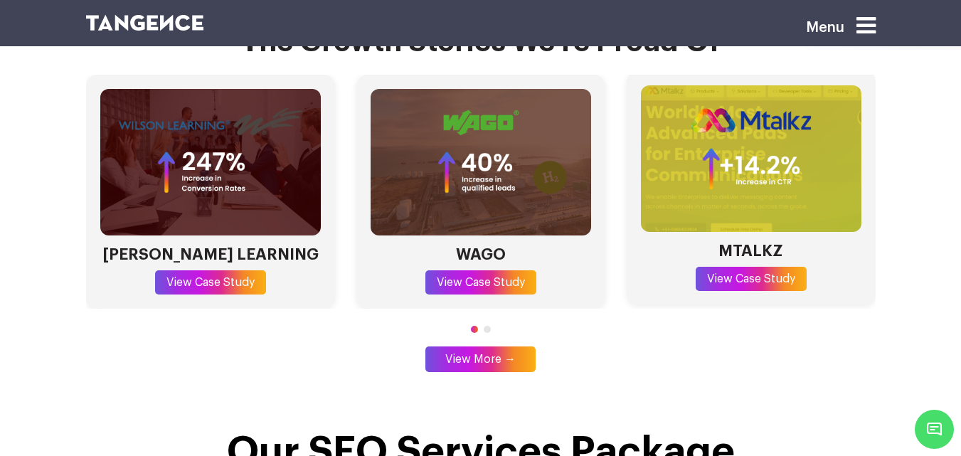
scroll to position [4131, 0]
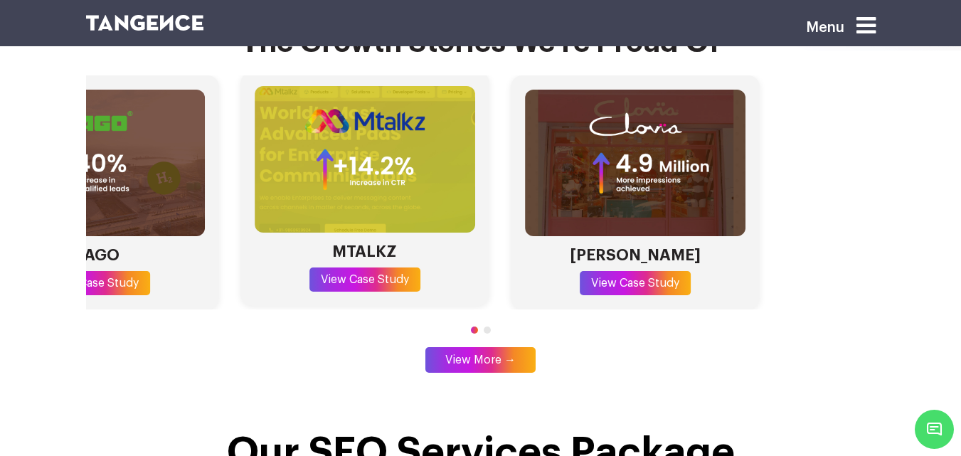
click at [62, 174] on section "The Growth Stories We’re Proud Of [PERSON_NAME] LEARNING View Case Study WAGO V…" at bounding box center [480, 197] width 961 height 468
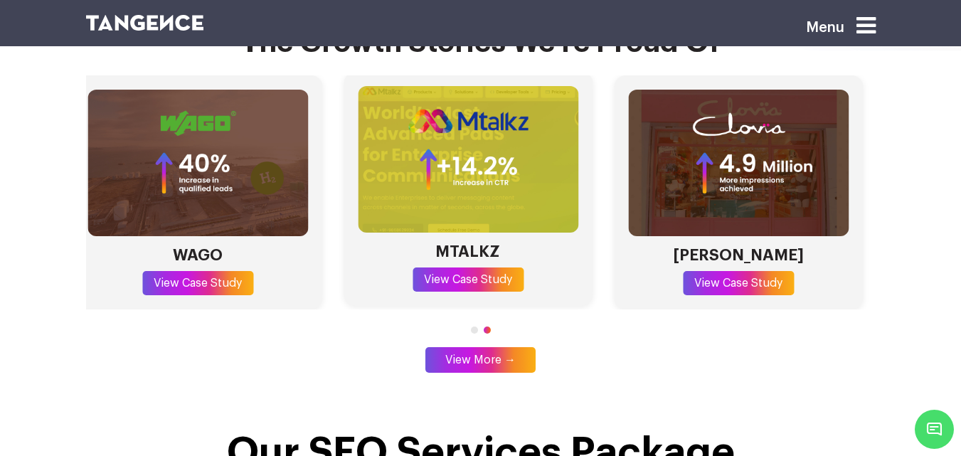
click at [484, 174] on div "MTALKZ View Case Study" at bounding box center [468, 189] width 249 height 235
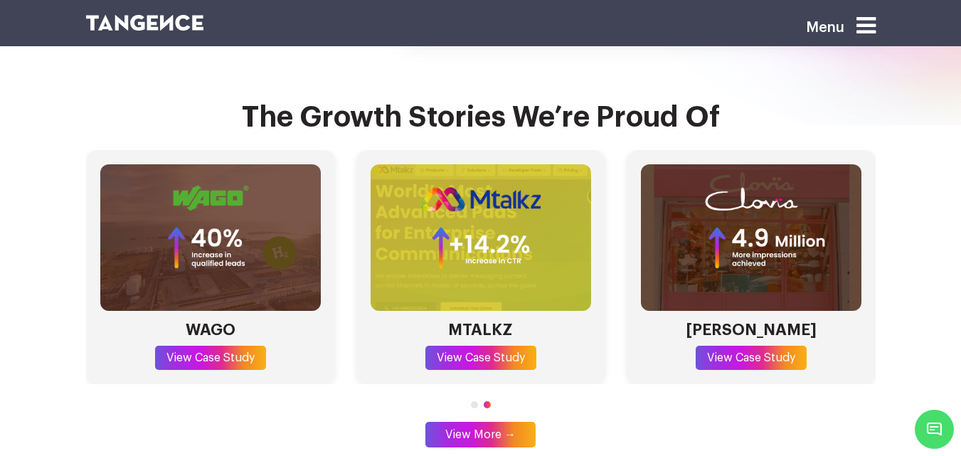
scroll to position [3989, 0]
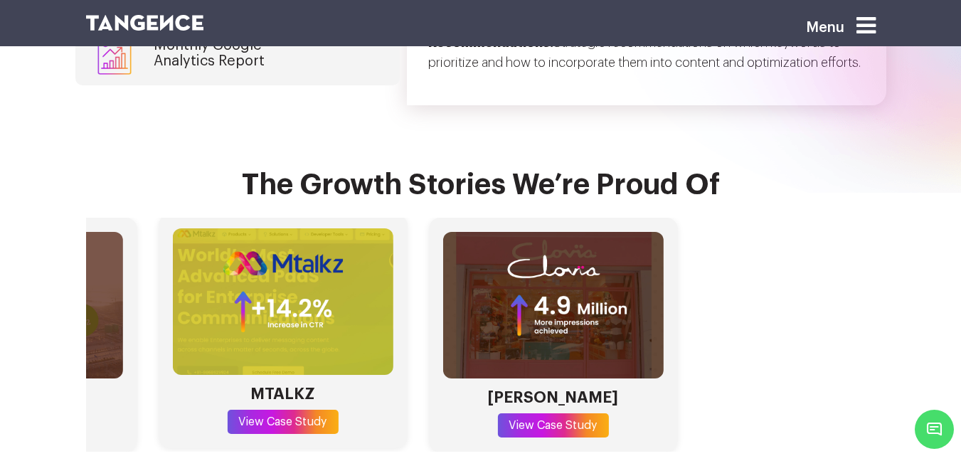
click at [0, 251] on section "The Growth Stories We’re Proud Of [PERSON_NAME] LEARNING View Case Study WAGO V…" at bounding box center [480, 339] width 961 height 468
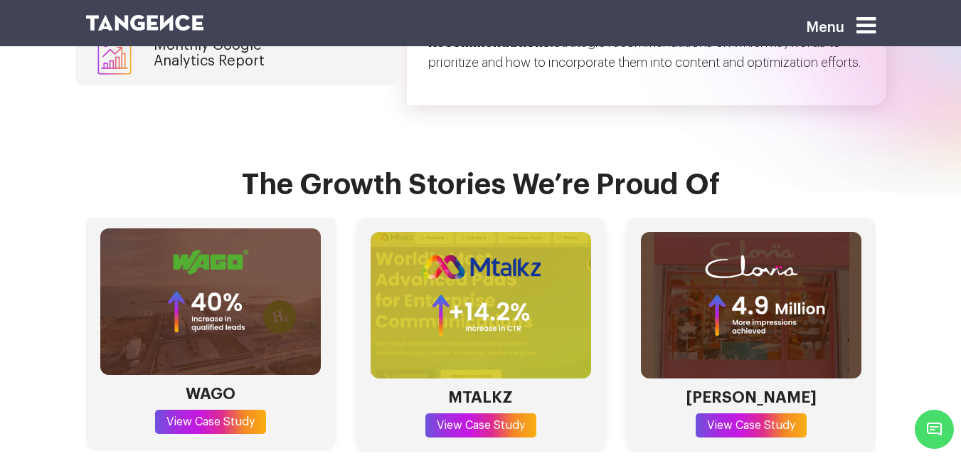
scroll to position [4202, 0]
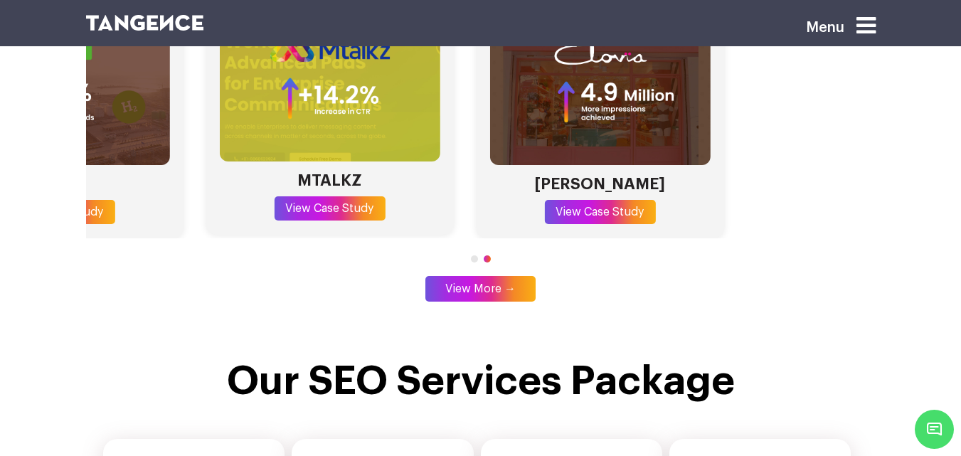
click at [0, 116] on section "The Growth Stories We’re Proud Of [PERSON_NAME] LEARNING View Case Study WAGO V…" at bounding box center [480, 126] width 961 height 468
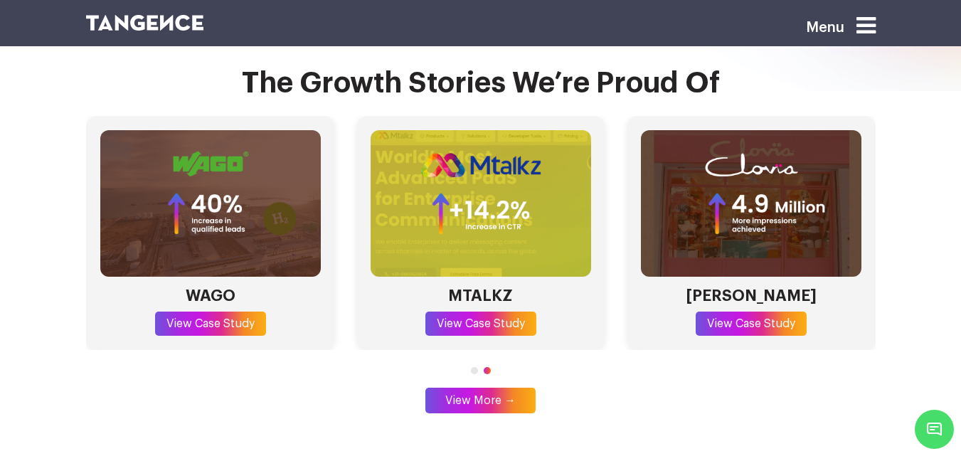
scroll to position [3989, 0]
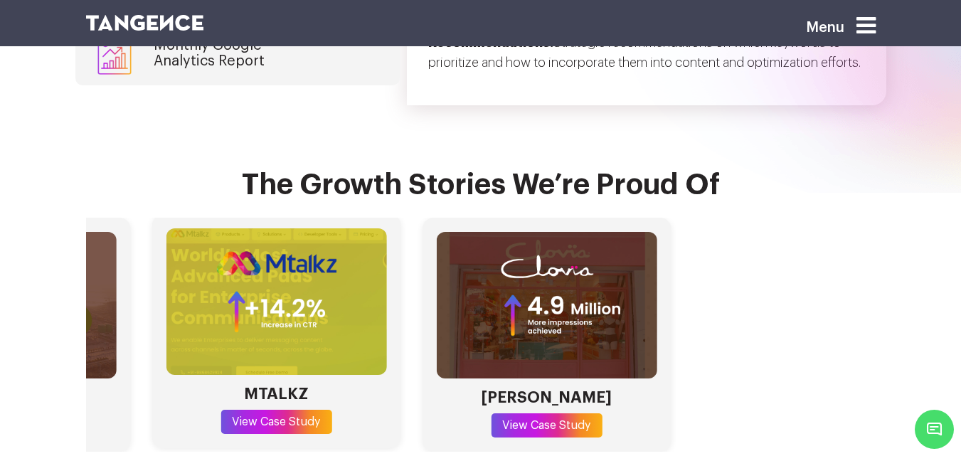
click at [0, 221] on section "The Growth Stories We’re Proud Of [PERSON_NAME] LEARNING View Case Study WAGO V…" at bounding box center [480, 339] width 961 height 468
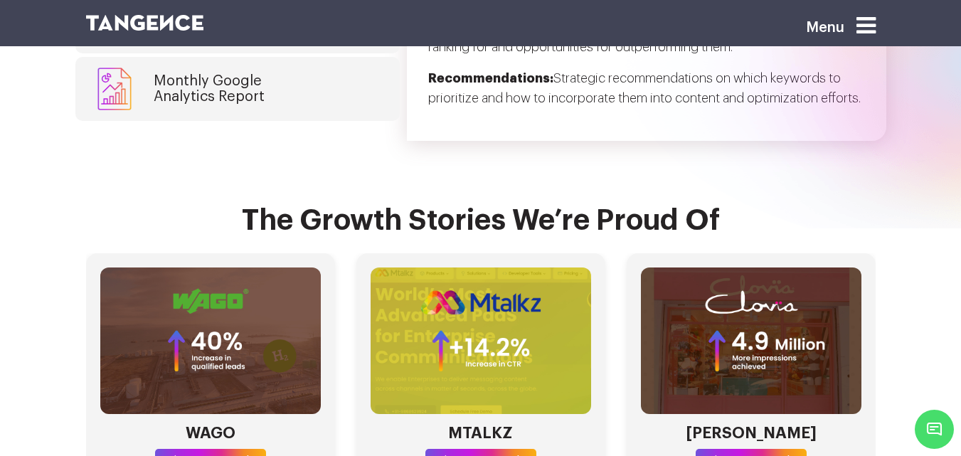
scroll to position [3846, 0]
